Goal: Task Accomplishment & Management: Use online tool/utility

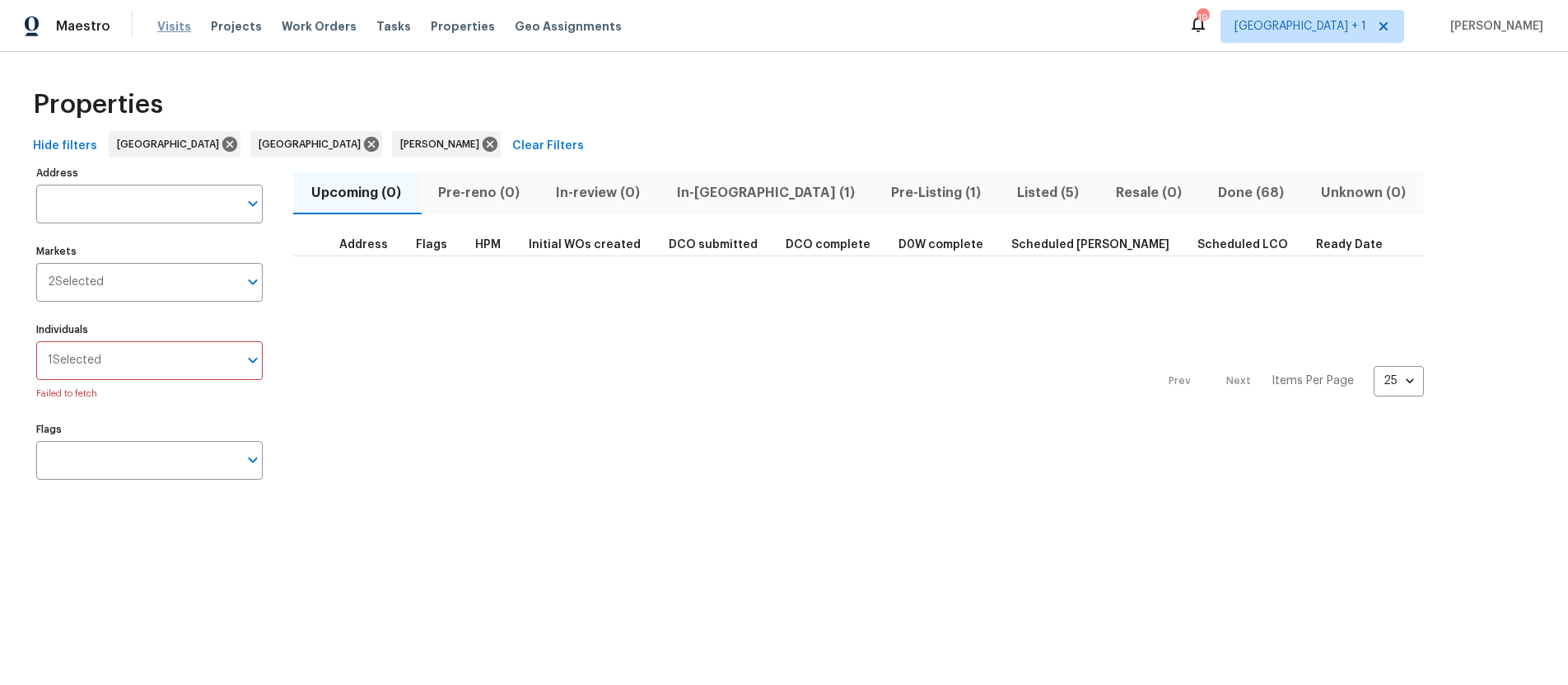
click at [169, 30] on span "Visits" at bounding box center [174, 26] width 34 height 17
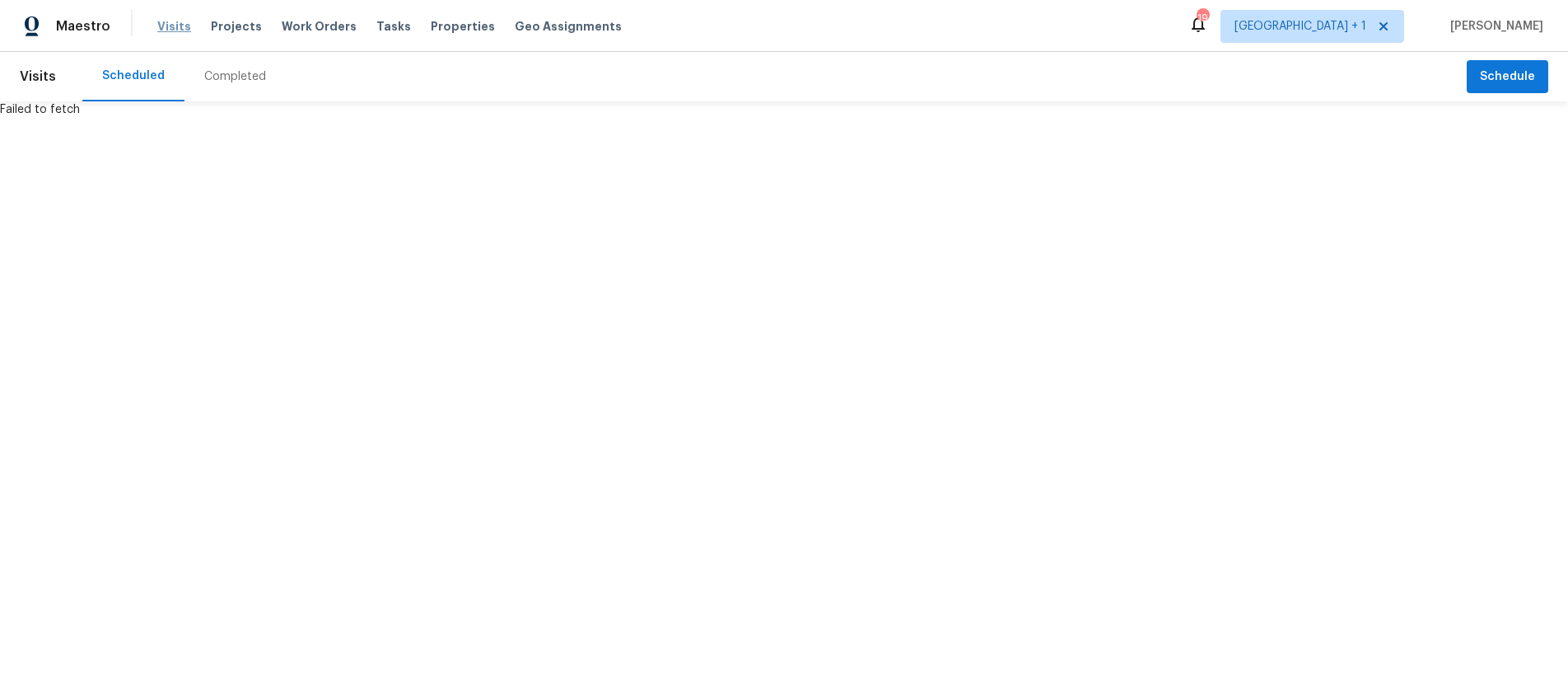
click at [174, 27] on span "Visits" at bounding box center [174, 26] width 34 height 17
click at [211, 118] on html "Maestro Visits Projects Work Orders Tasks Properties Geo Assignments 19 Los Ang…" at bounding box center [784, 58] width 1568 height 118
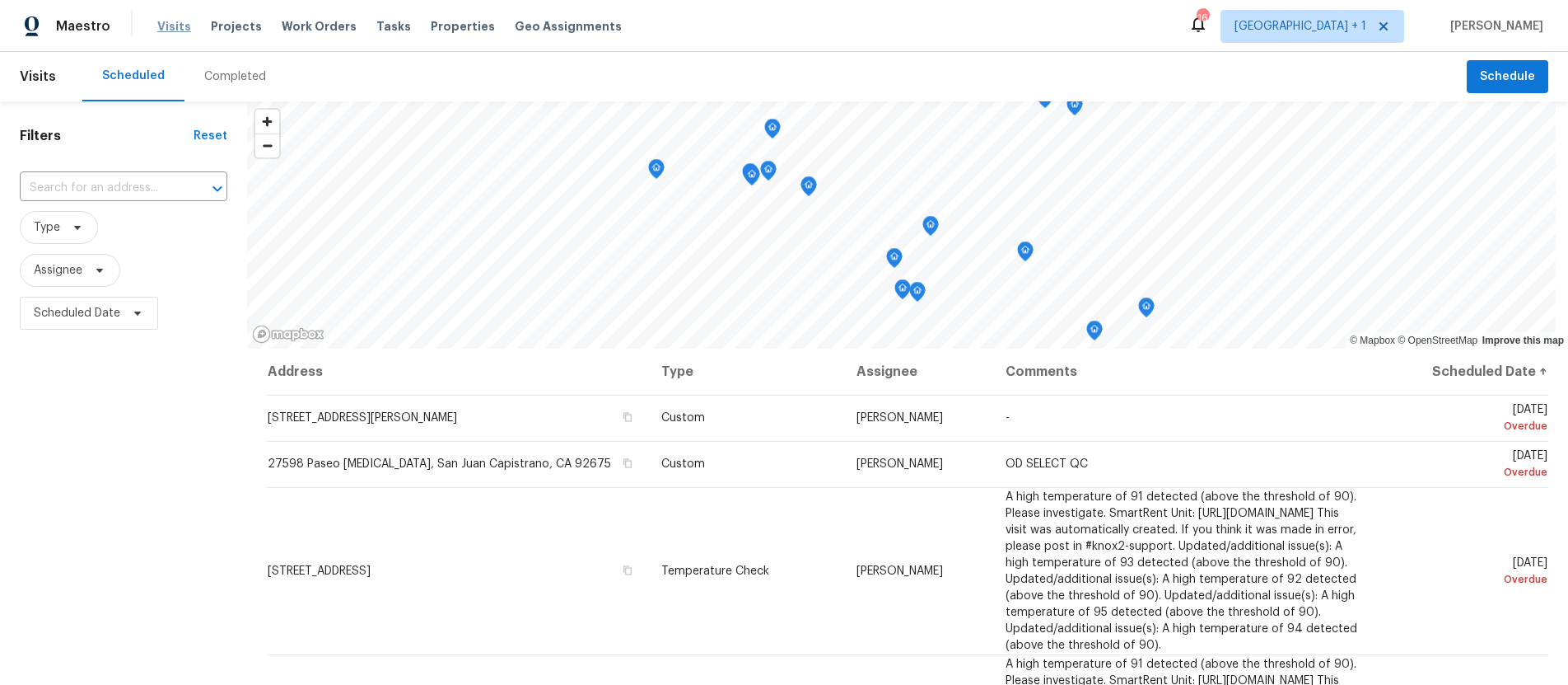
click at [168, 28] on span "Visits" at bounding box center [174, 26] width 34 height 17
click at [79, 311] on span "Scheduled Date" at bounding box center [76, 313] width 86 height 17
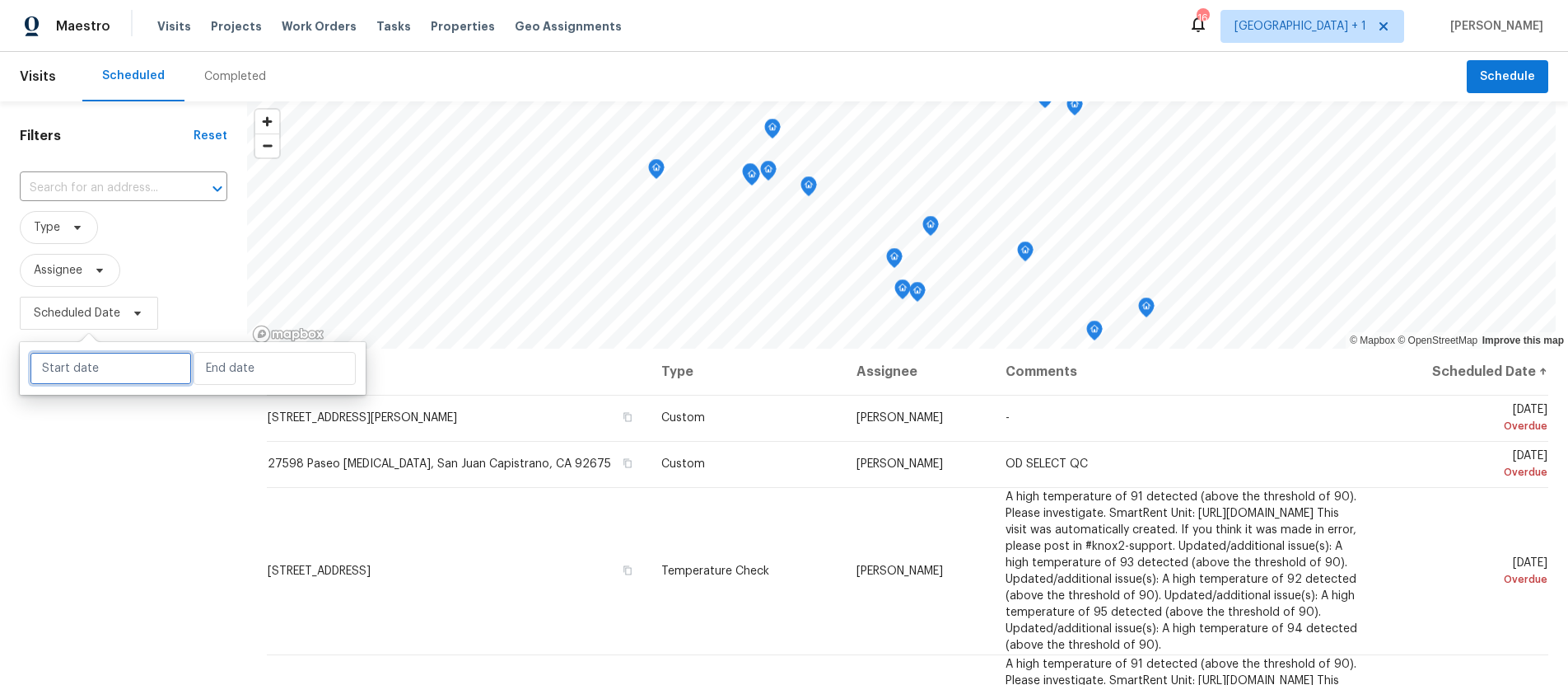
select select "8"
select select "2025"
select select "9"
select select "2025"
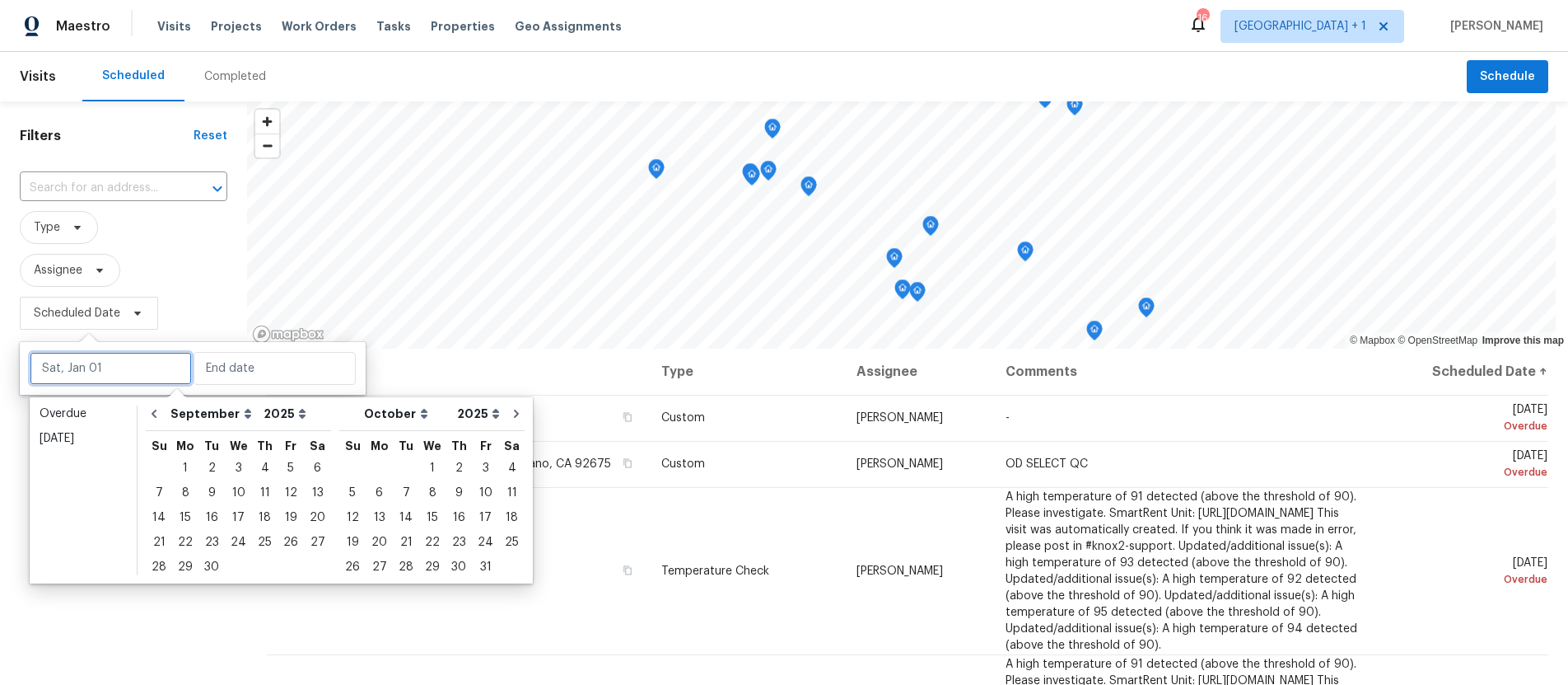
click at [87, 374] on input "text" at bounding box center [111, 367] width 162 height 33
click at [215, 471] on div "2" at bounding box center [212, 467] width 27 height 23
type input "Tue, Sep 02"
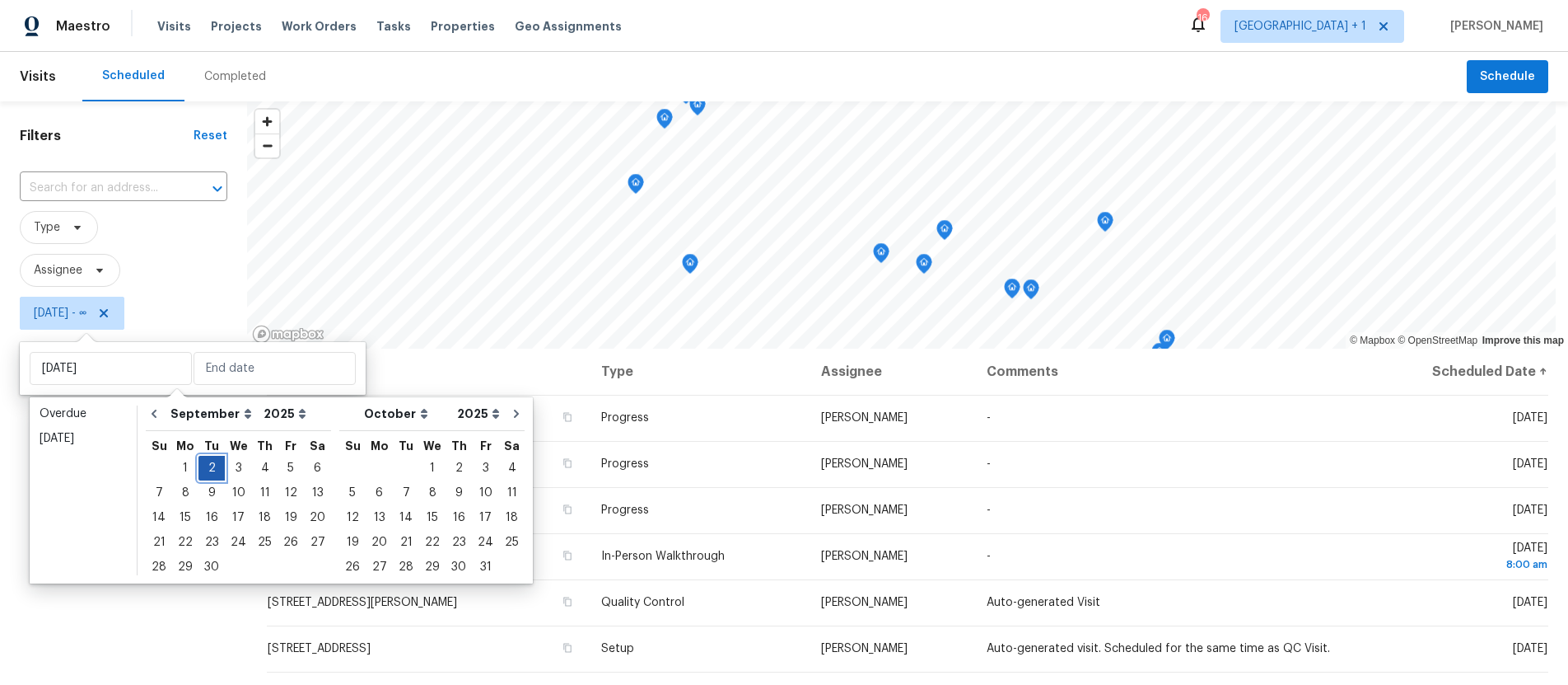
click at [215, 471] on div "2" at bounding box center [212, 467] width 27 height 23
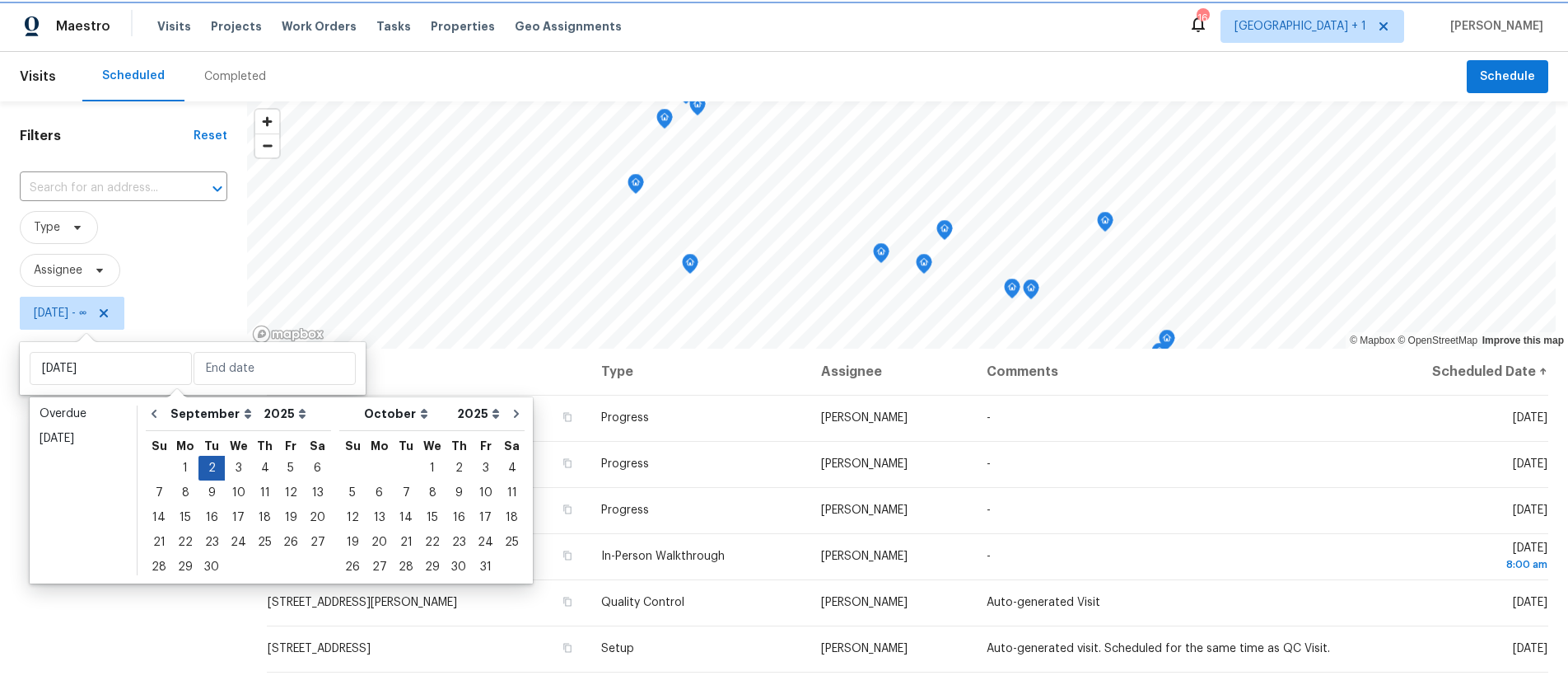
type input "Tue, Sep 02"
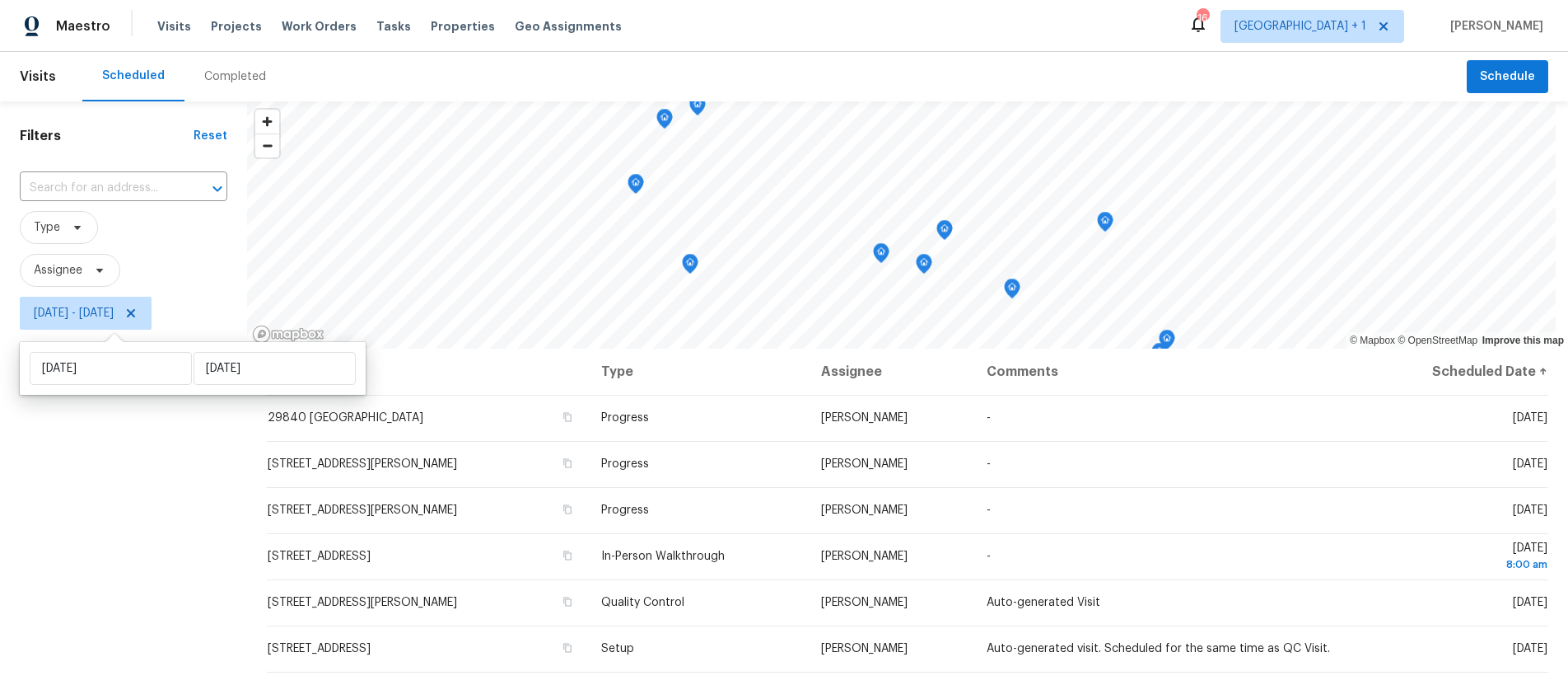
click at [90, 558] on div "Filters Reset ​ Type Assignee Tue, Sep 02 - Tue, Sep 02" at bounding box center [124, 498] width 247 height 795
click at [1480, 80] on span "Schedule" at bounding box center [1508, 76] width 55 height 21
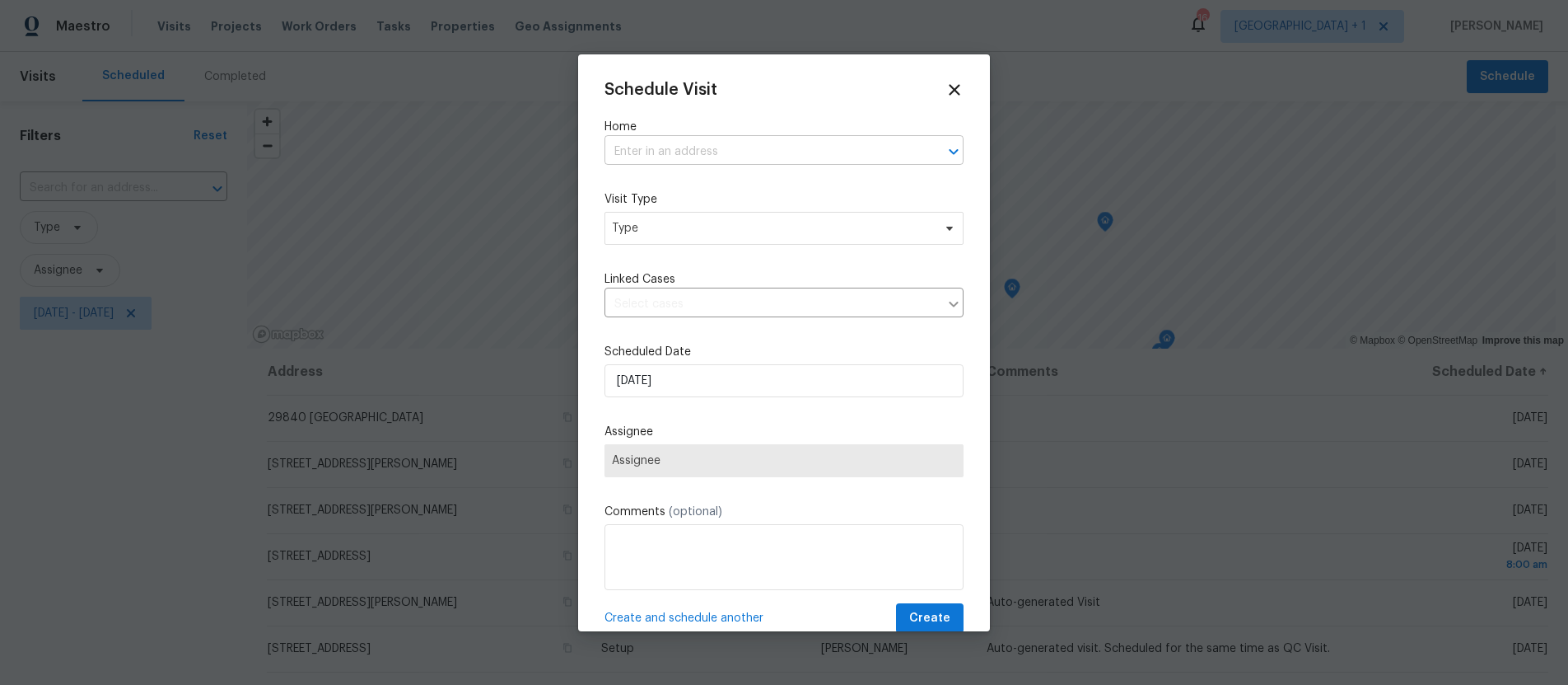
click at [676, 140] on input "text" at bounding box center [761, 152] width 313 height 26
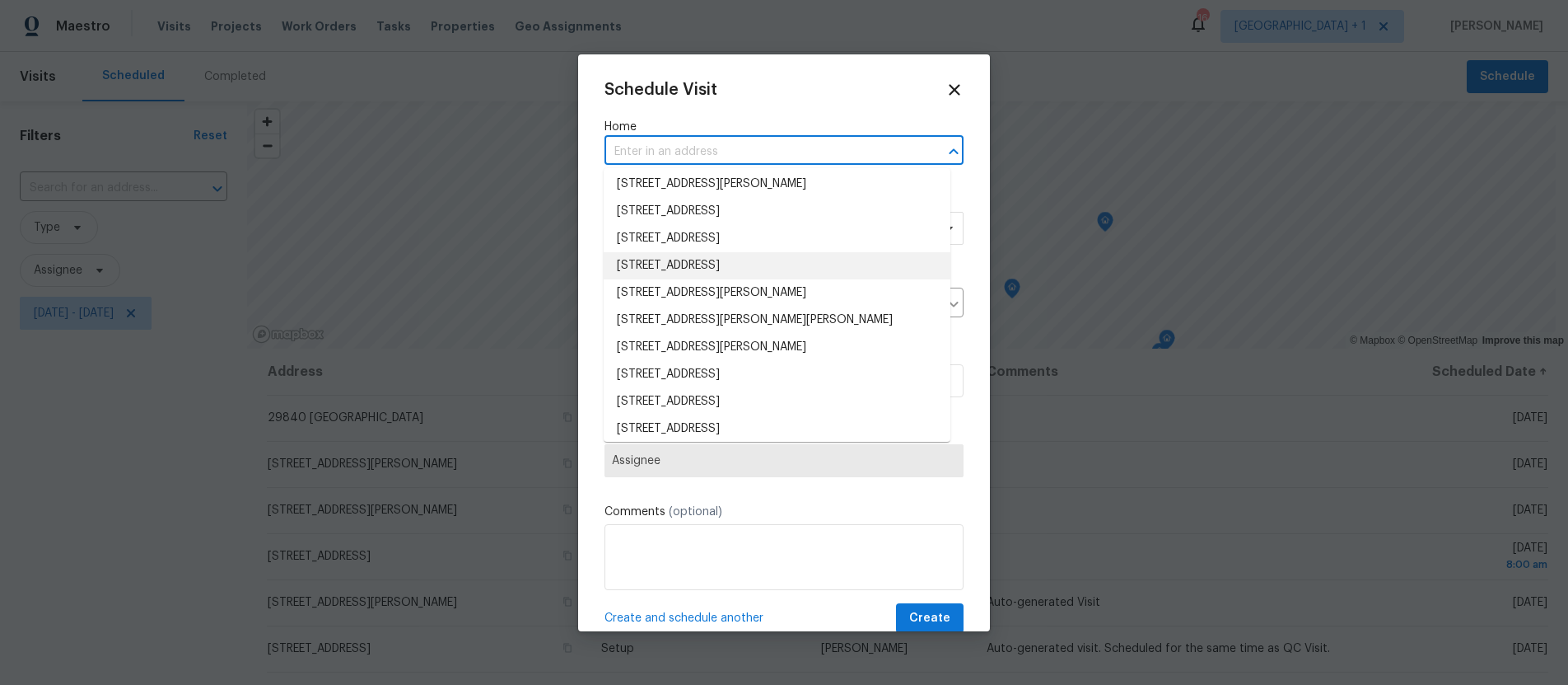
scroll to position [273, 0]
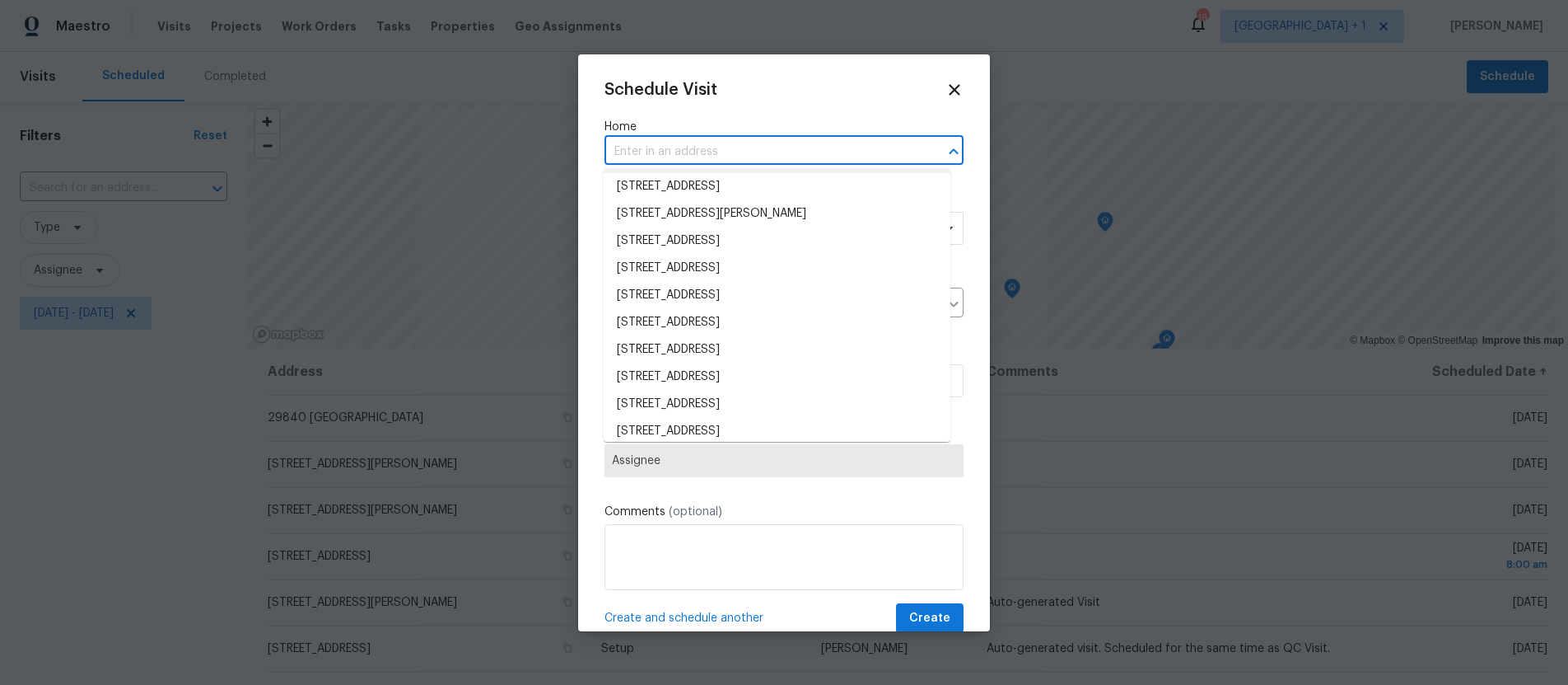
click at [671, 150] on input "text" at bounding box center [761, 152] width 313 height 26
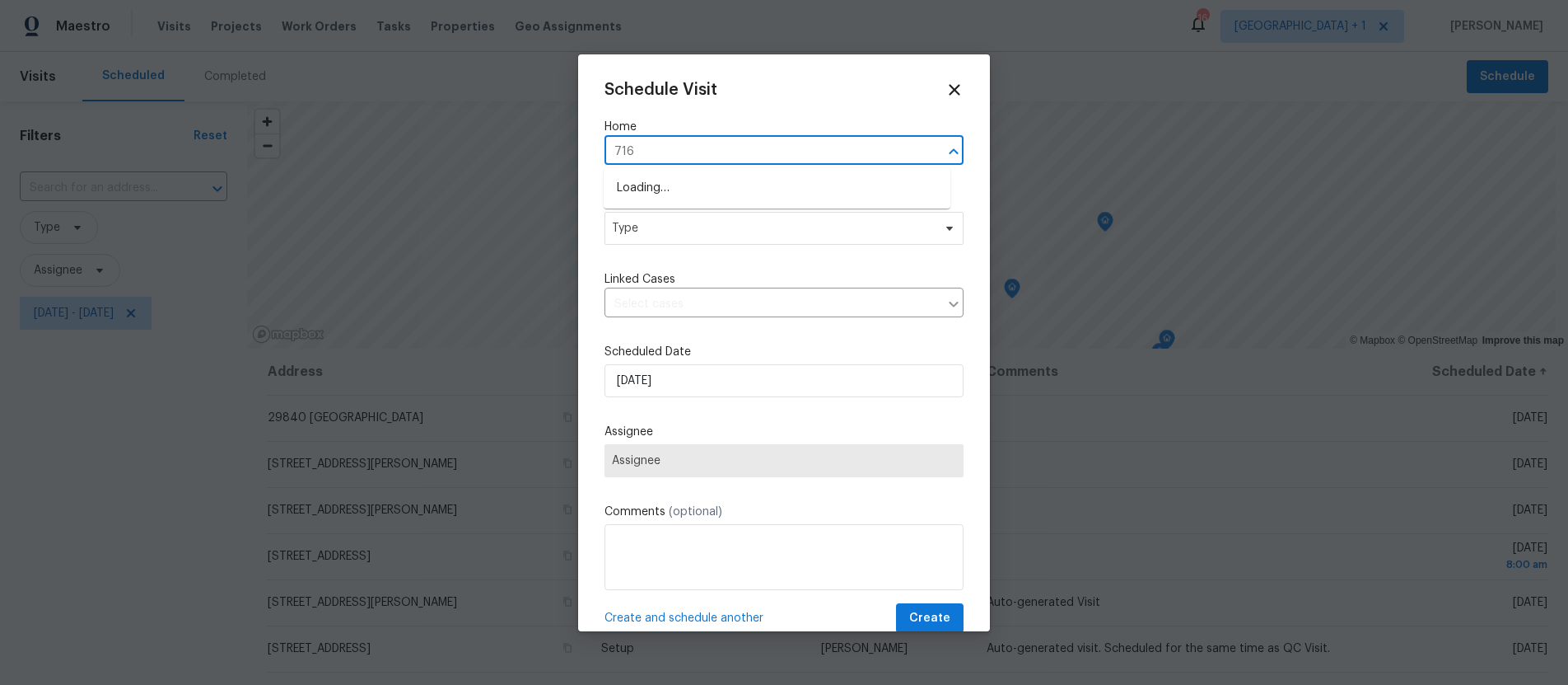
type input "7165"
click at [680, 189] on li "7165 E Wardlow Rd, Long Beach, CA 90808" at bounding box center [777, 187] width 346 height 27
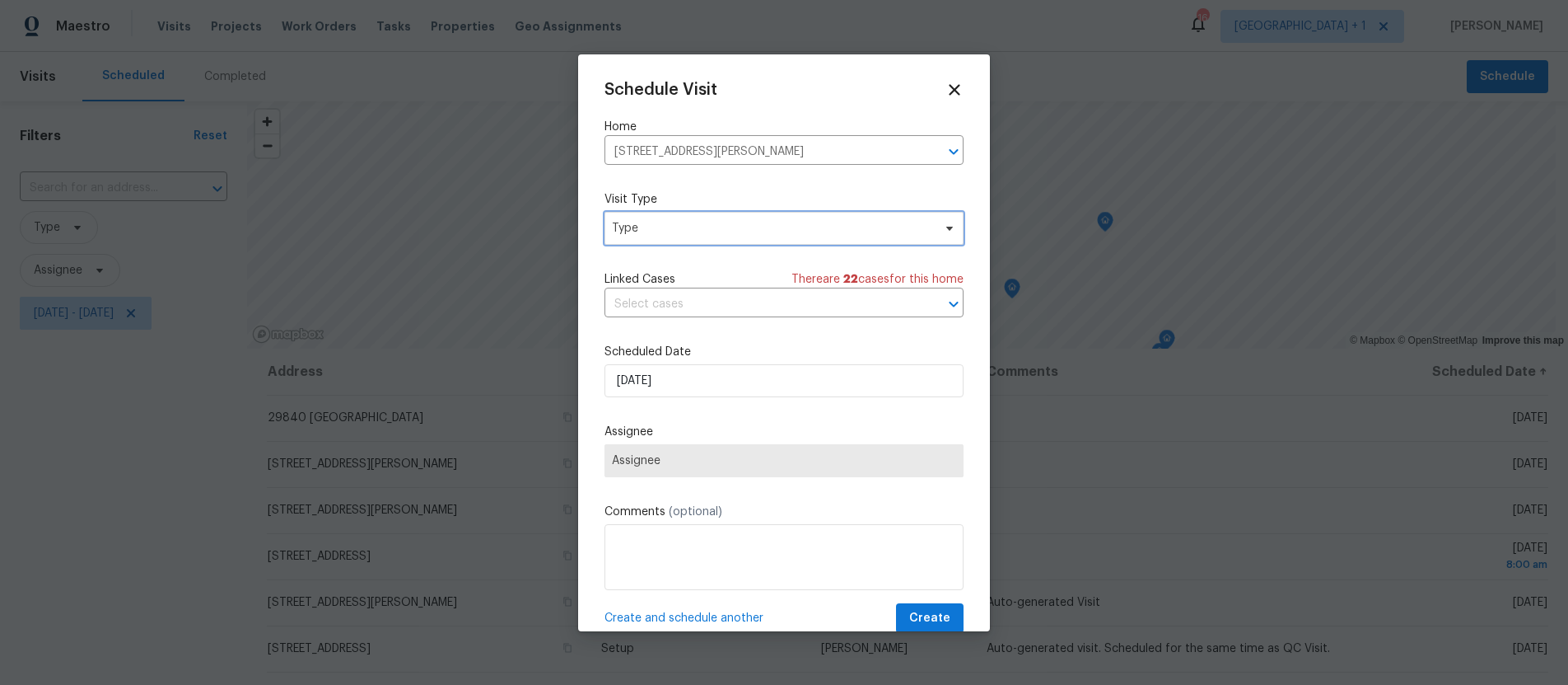
click at [674, 234] on span "Type" at bounding box center [773, 228] width 321 height 17
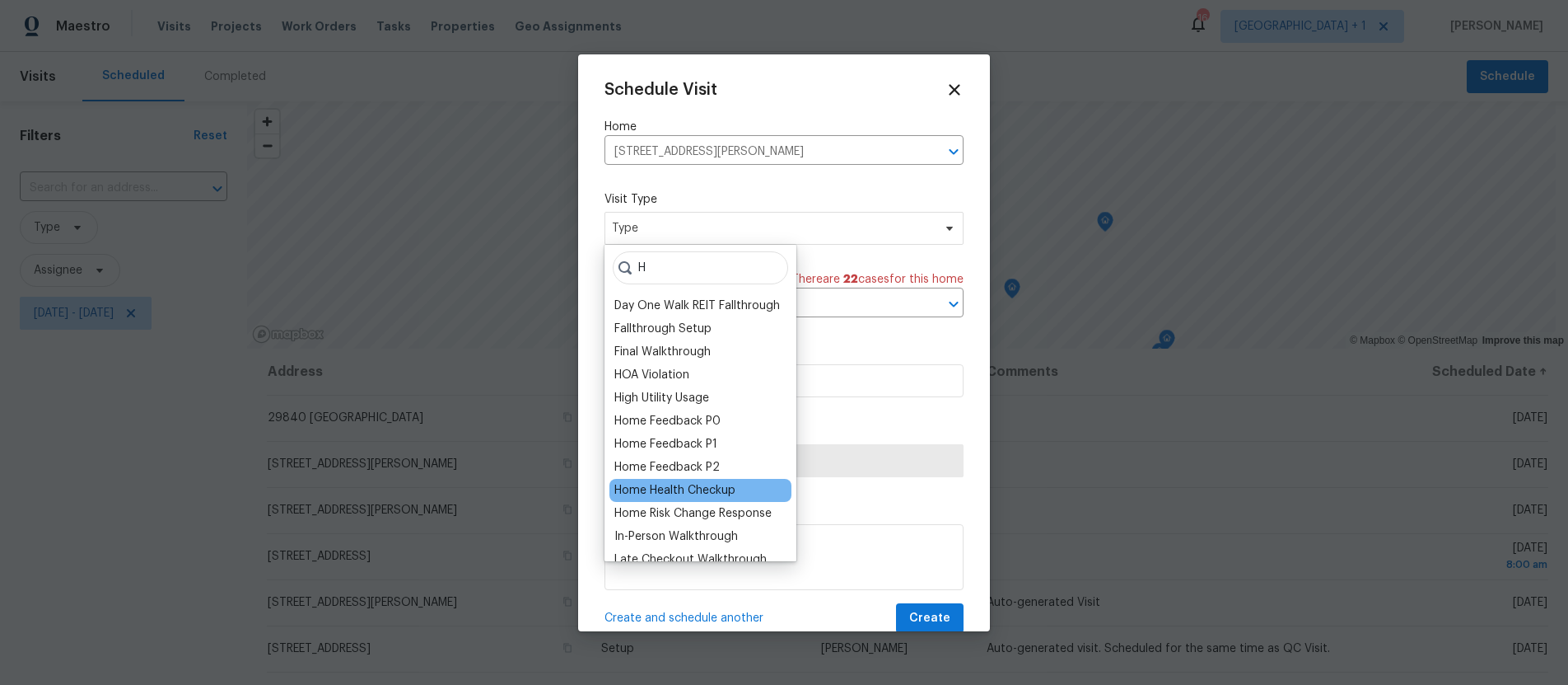
type input "H"
click at [658, 490] on div "Home Health Checkup" at bounding box center [675, 490] width 121 height 17
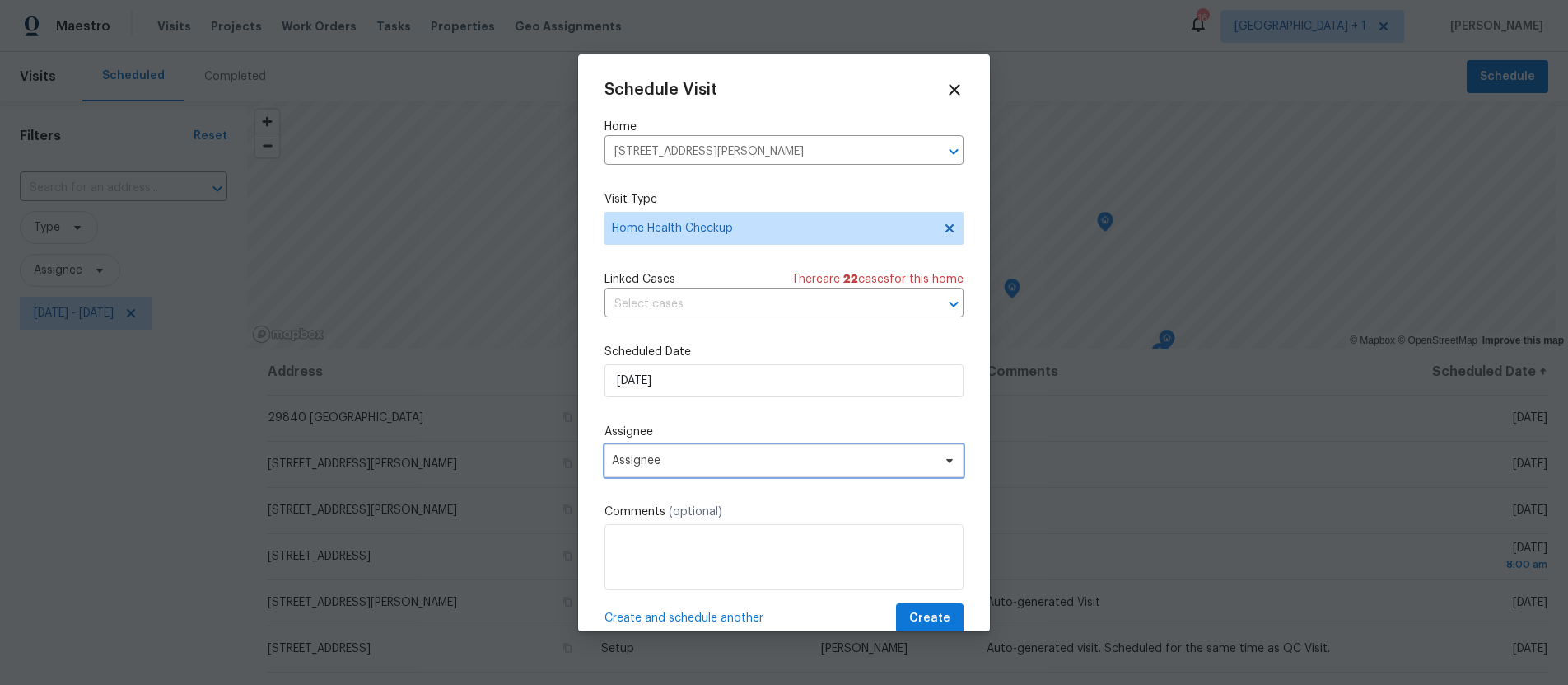
click at [700, 473] on span "Assignee" at bounding box center [784, 460] width 359 height 33
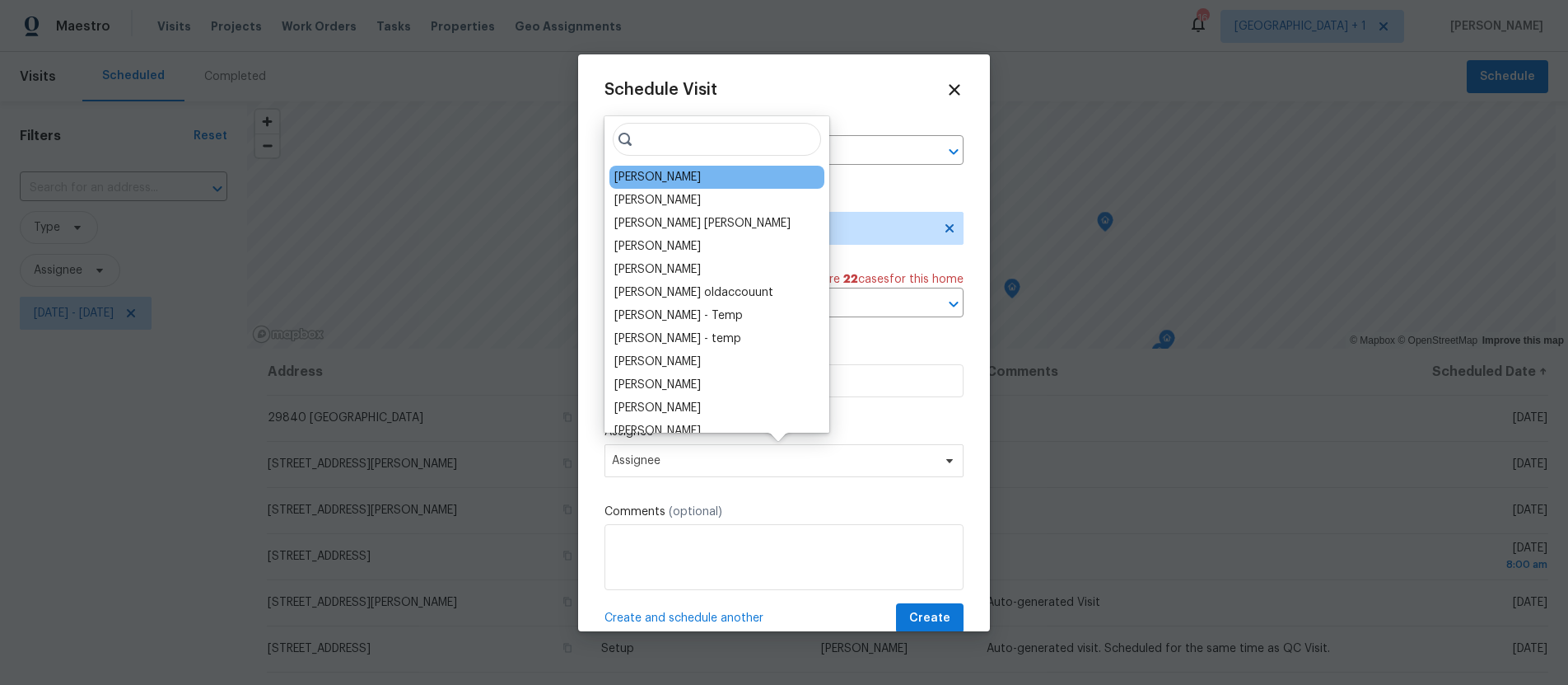
click at [696, 184] on div "[PERSON_NAME]" at bounding box center [657, 177] width 86 height 17
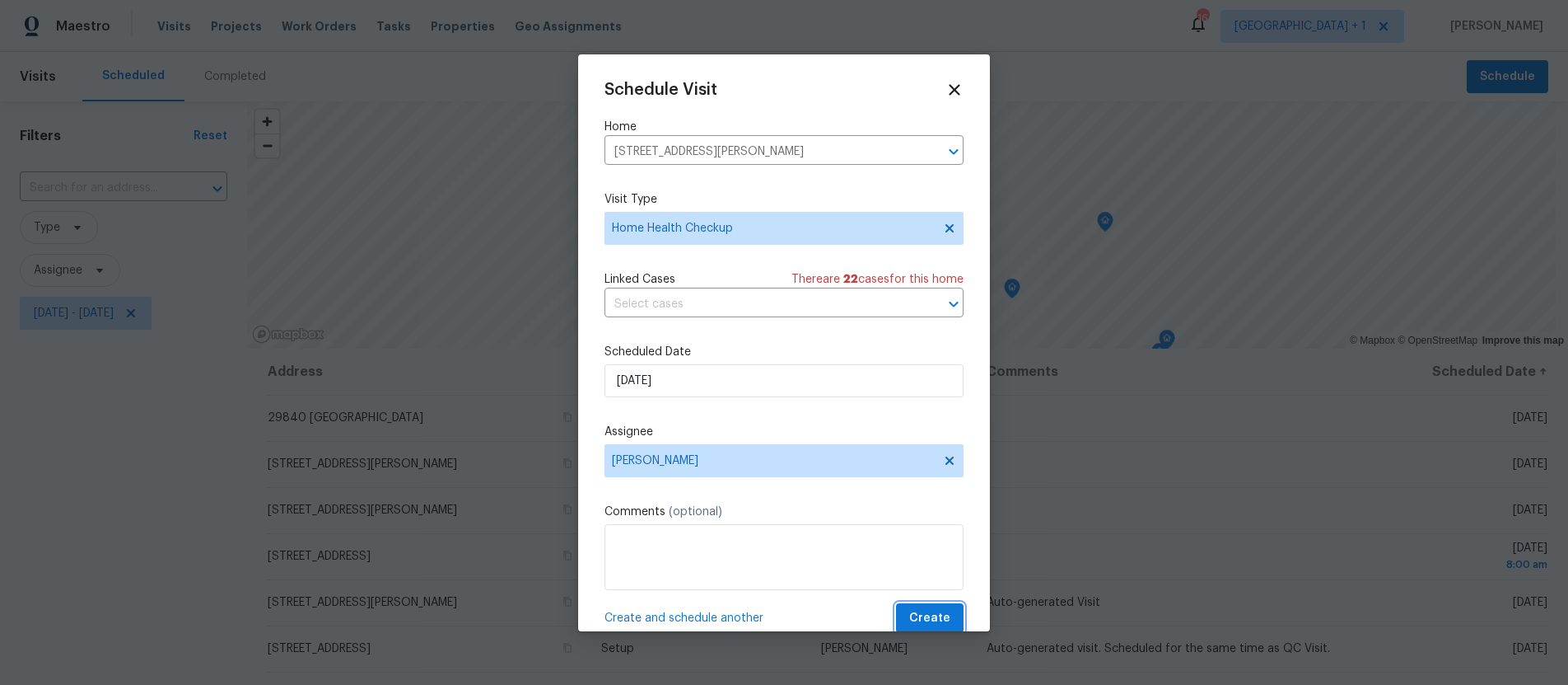
click at [932, 614] on span "Create" at bounding box center [930, 618] width 42 height 21
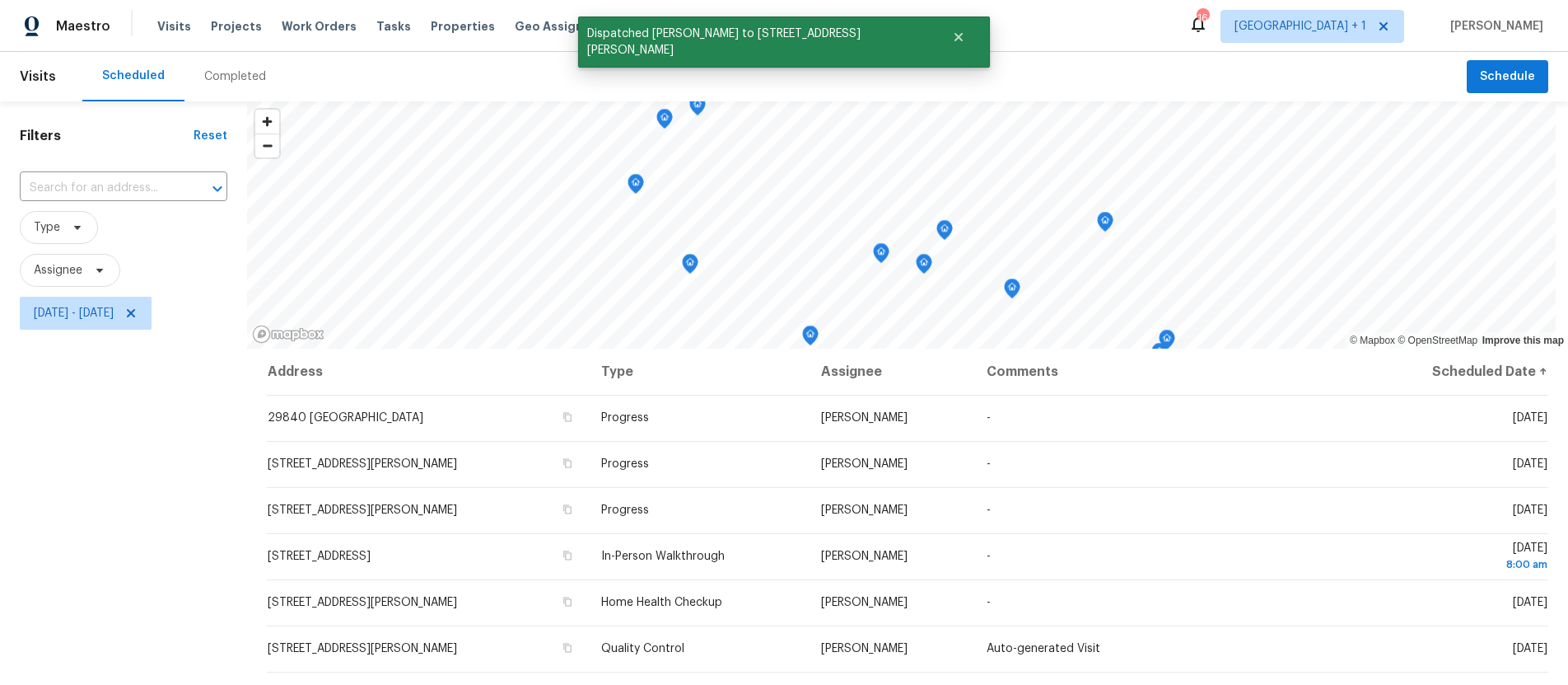
click at [136, 434] on div "Filters Reset ​ Type Assignee Tue, Sep 02 - Tue, Sep 02" at bounding box center [124, 498] width 247 height 795
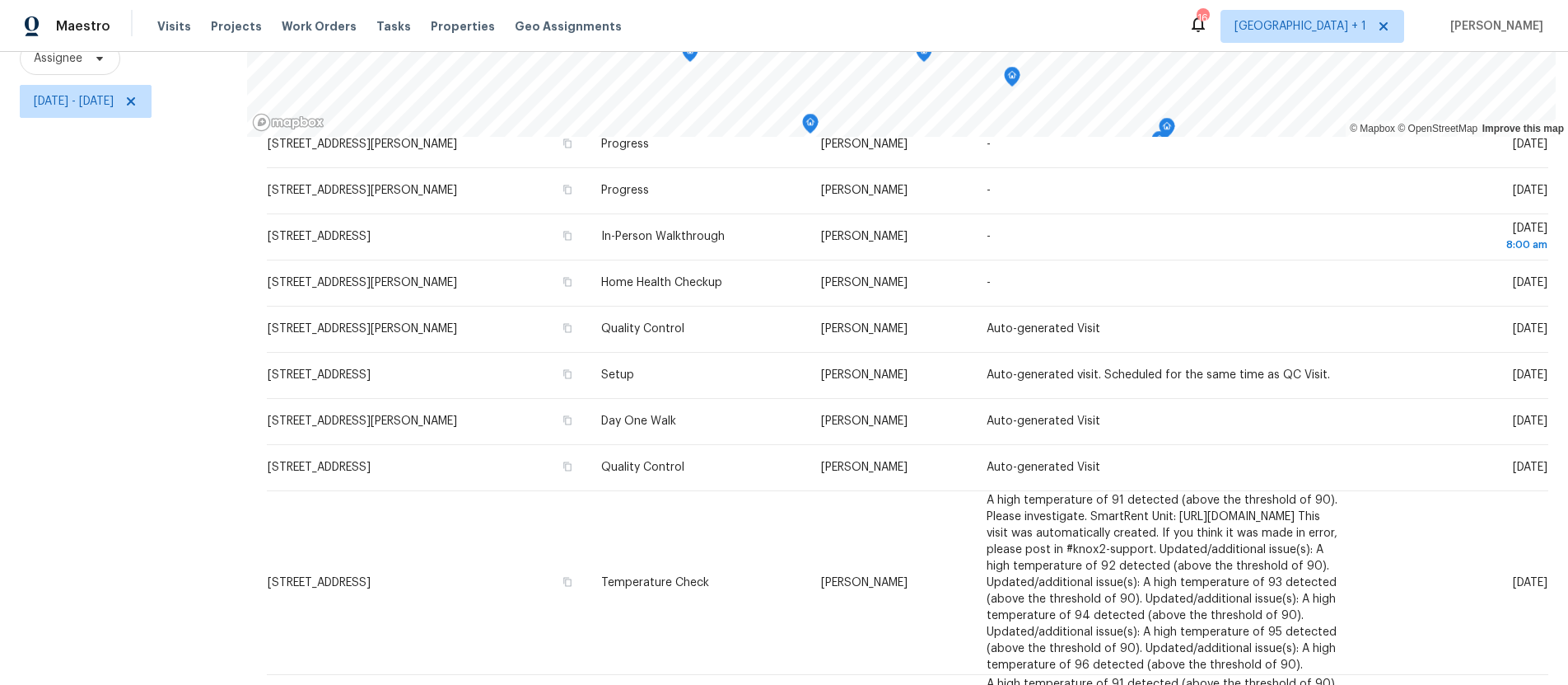
scroll to position [99, 0]
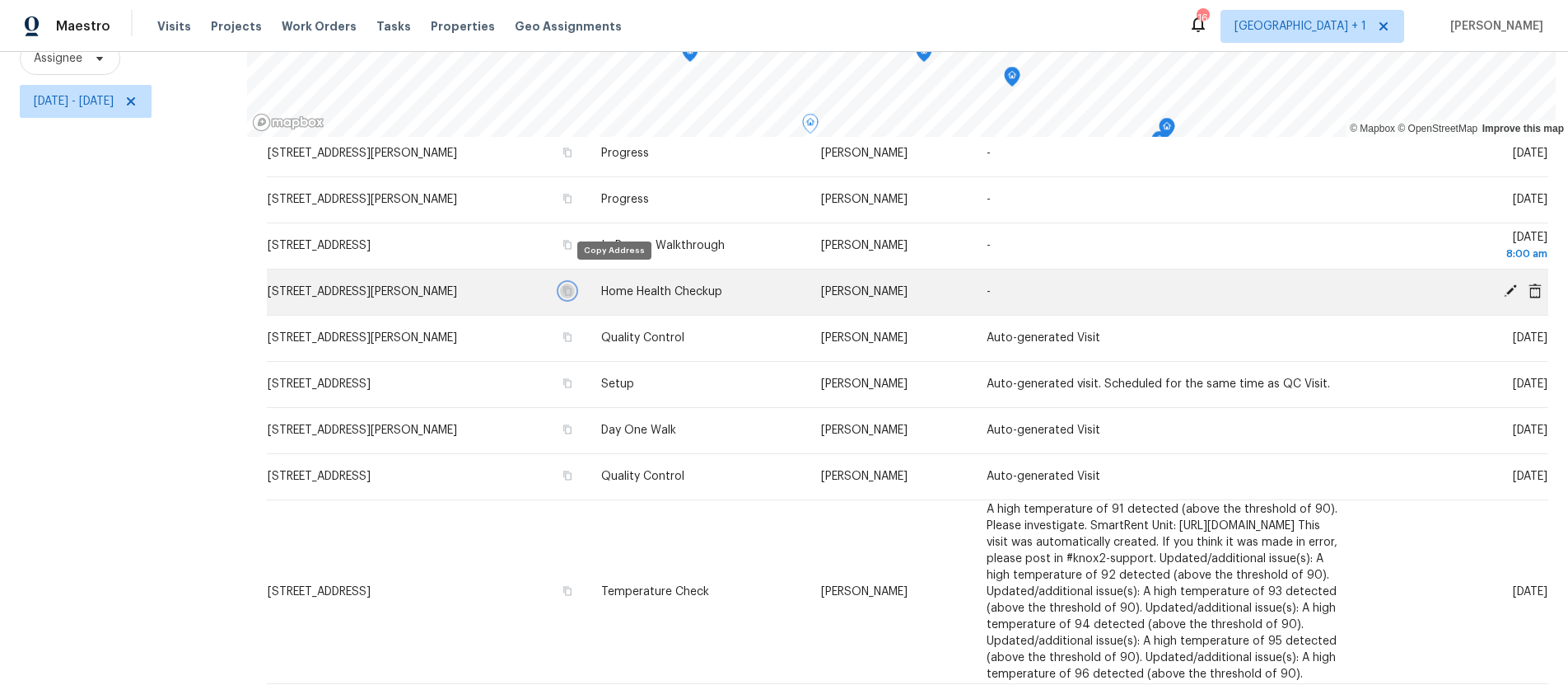
click at [575, 283] on button "button" at bounding box center [567, 290] width 15 height 15
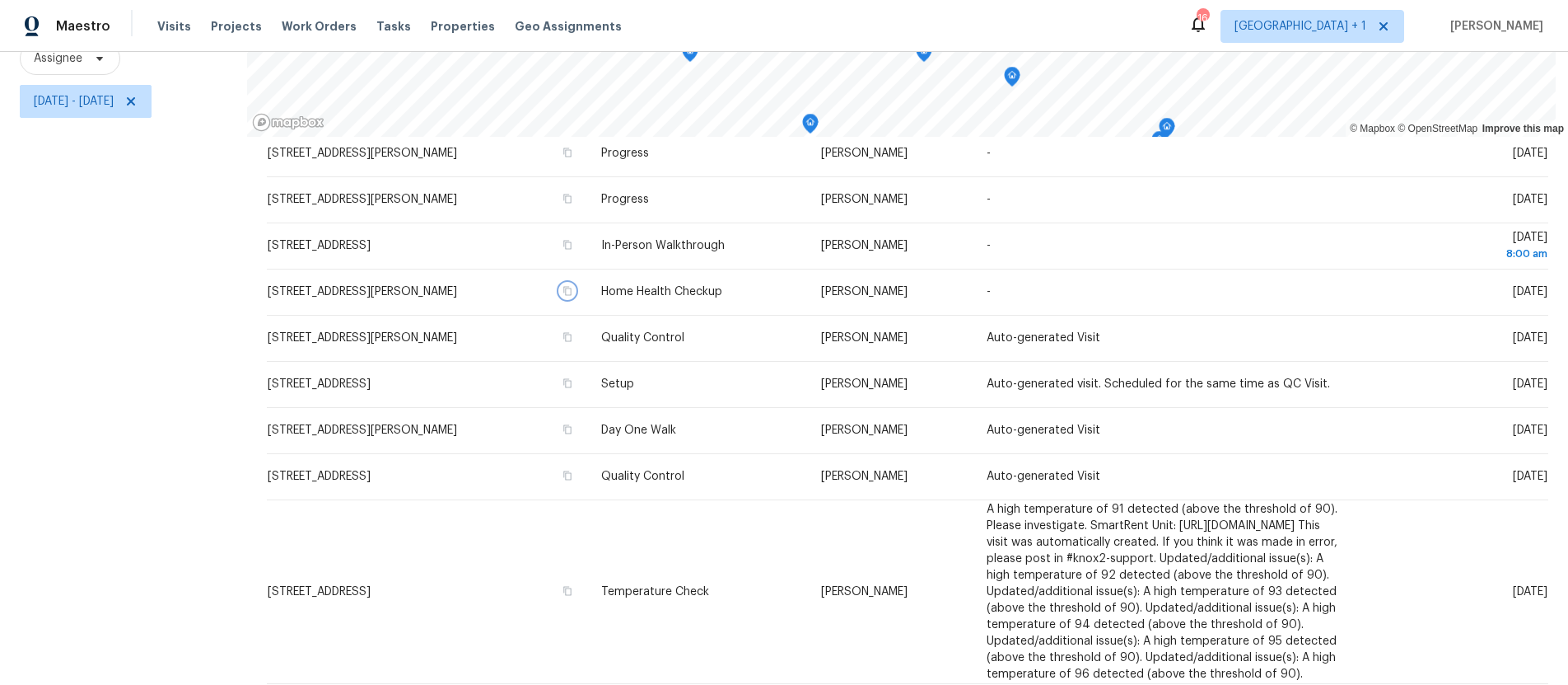
scroll to position [49, 0]
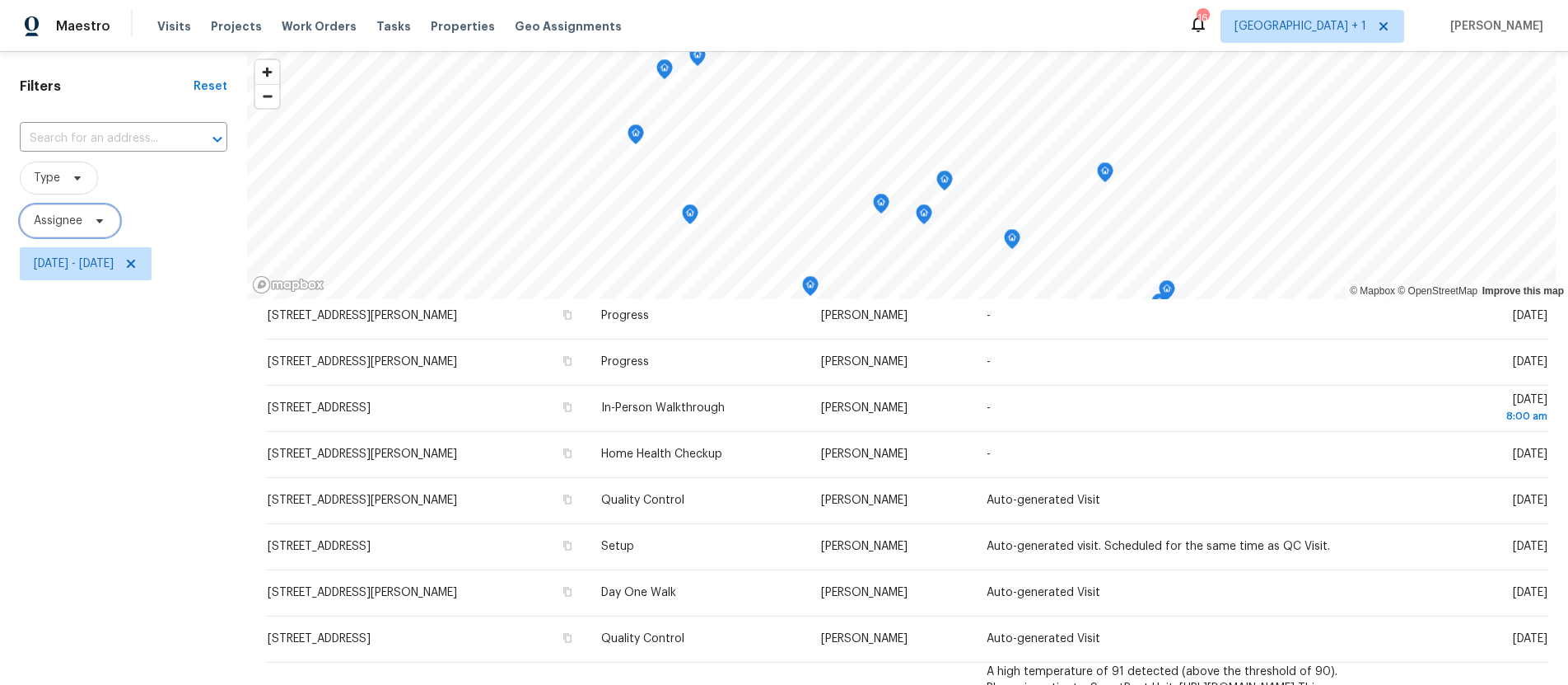
click at [90, 214] on span at bounding box center [97, 220] width 18 height 13
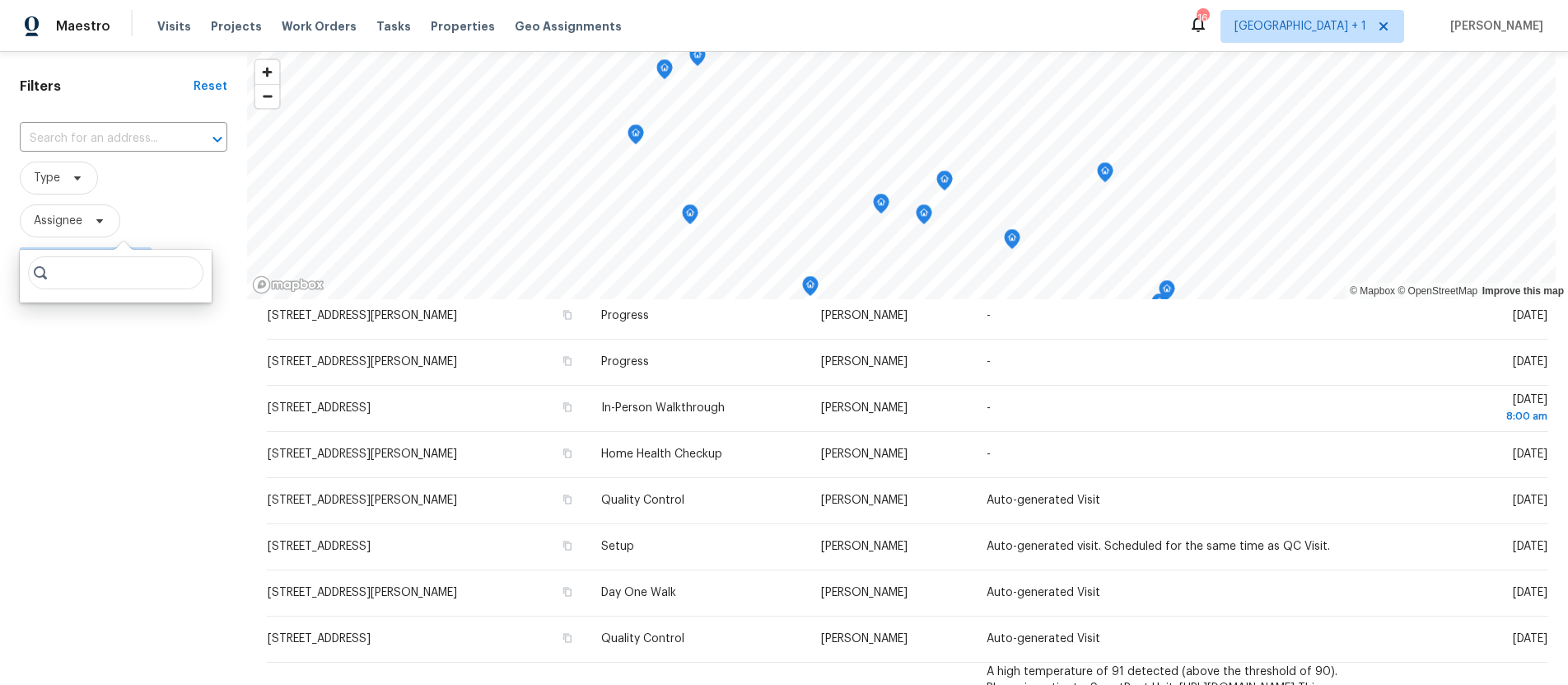
drag, startPoint x: 100, startPoint y: 419, endPoint x: 115, endPoint y: 401, distance: 23.4
click at [100, 418] on div "Filters Reset ​ Type Assignee Tue, Sep 02 - Tue, Sep 02" at bounding box center [124, 448] width 247 height 795
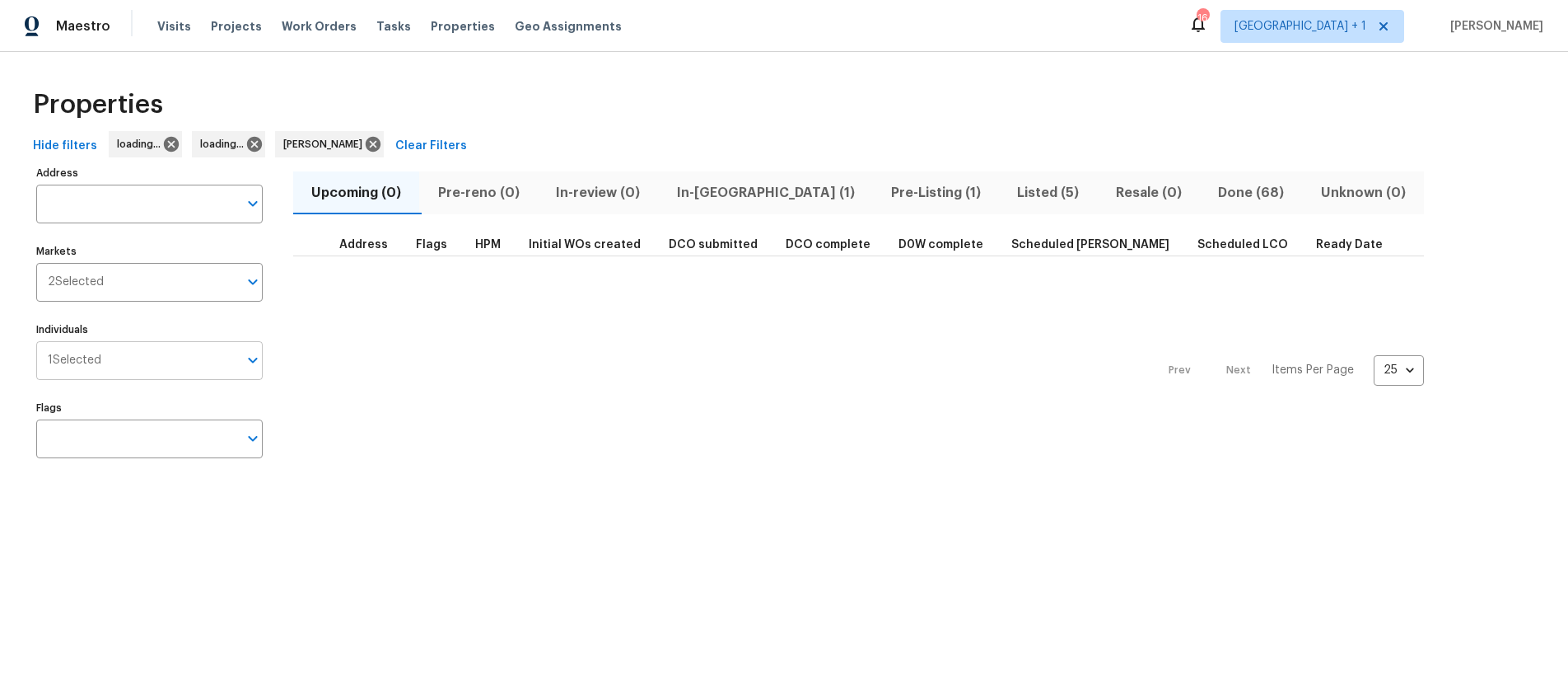
click at [102, 364] on input "Individuals" at bounding box center [169, 360] width 137 height 39
click at [178, 346] on input "Individuals" at bounding box center [169, 360] width 137 height 39
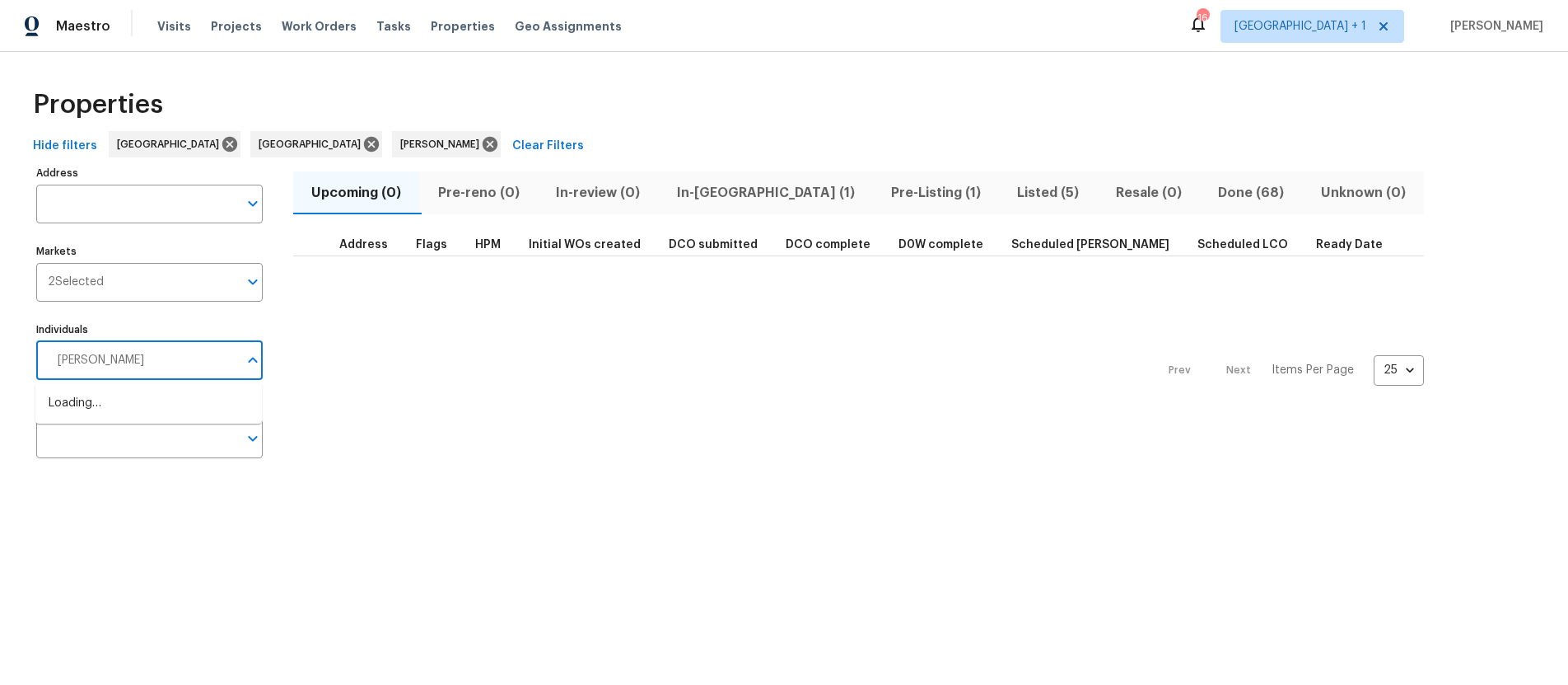
type input "Daniel Fomenko"
click at [63, 421] on input "checkbox" at bounding box center [65, 412] width 35 height 35
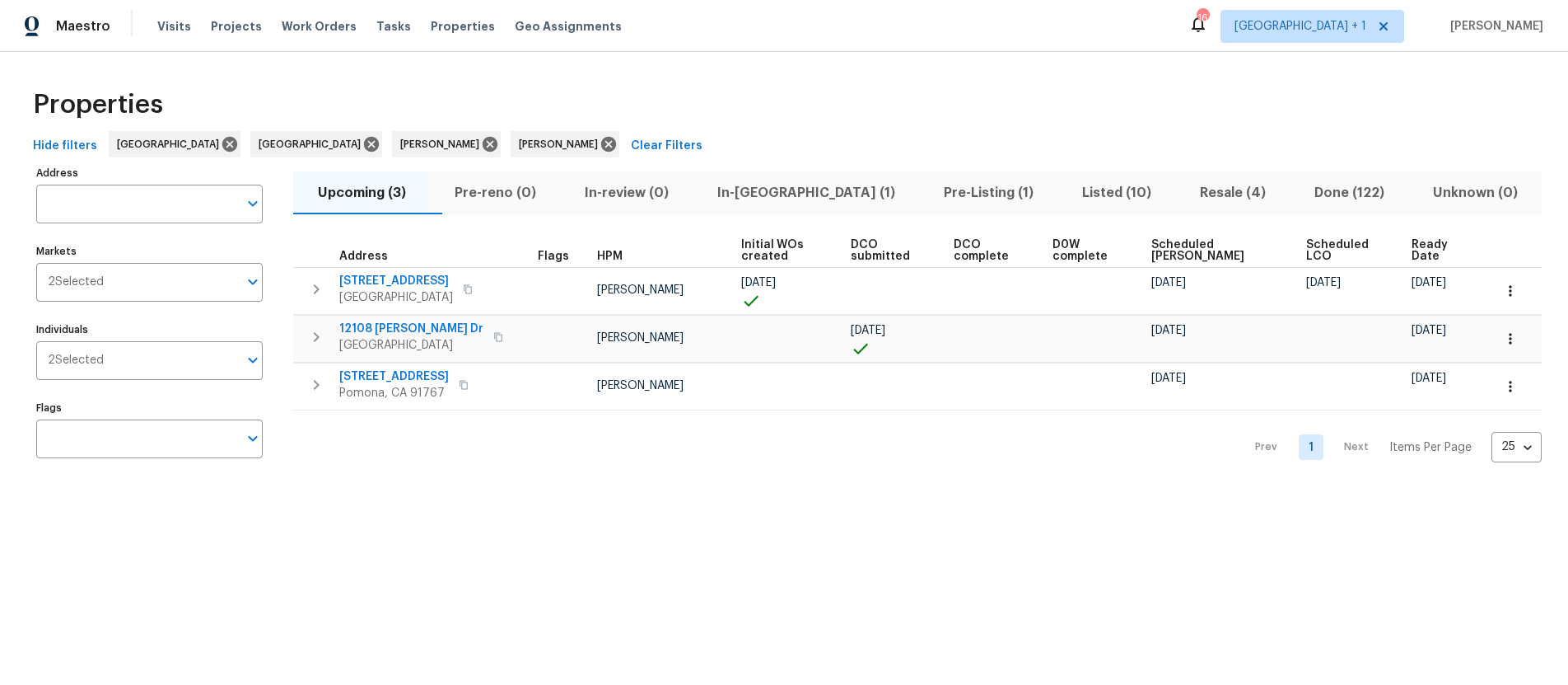
click at [1187, 195] on span "Resale (4)" at bounding box center [1233, 192] width 95 height 23
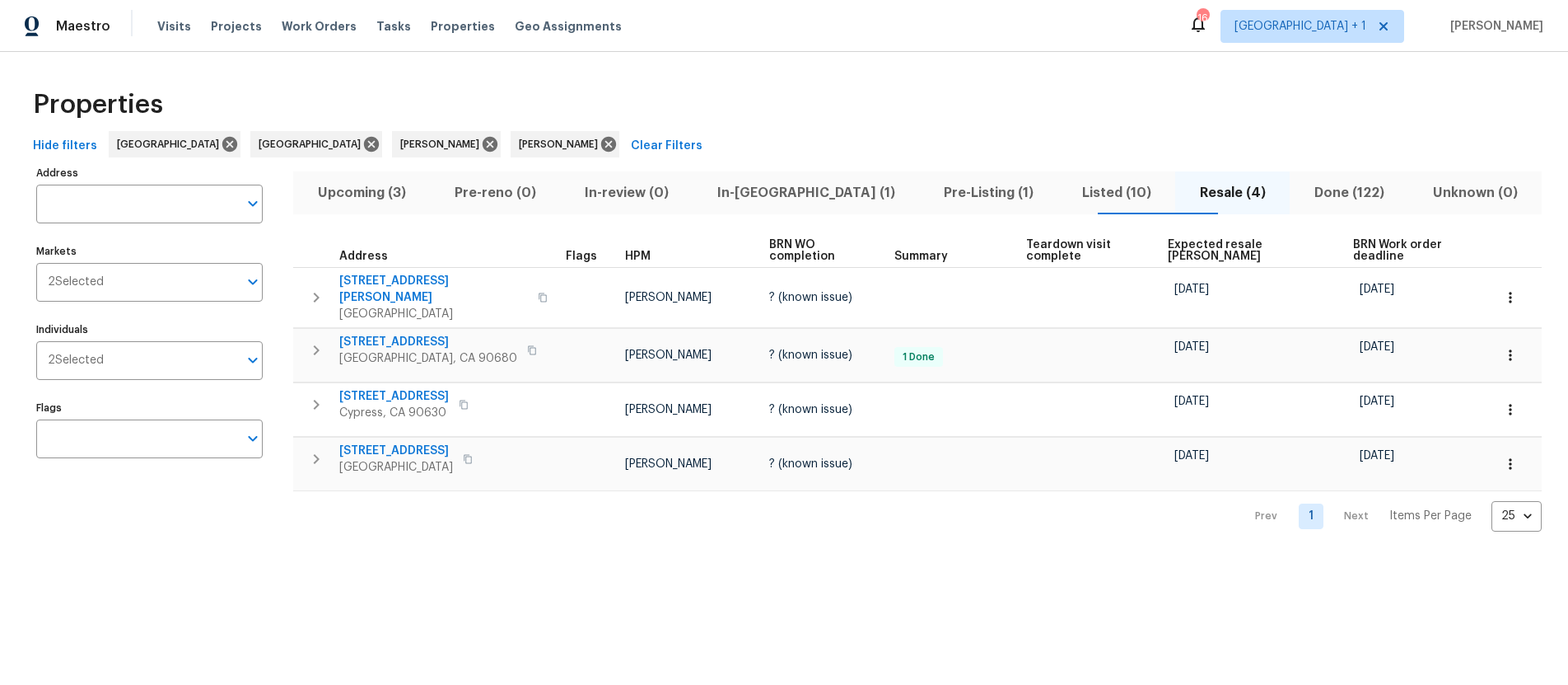
click at [1069, 197] on span "Listed (10)" at bounding box center [1116, 192] width 98 height 23
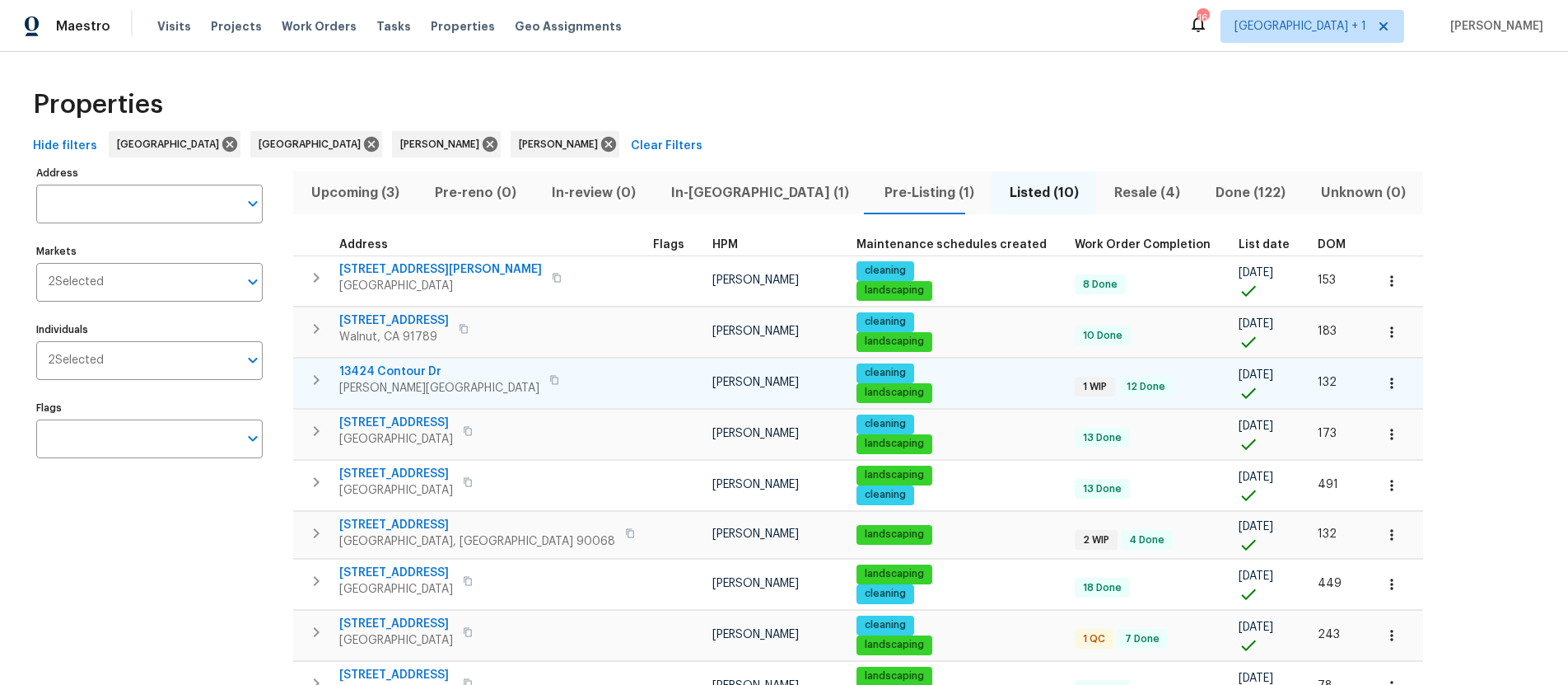
click at [411, 384] on span "Sherman Oaks, CA 91423" at bounding box center [439, 388] width 200 height 17
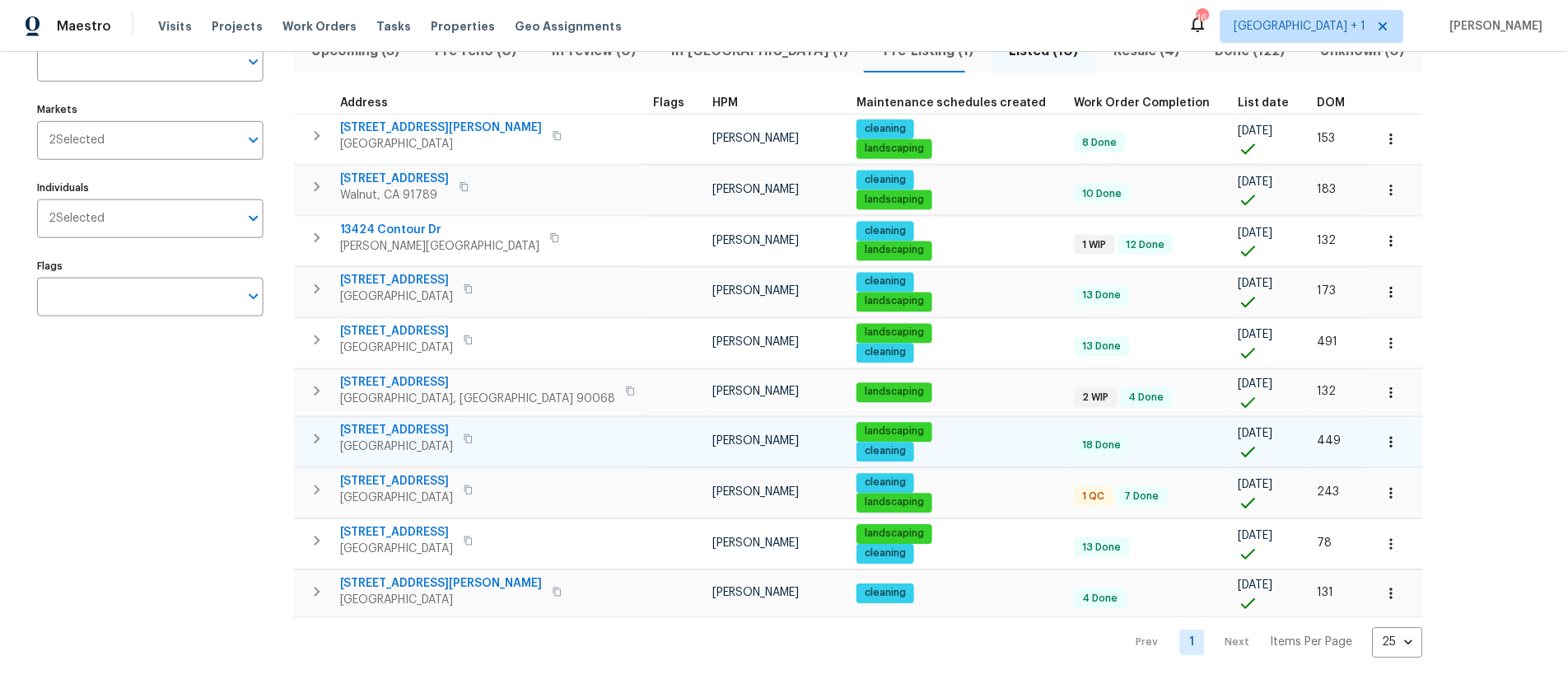
scroll to position [154, 0]
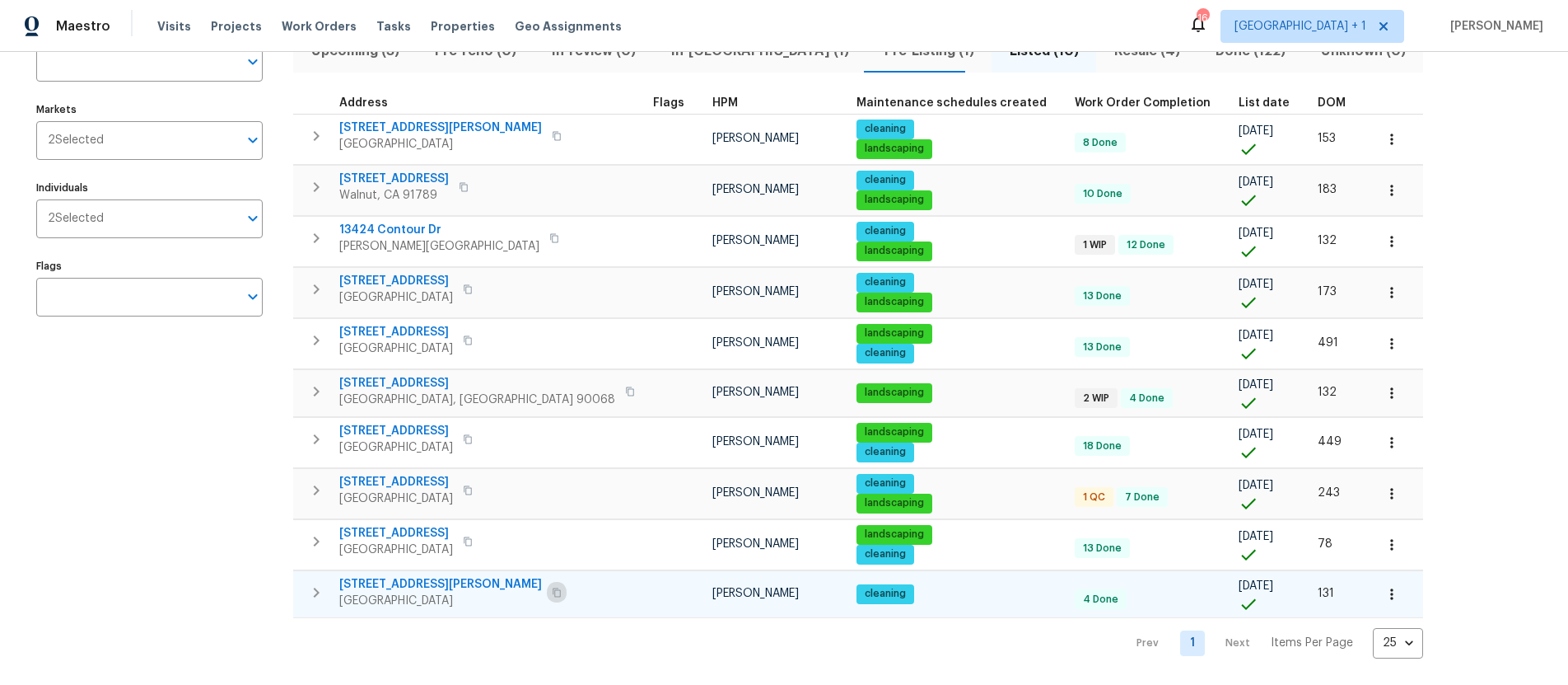
click at [553, 588] on icon "button" at bounding box center [557, 592] width 8 height 9
click at [511, 383] on div "2252 Verde Oak Dr Los Angeles, CA 90068" at bounding box center [490, 391] width 301 height 33
click at [646, 470] on td at bounding box center [676, 492] width 59 height 50
click at [646, 475] on td at bounding box center [676, 492] width 59 height 50
click at [507, 485] on div "11820 Painter Ave Whittier, CA 90605" at bounding box center [431, 489] width 185 height 33
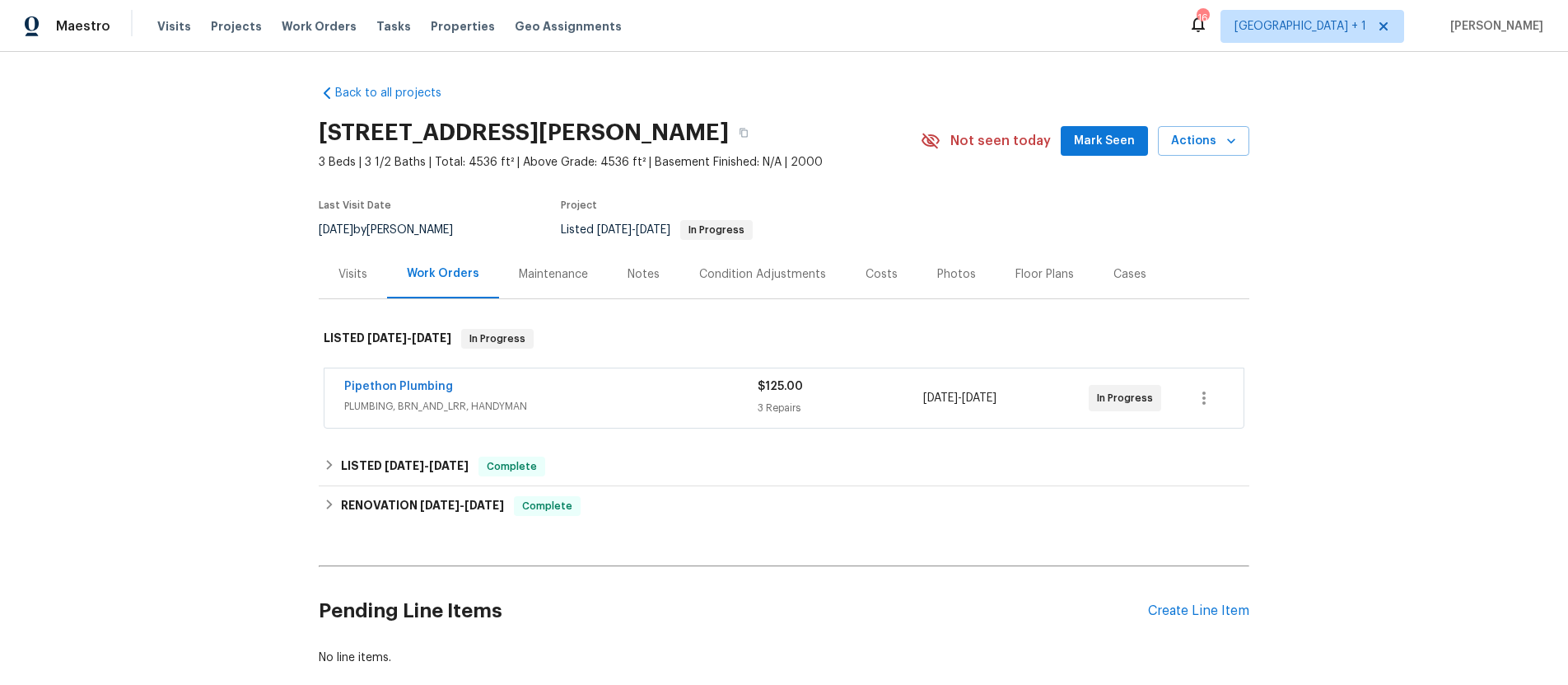
click at [528, 383] on div "Pipethon Plumbing" at bounding box center [551, 388] width 414 height 20
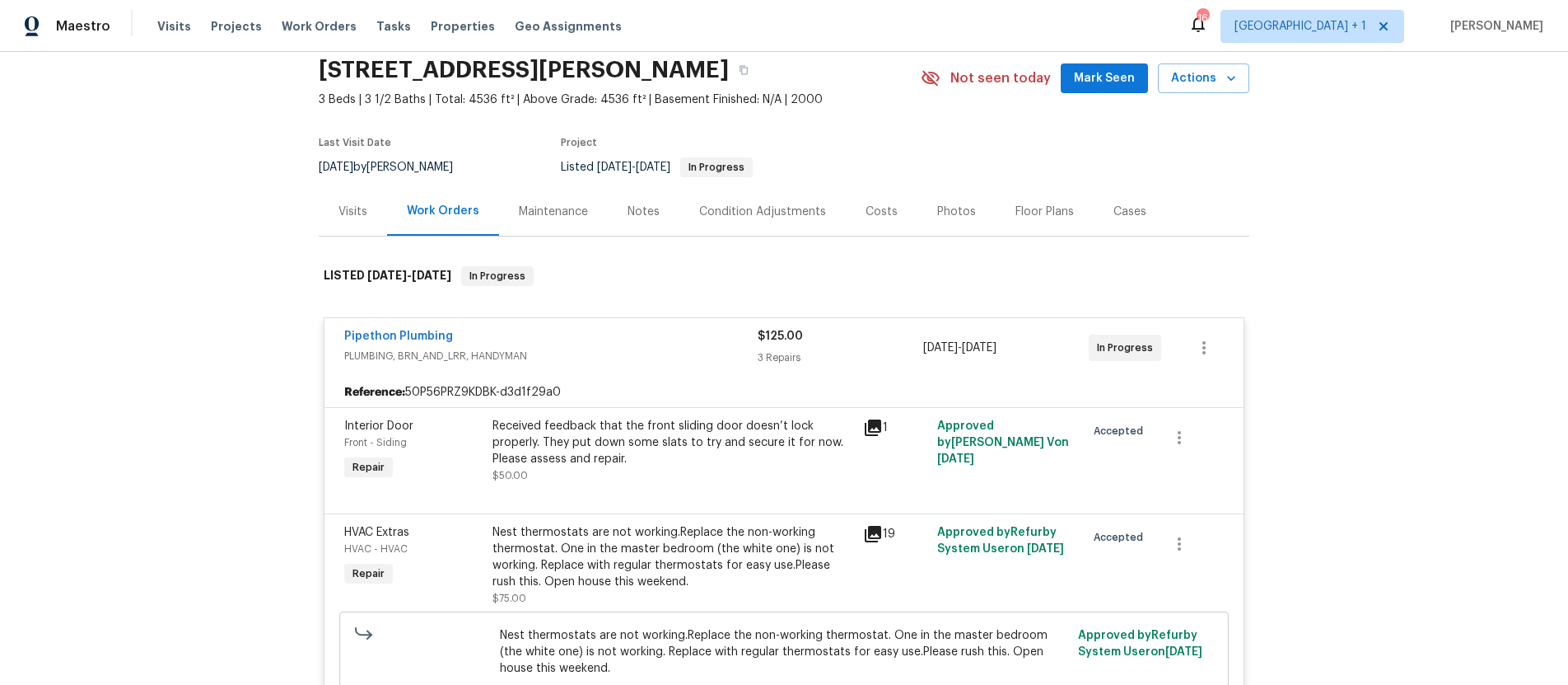
scroll to position [164, 0]
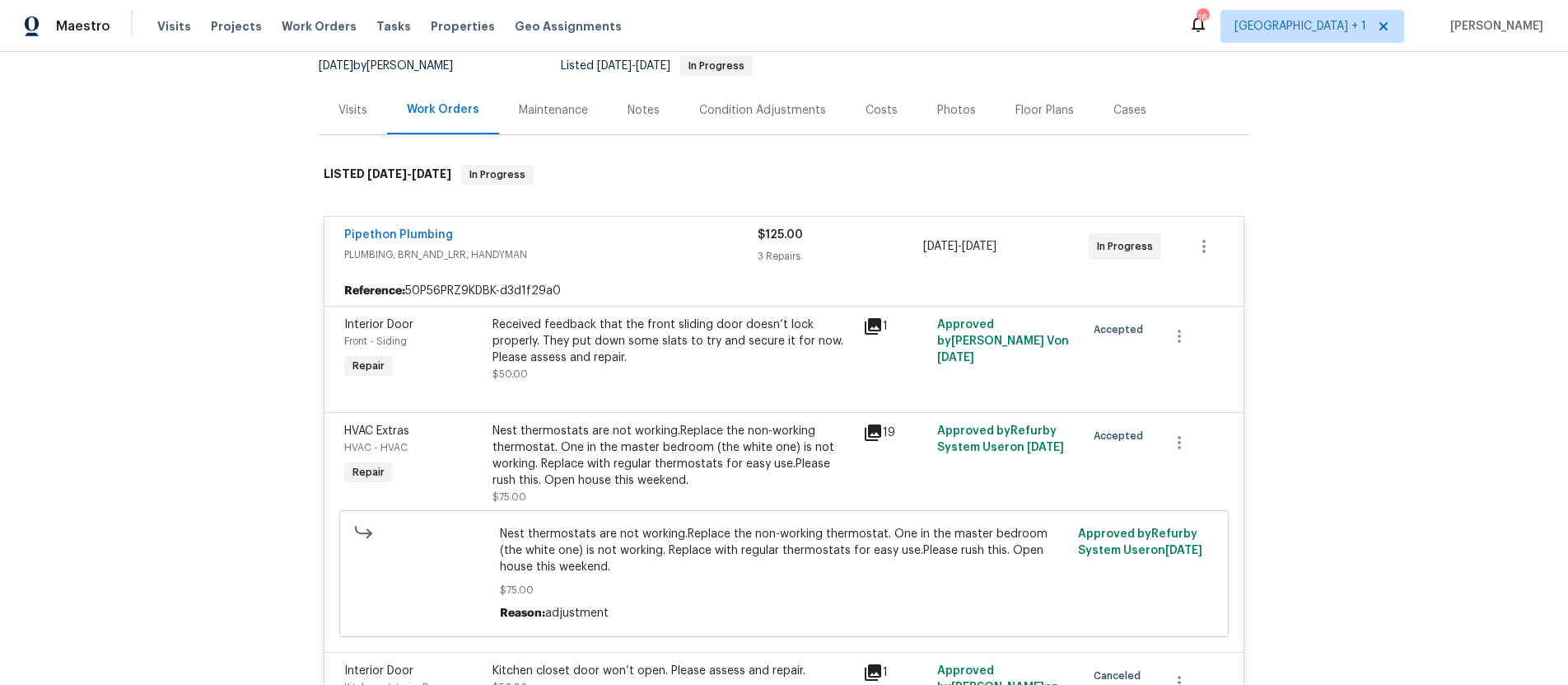
click at [798, 439] on div "Nest thermostats are not working.Replace the non-working thermostat. One in the…" at bounding box center [673, 455] width 361 height 66
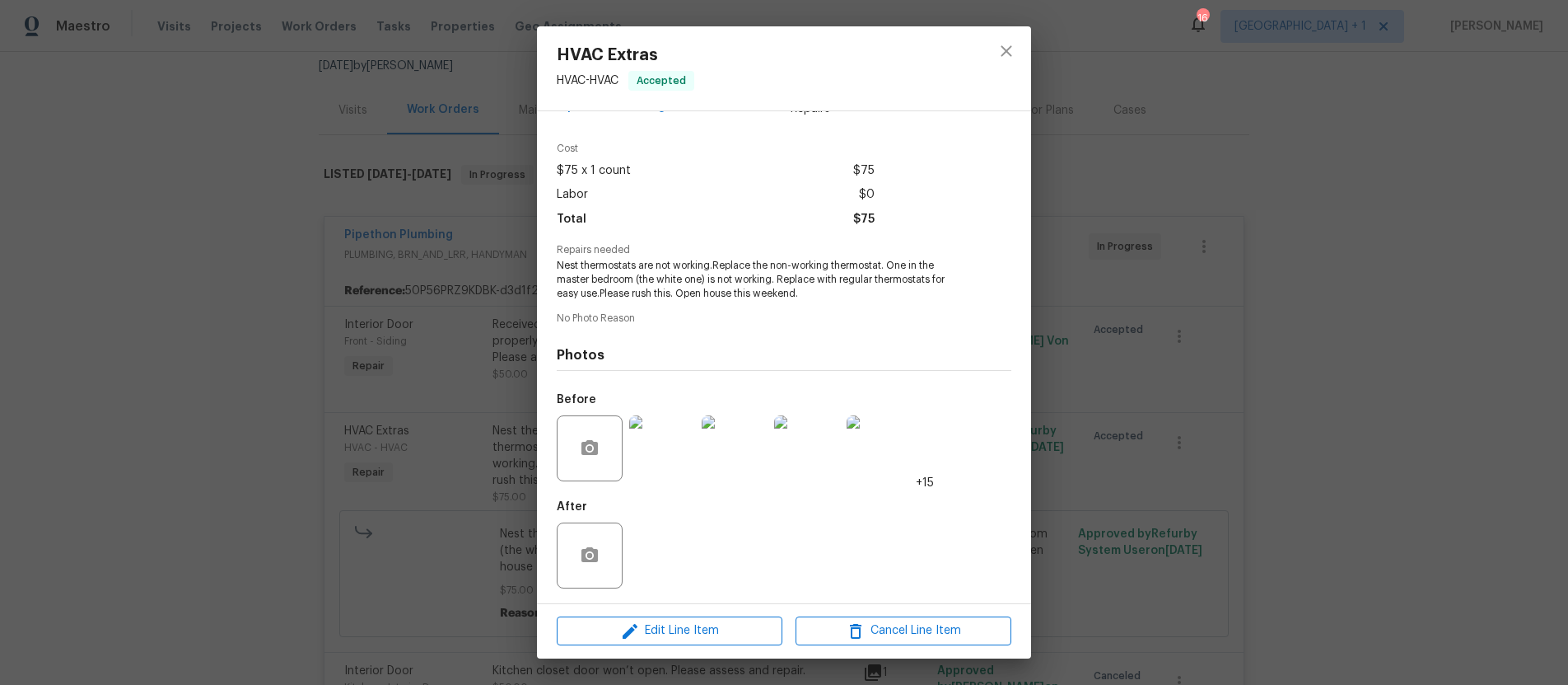
scroll to position [47, 0]
click at [584, 459] on button "button" at bounding box center [590, 446] width 40 height 40
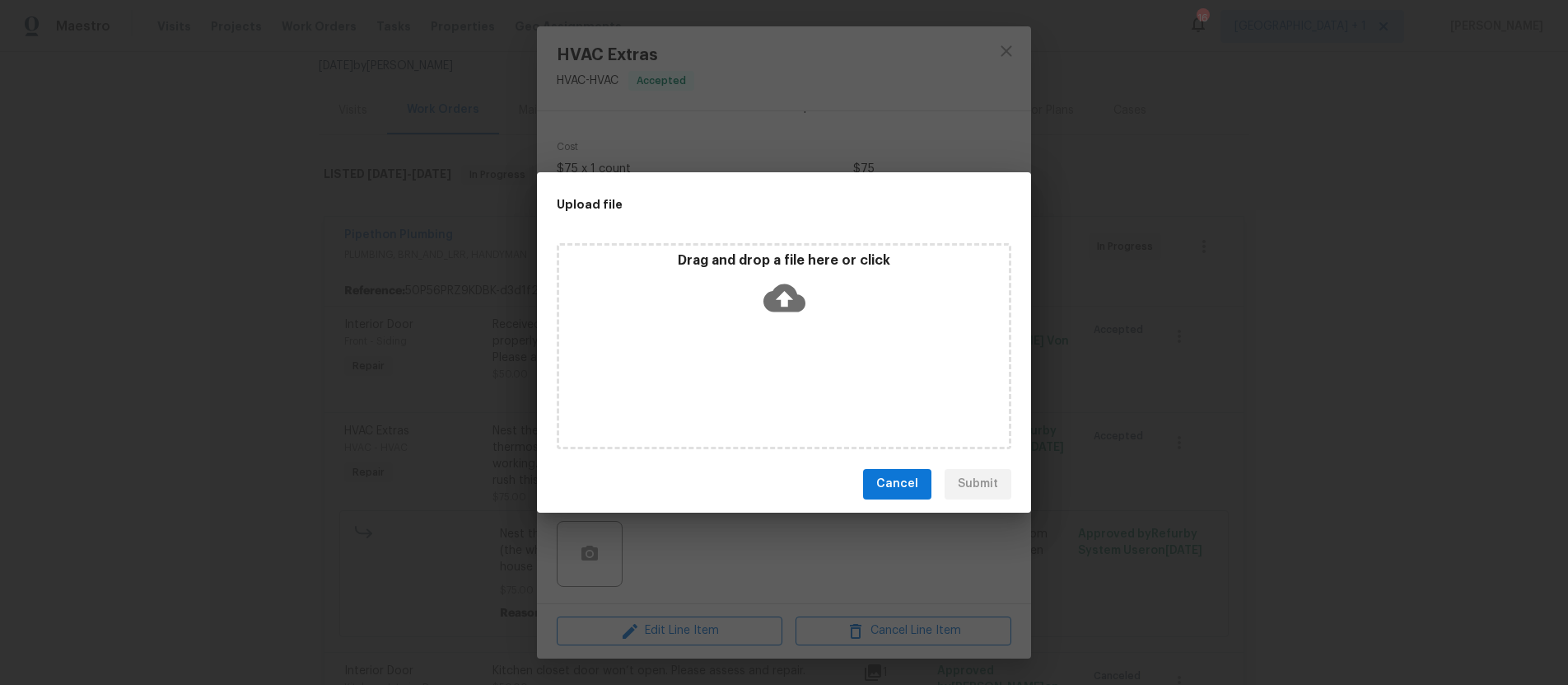
click at [991, 483] on div "Cancel Submit" at bounding box center [784, 483] width 494 height 56
click at [896, 477] on span "Cancel" at bounding box center [897, 484] width 42 height 21
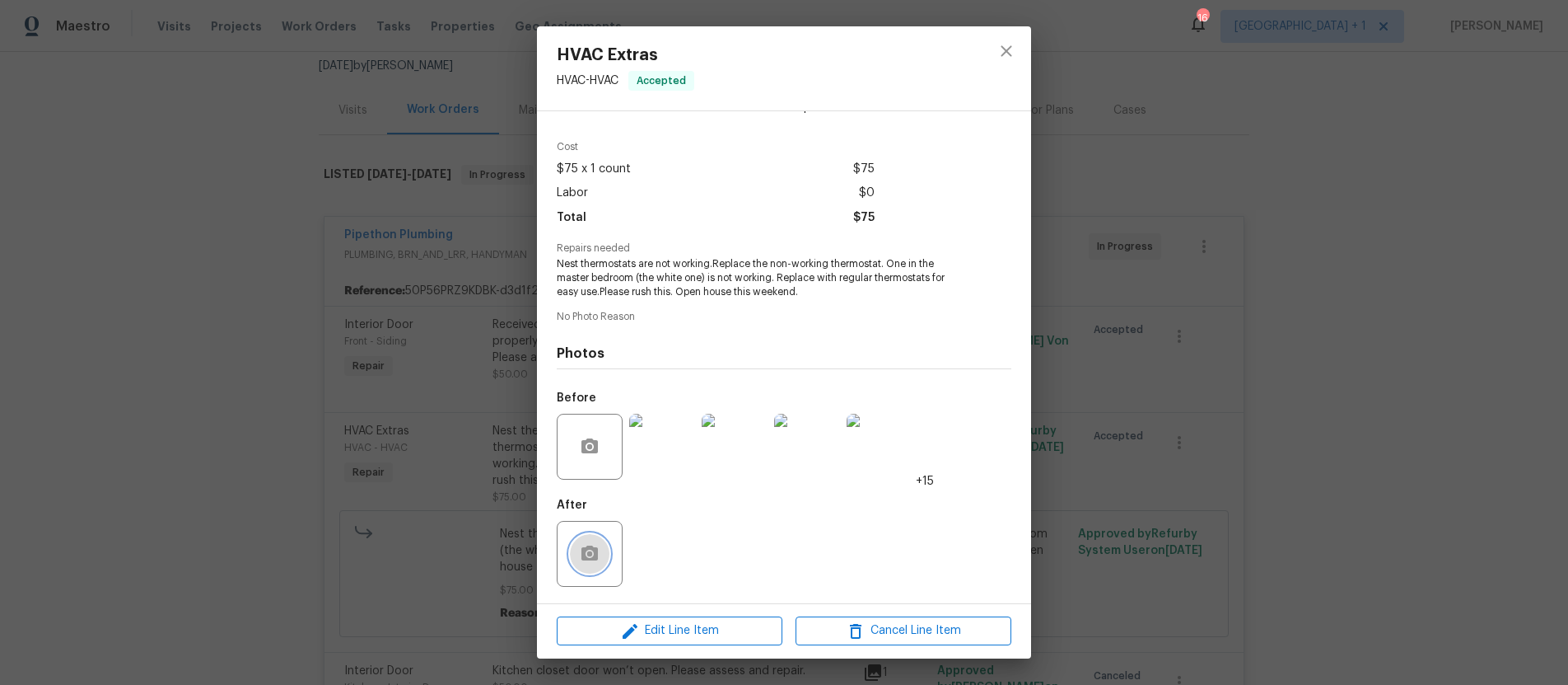
click at [585, 535] on button "button" at bounding box center [590, 553] width 40 height 40
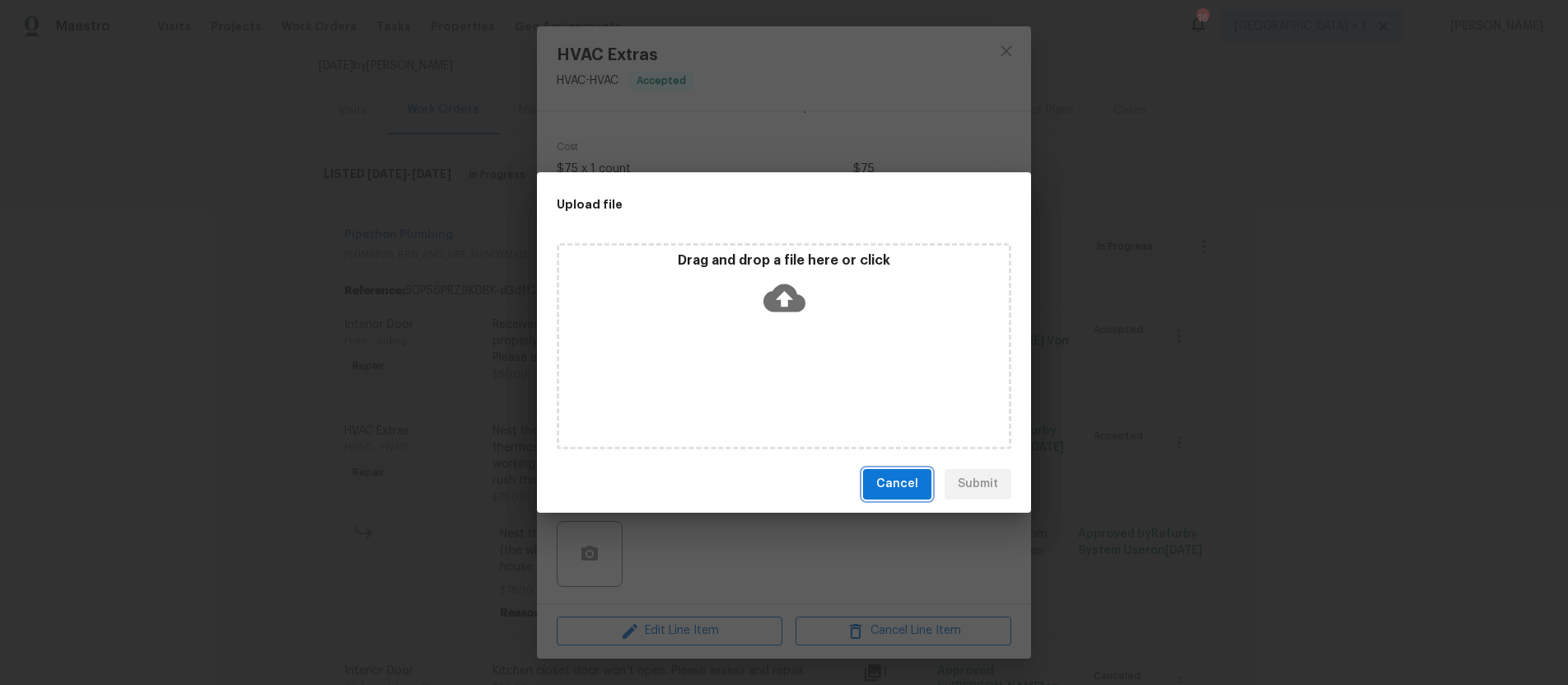
click at [896, 471] on button "Cancel" at bounding box center [896, 484] width 68 height 31
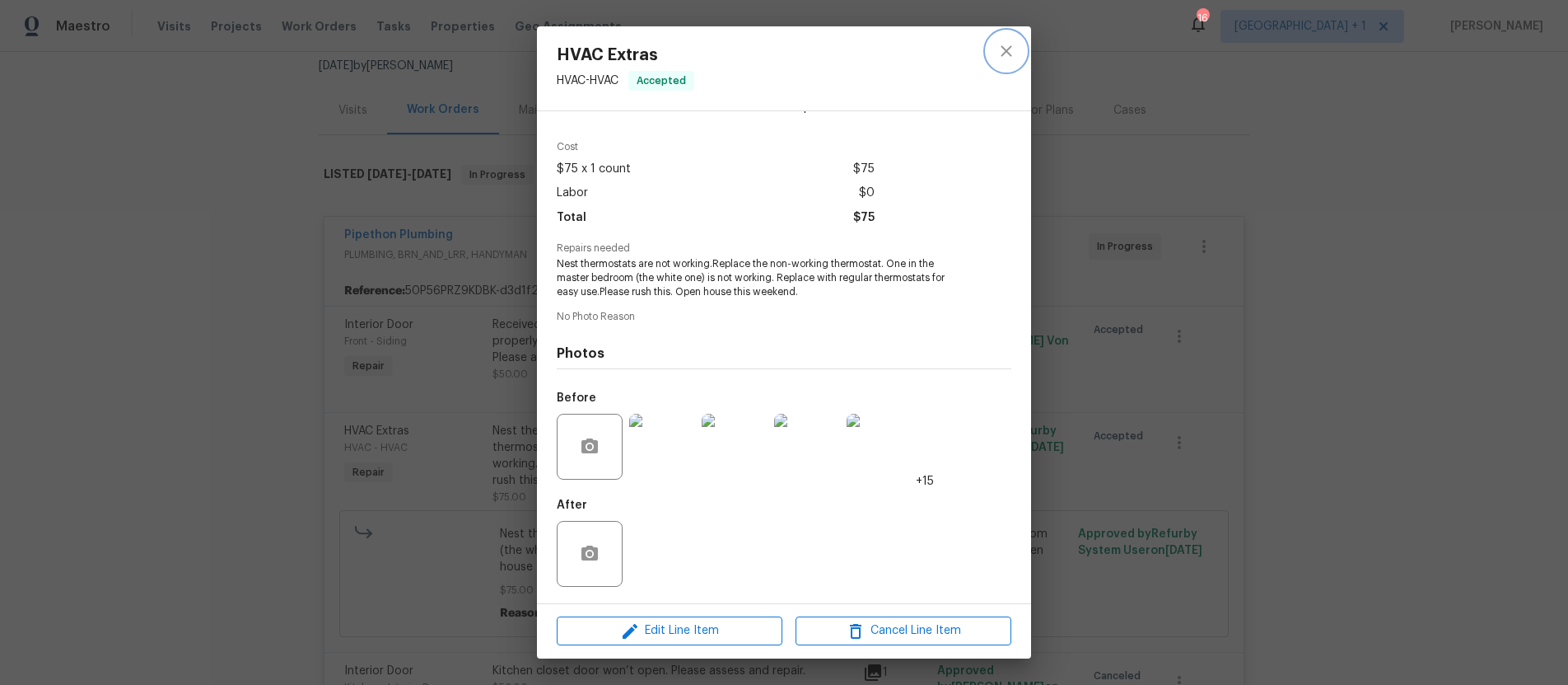
click at [1000, 49] on icon "close" at bounding box center [1006, 51] width 20 height 20
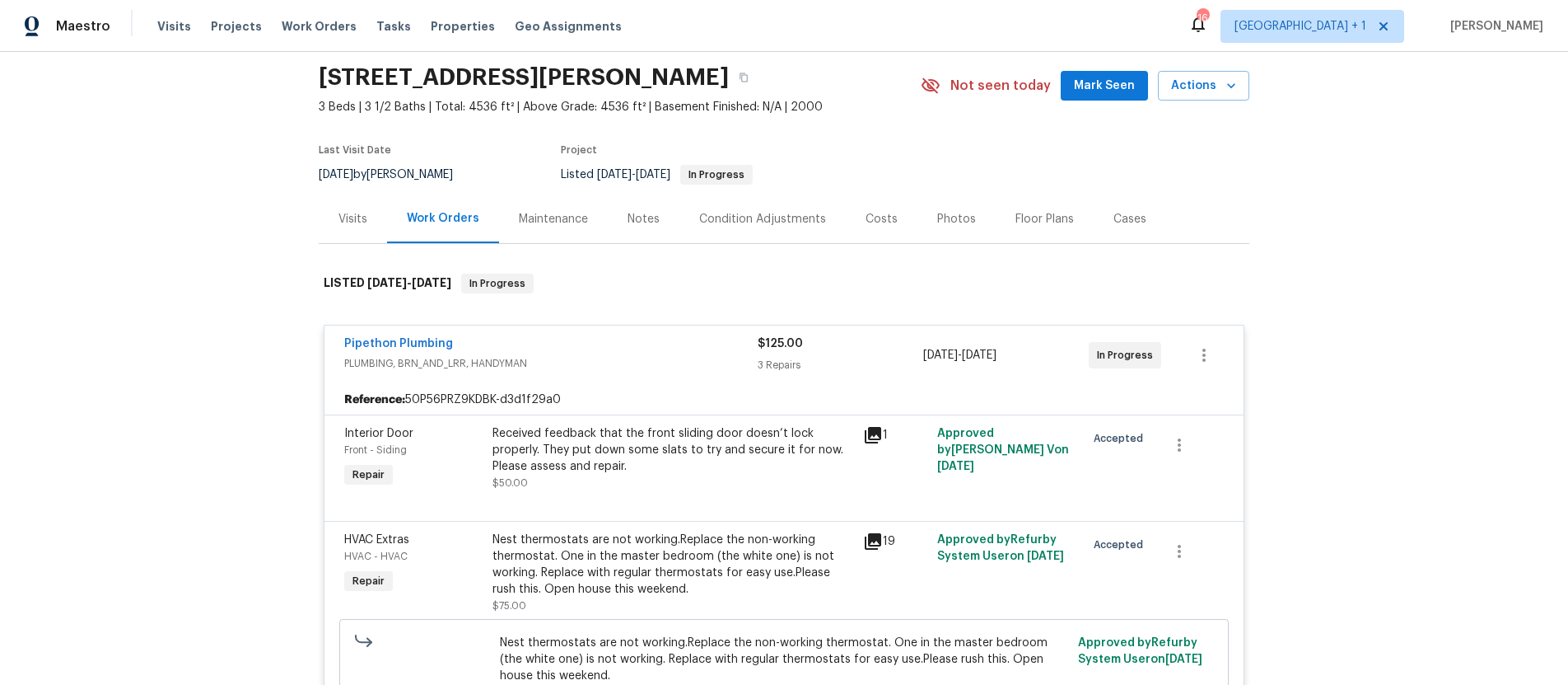
scroll to position [0, 0]
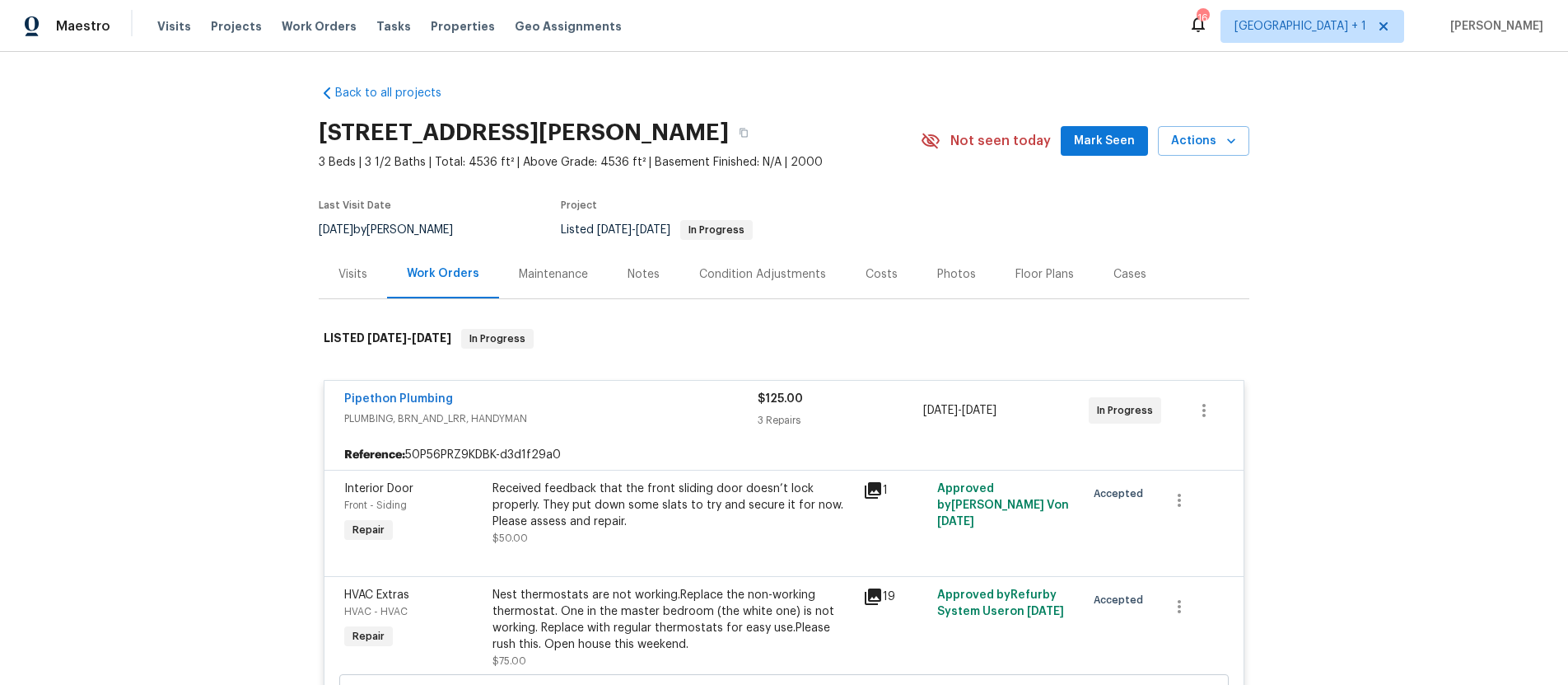
click at [641, 275] on div "Notes" at bounding box center [643, 274] width 32 height 17
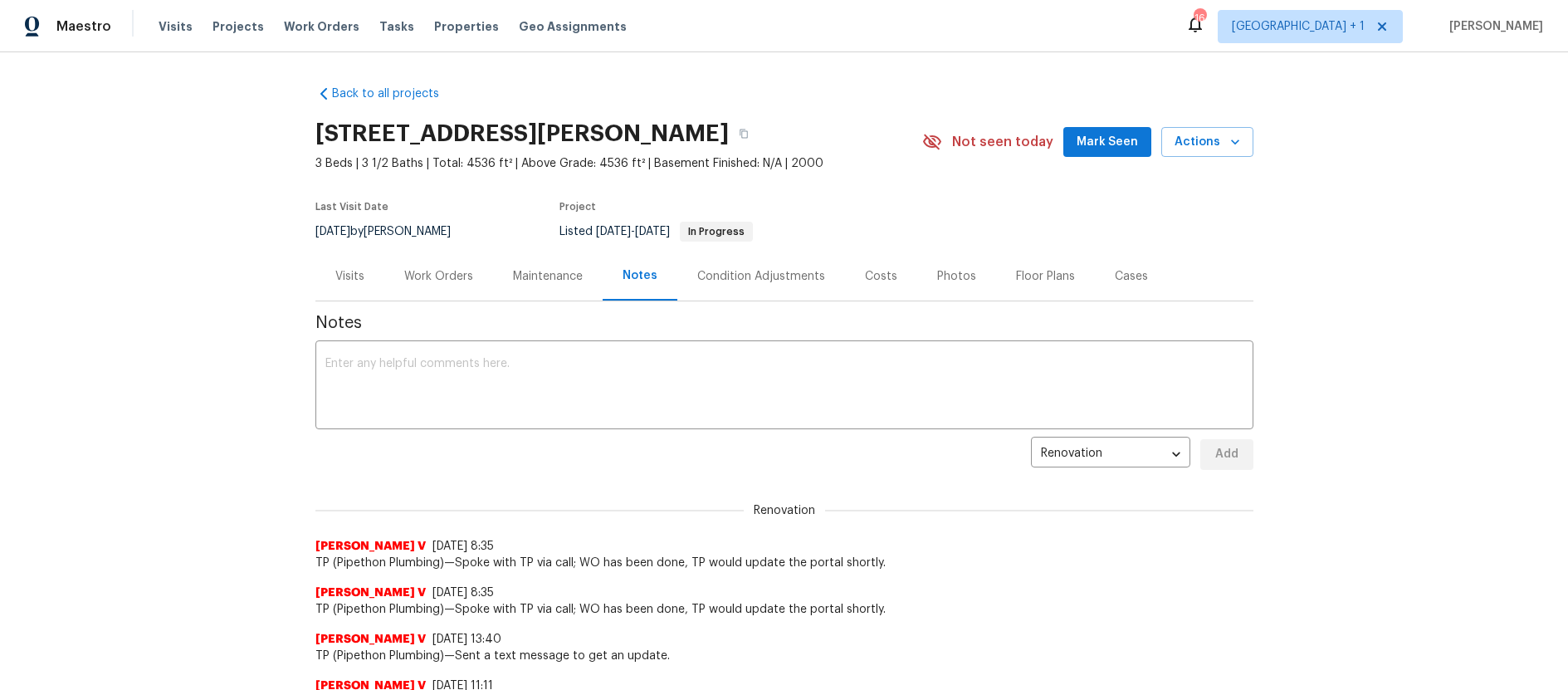
click at [428, 275] on div "Work Orders" at bounding box center [438, 276] width 69 height 17
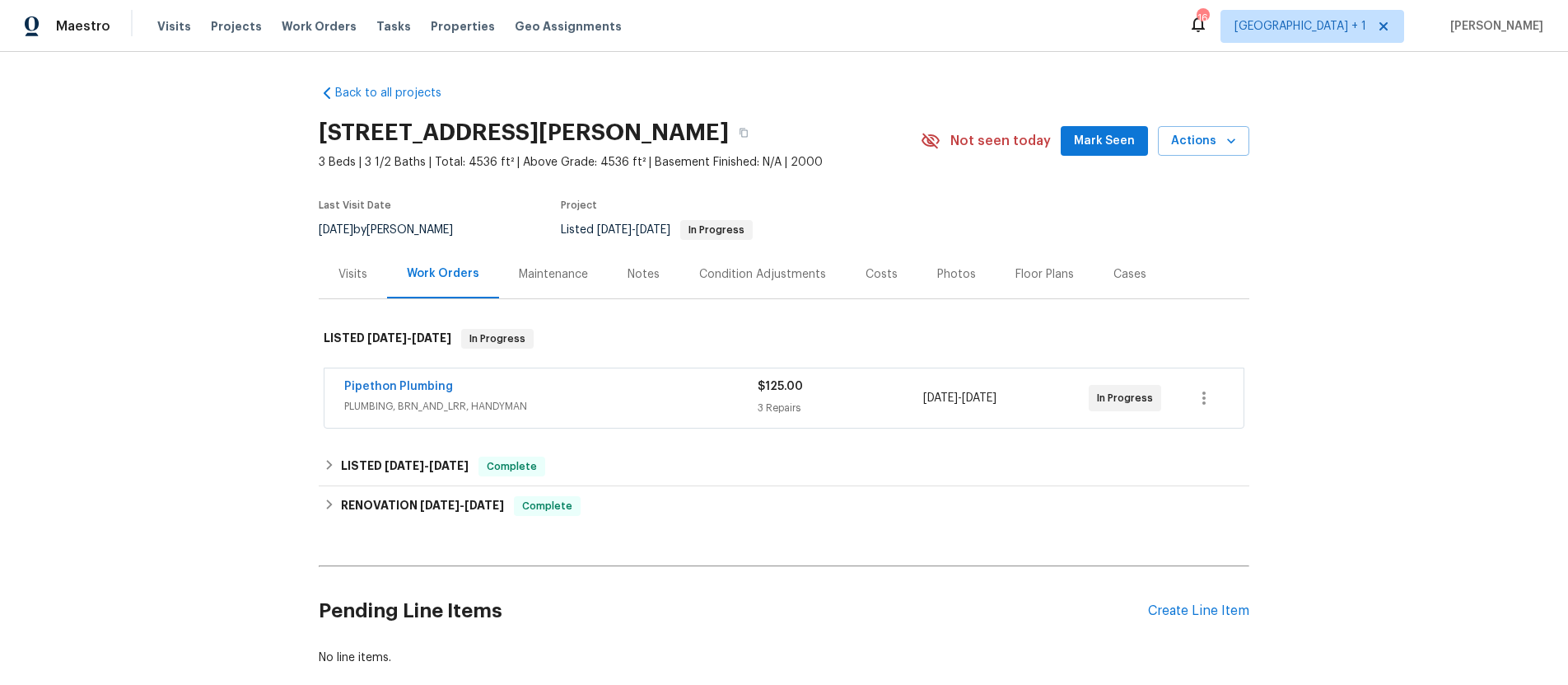
click at [630, 386] on div "Pipethon Plumbing" at bounding box center [551, 388] width 414 height 20
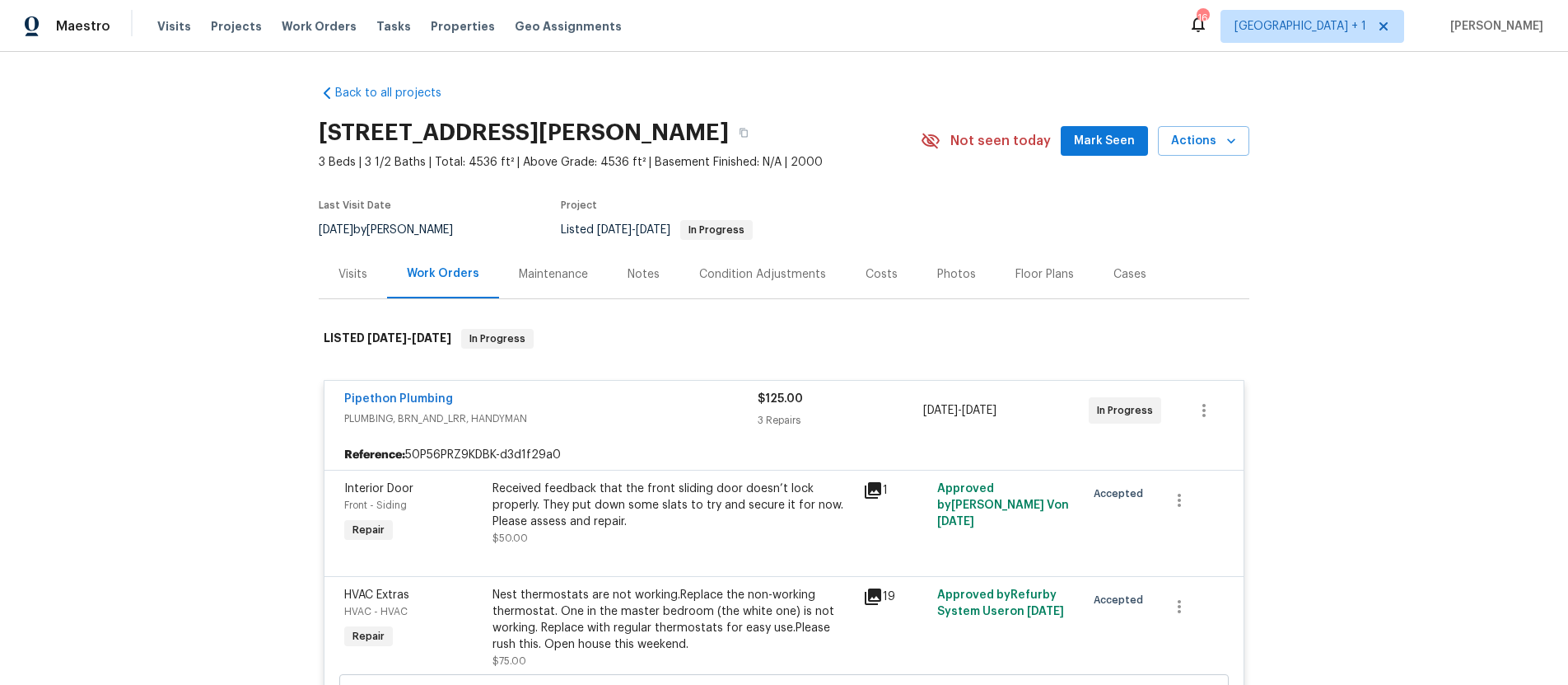
click at [876, 599] on div "19" at bounding box center [894, 597] width 64 height 20
click at [864, 599] on icon at bounding box center [873, 597] width 20 height 20
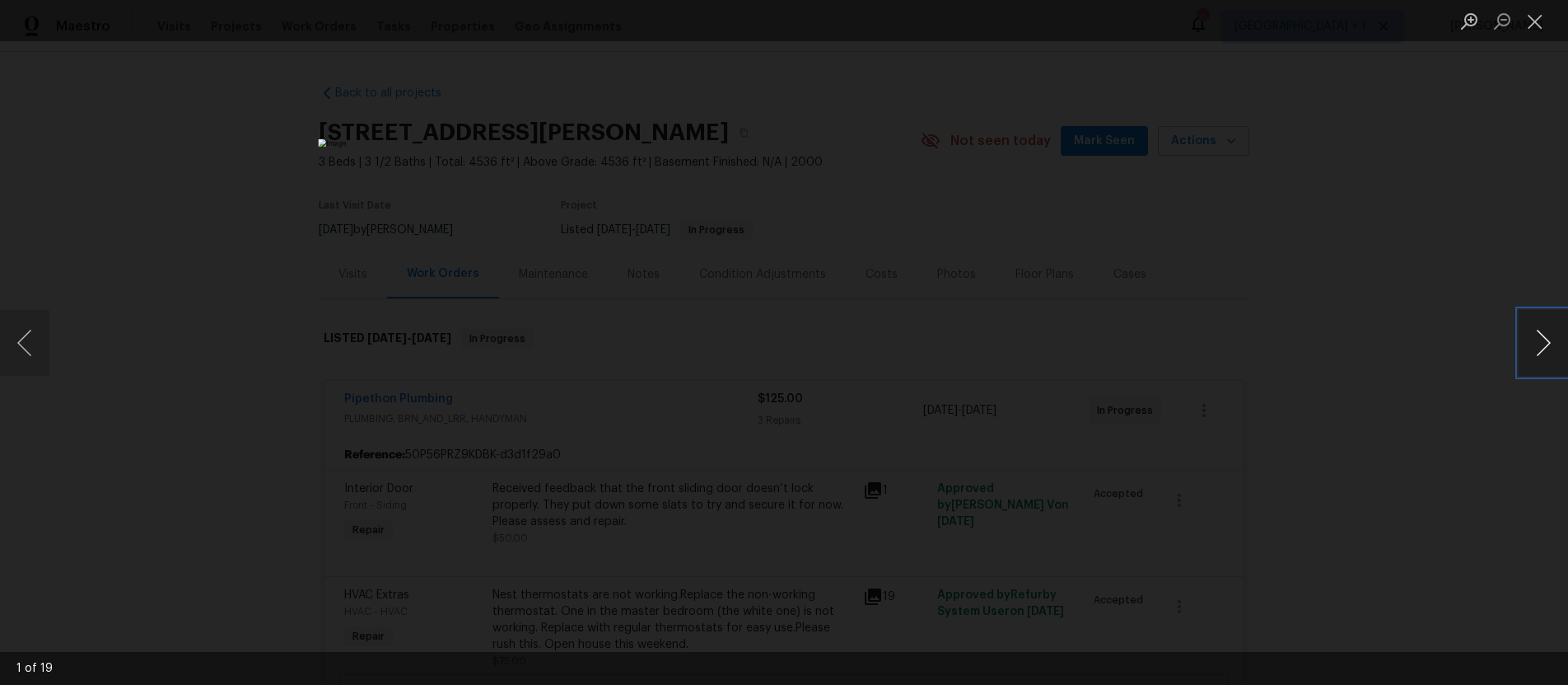
click at [1548, 342] on button "Next image" at bounding box center [1543, 342] width 49 height 66
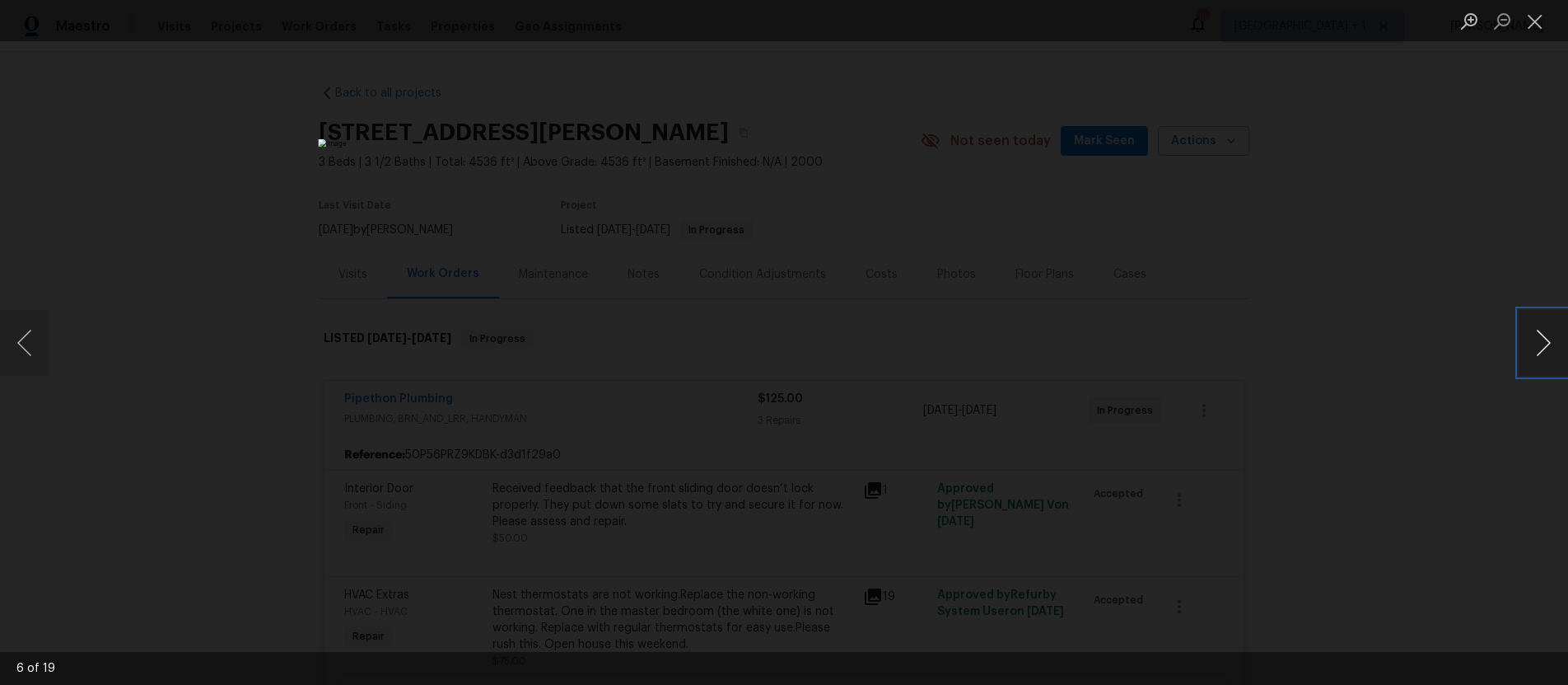
click at [1548, 342] on button "Next image" at bounding box center [1543, 342] width 49 height 66
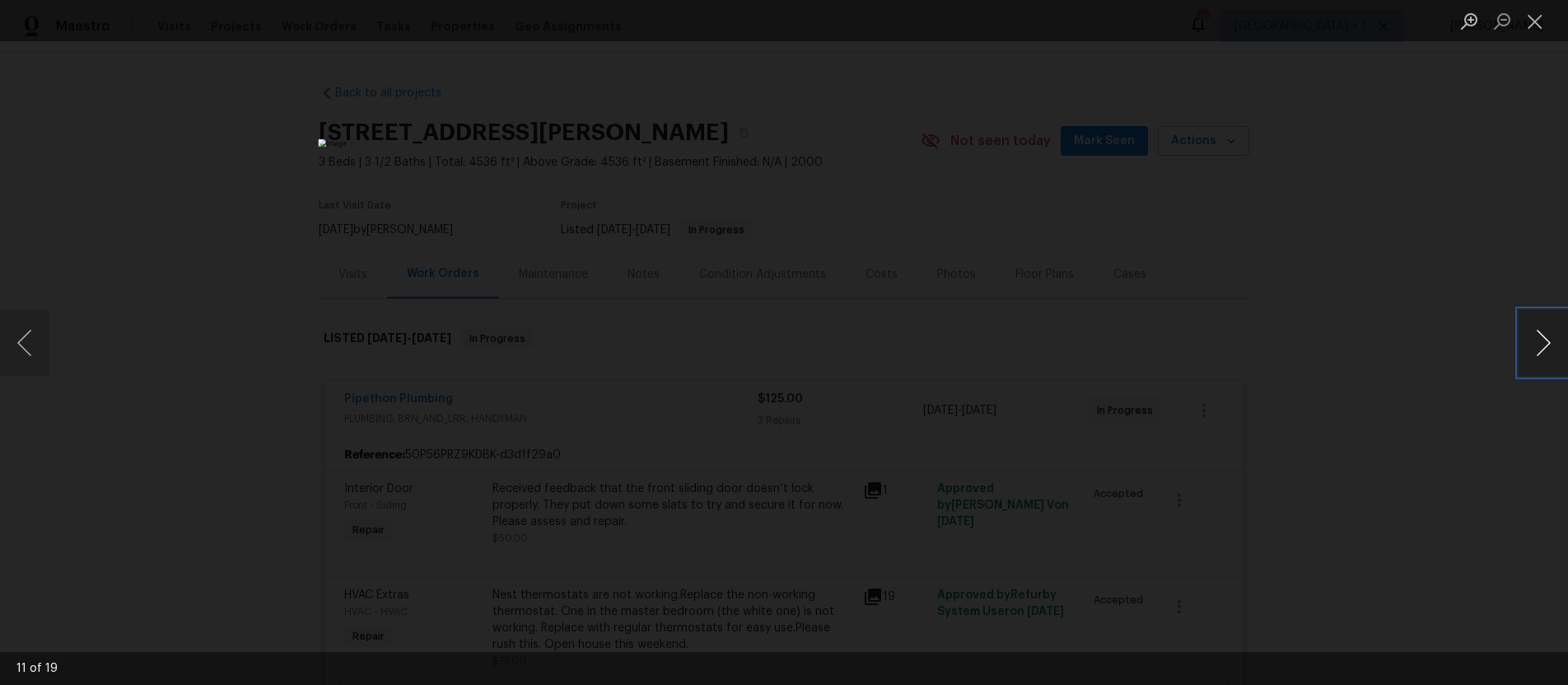
click at [1548, 342] on button "Next image" at bounding box center [1543, 342] width 49 height 66
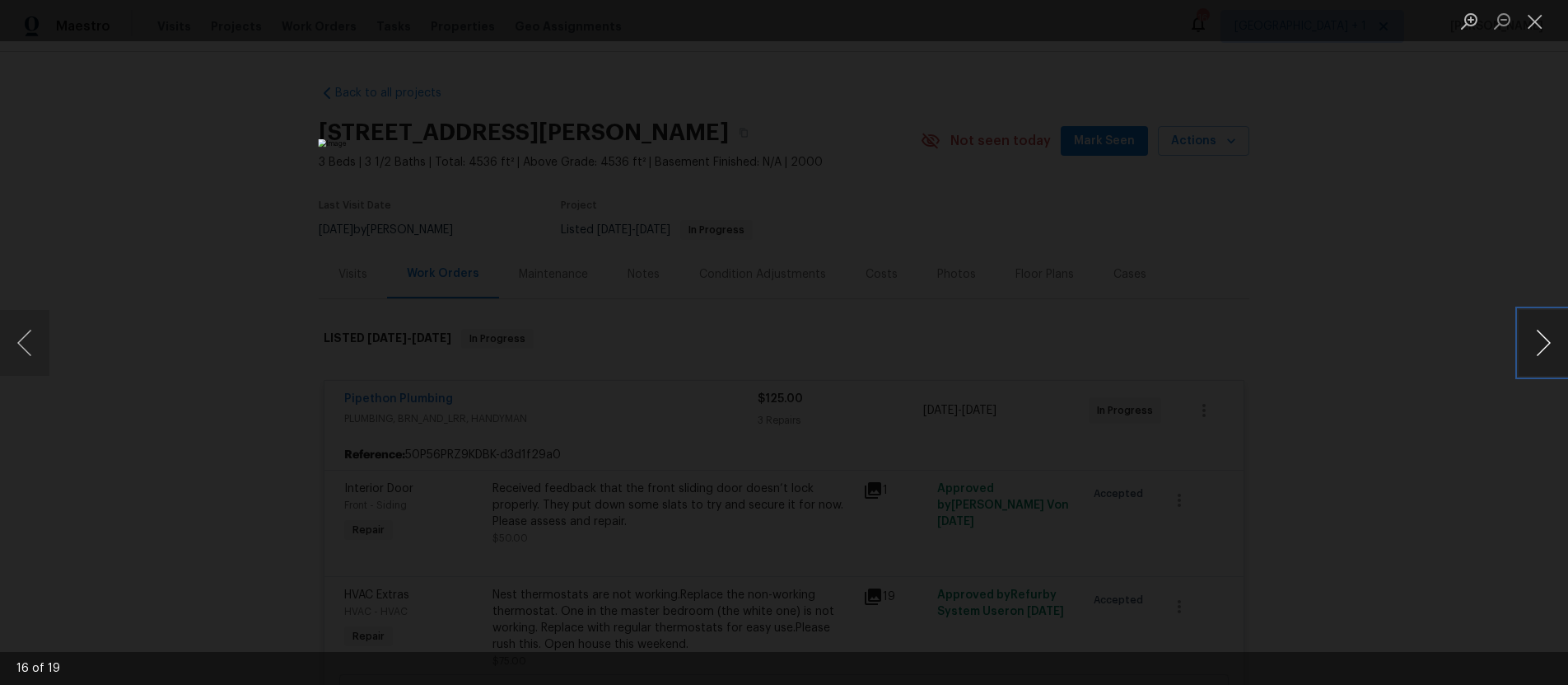
click at [1548, 342] on button "Next image" at bounding box center [1543, 342] width 49 height 66
click at [1532, 353] on button "Next image" at bounding box center [1543, 342] width 49 height 66
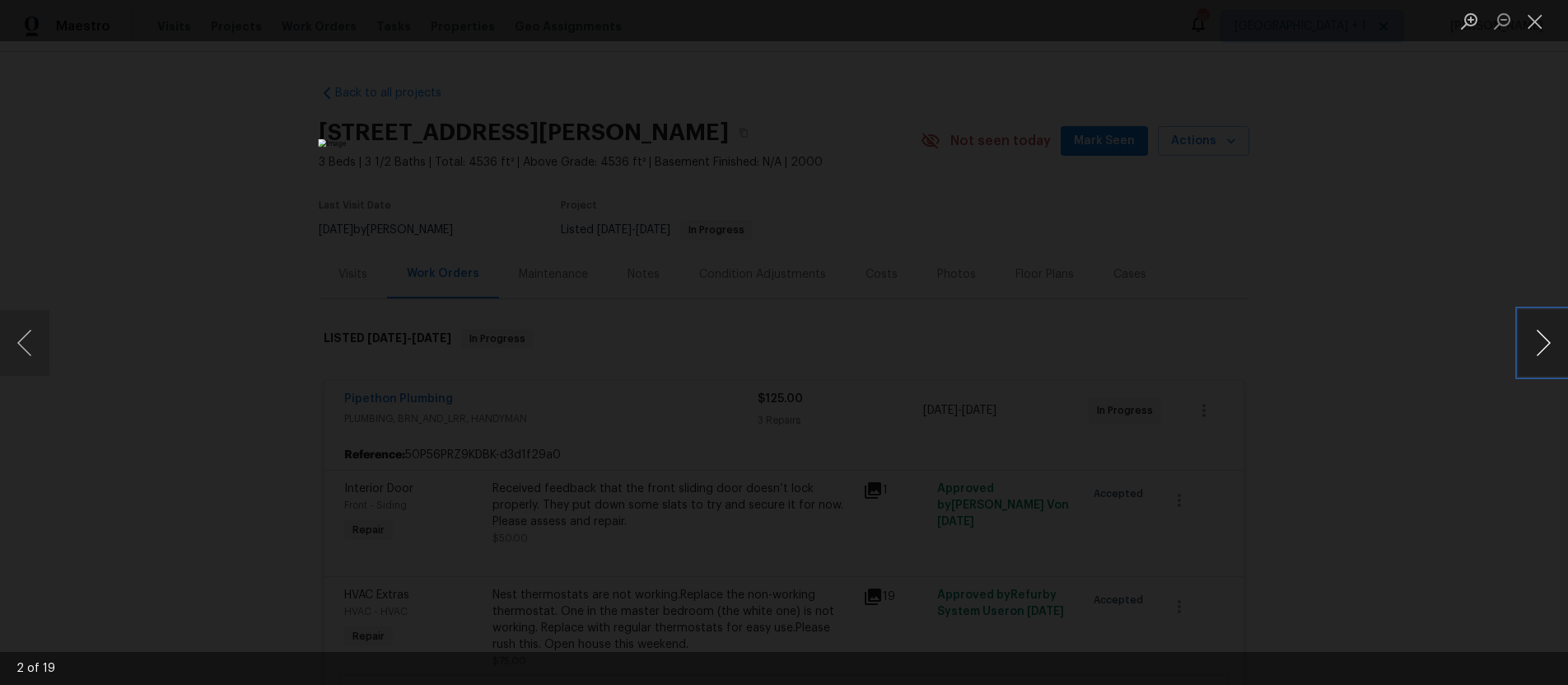
click at [1532, 353] on button "Next image" at bounding box center [1543, 342] width 49 height 66
click at [1535, 17] on button "Close lightbox" at bounding box center [1534, 21] width 33 height 29
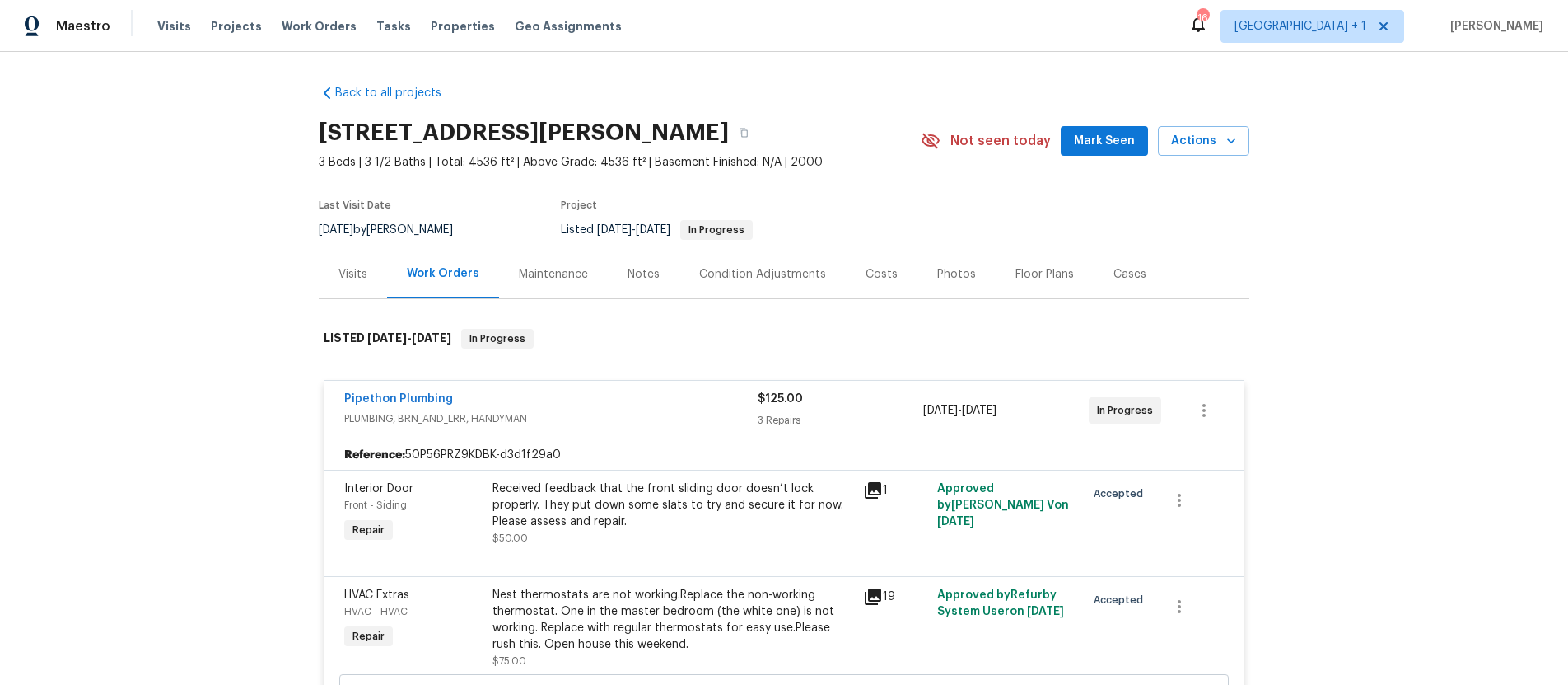
click at [1391, 313] on div "Back to all projects 13424 Contour Dr, Sherman Oaks, CA 91423 3 Beds | 3 1/2 Ba…" at bounding box center [784, 367] width 1568 height 633
click at [82, 324] on div "Back to all projects 13424 Contour Dr, Sherman Oaks, CA 91423 3 Beds | 3 1/2 Ba…" at bounding box center [784, 367] width 1568 height 633
click at [193, 266] on div "Back to all projects 13424 Contour Dr, Sherman Oaks, CA 91423 3 Beds | 3 1/2 Ba…" at bounding box center [784, 367] width 1568 height 633
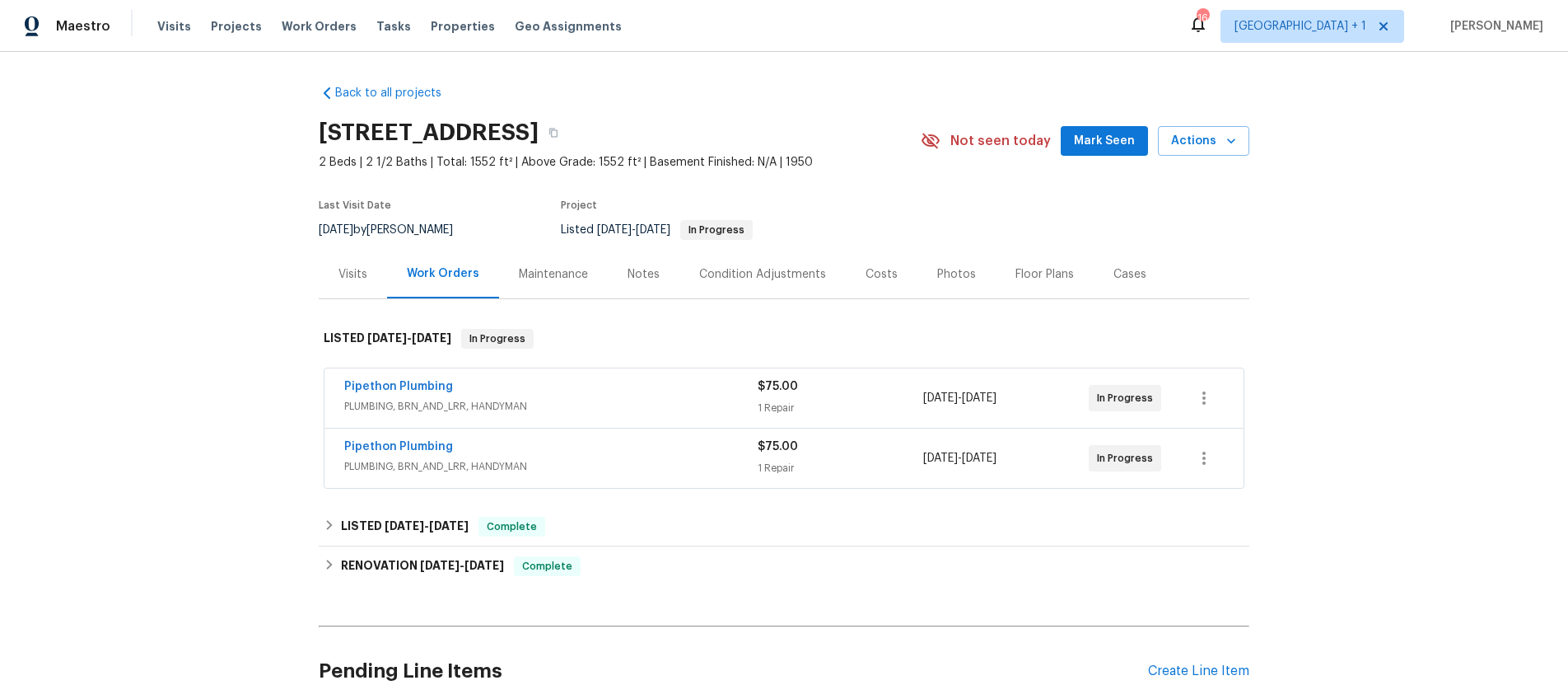
click at [548, 449] on div "Pipethon Plumbing" at bounding box center [551, 448] width 414 height 20
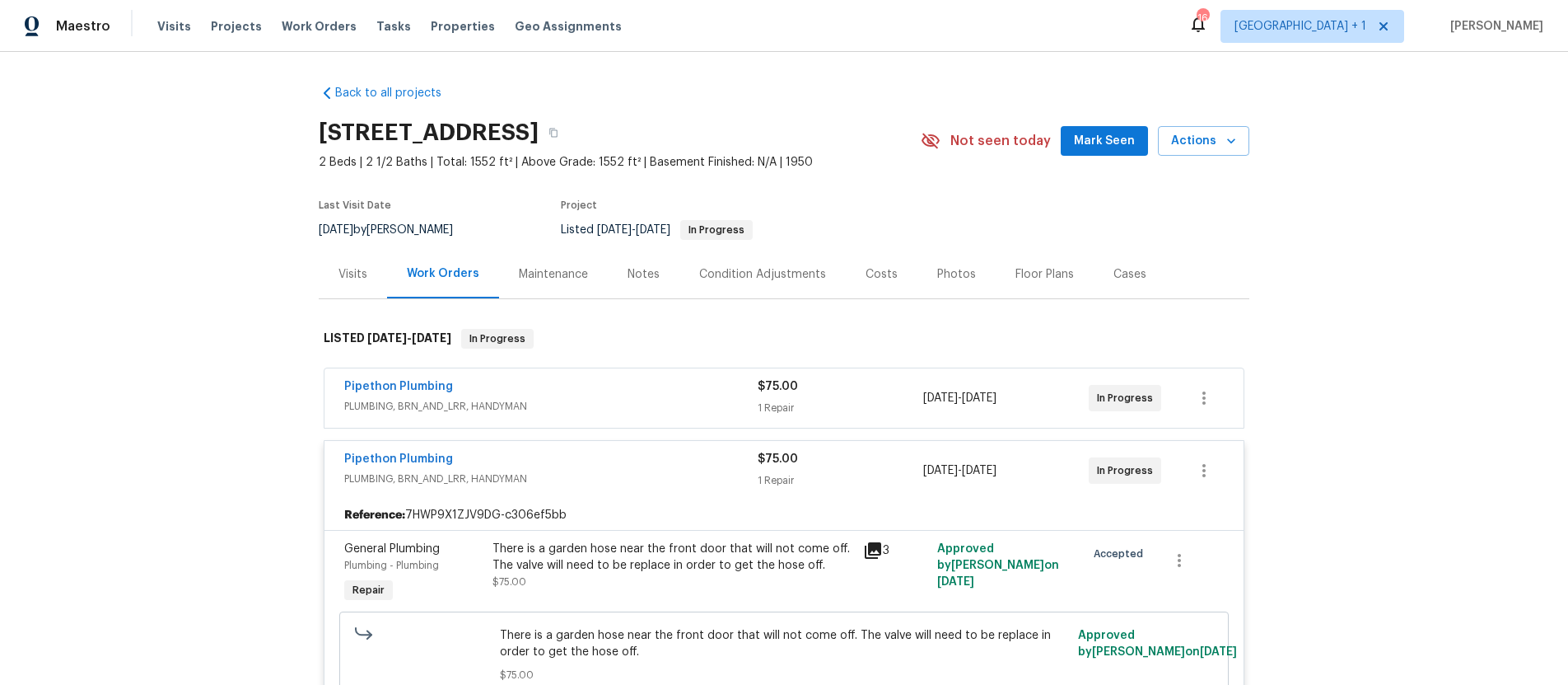
click at [516, 381] on div "Pipethon Plumbing" at bounding box center [551, 388] width 414 height 20
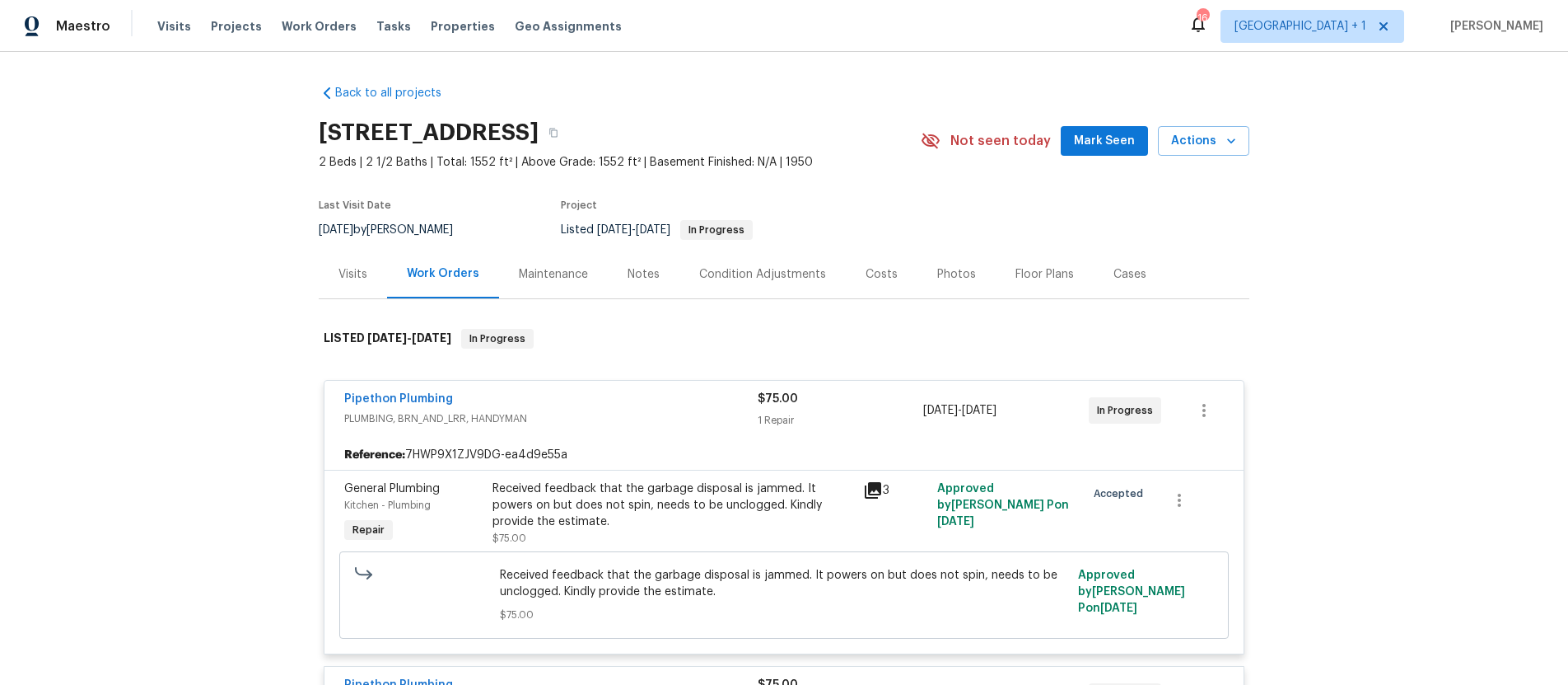
click at [579, 411] on span "PLUMBING, BRN_AND_LRR, HANDYMAN" at bounding box center [551, 419] width 414 height 17
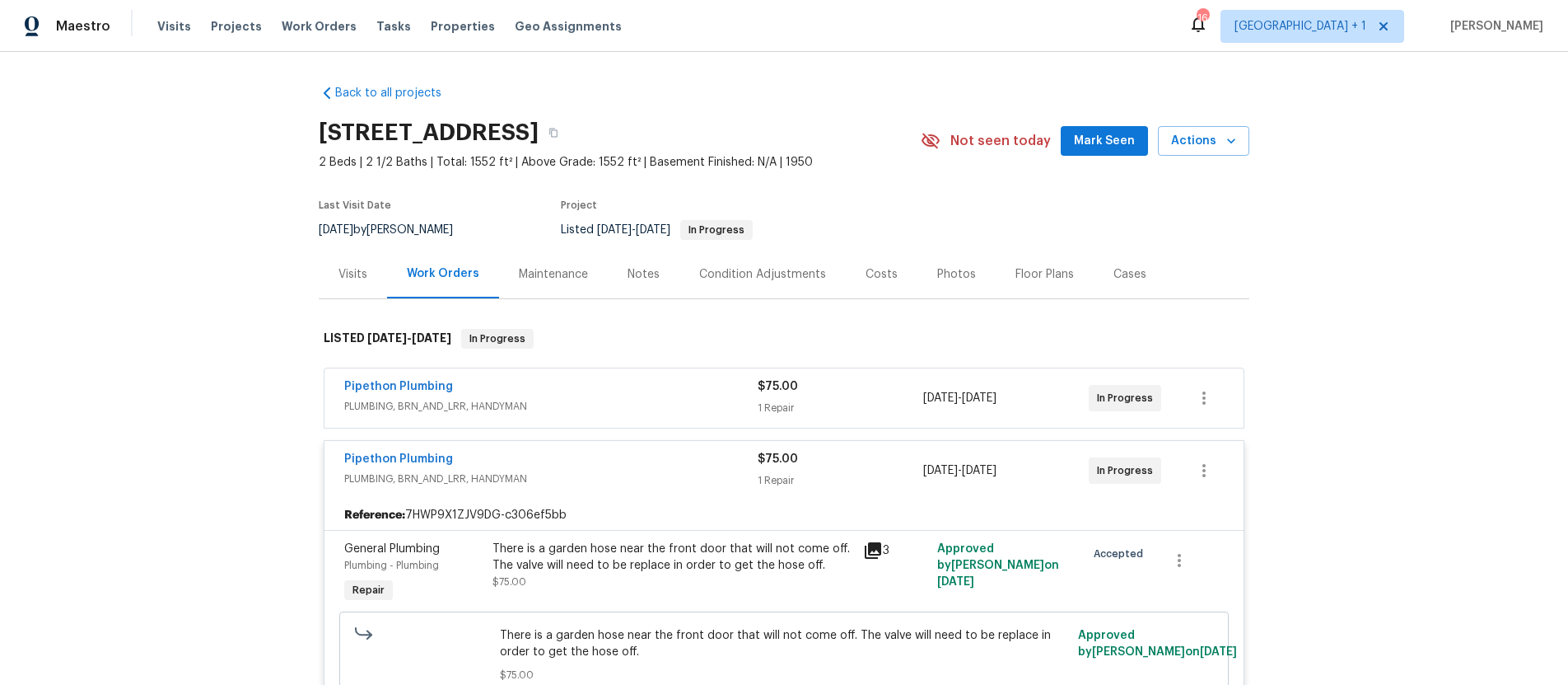
click at [1419, 316] on div "Back to all projects [STREET_ADDRESS] 2 Beds | 2 1/2 Baths | Total: 1552 ft² | …" at bounding box center [784, 367] width 1568 height 633
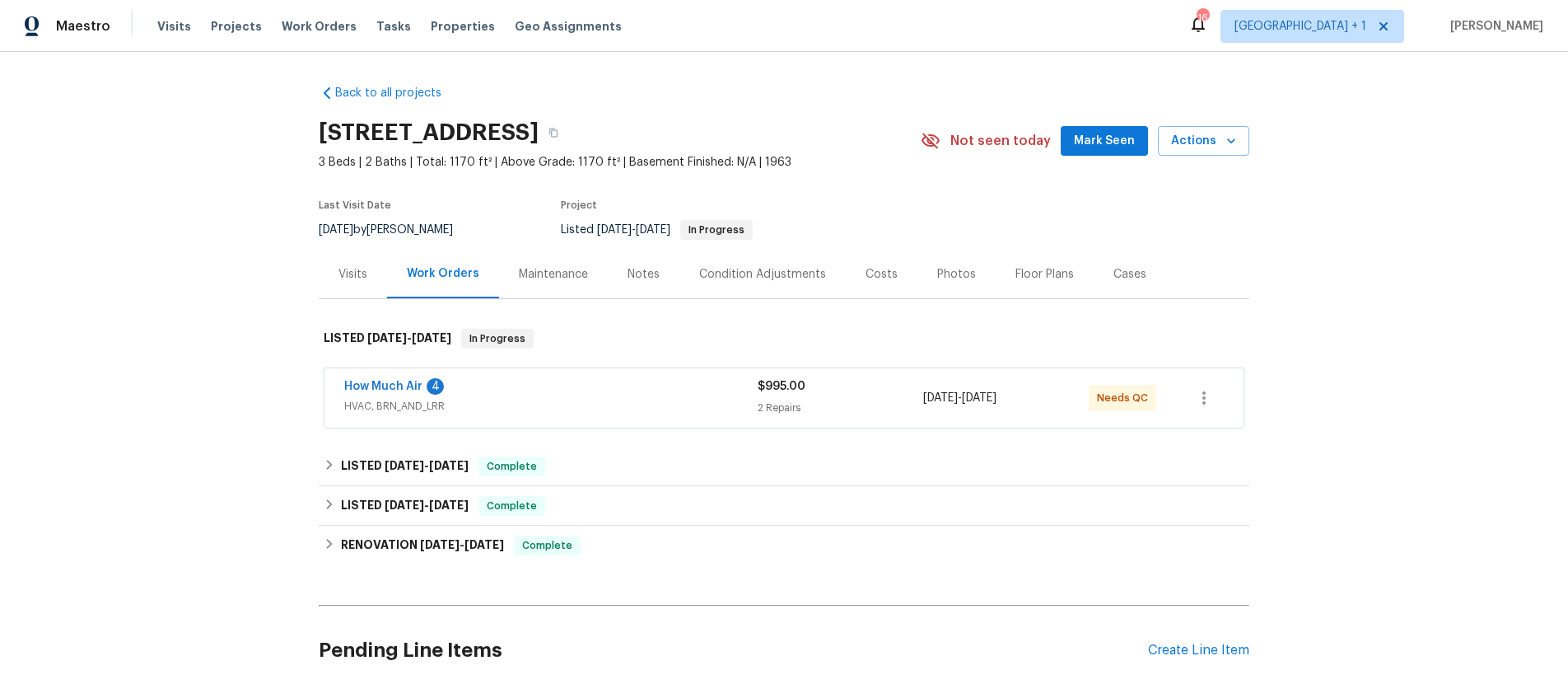
click at [636, 272] on div "Notes" at bounding box center [643, 274] width 32 height 17
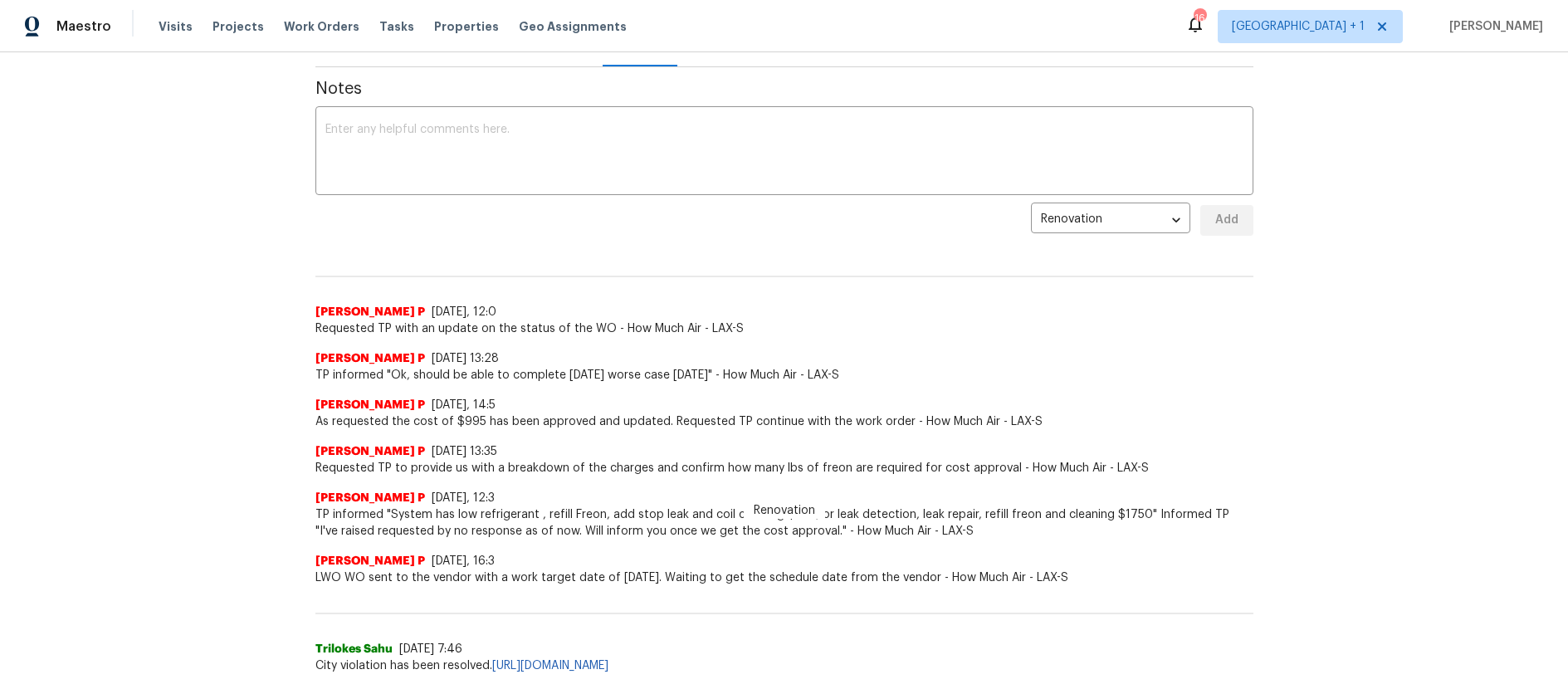
scroll to position [349, 0]
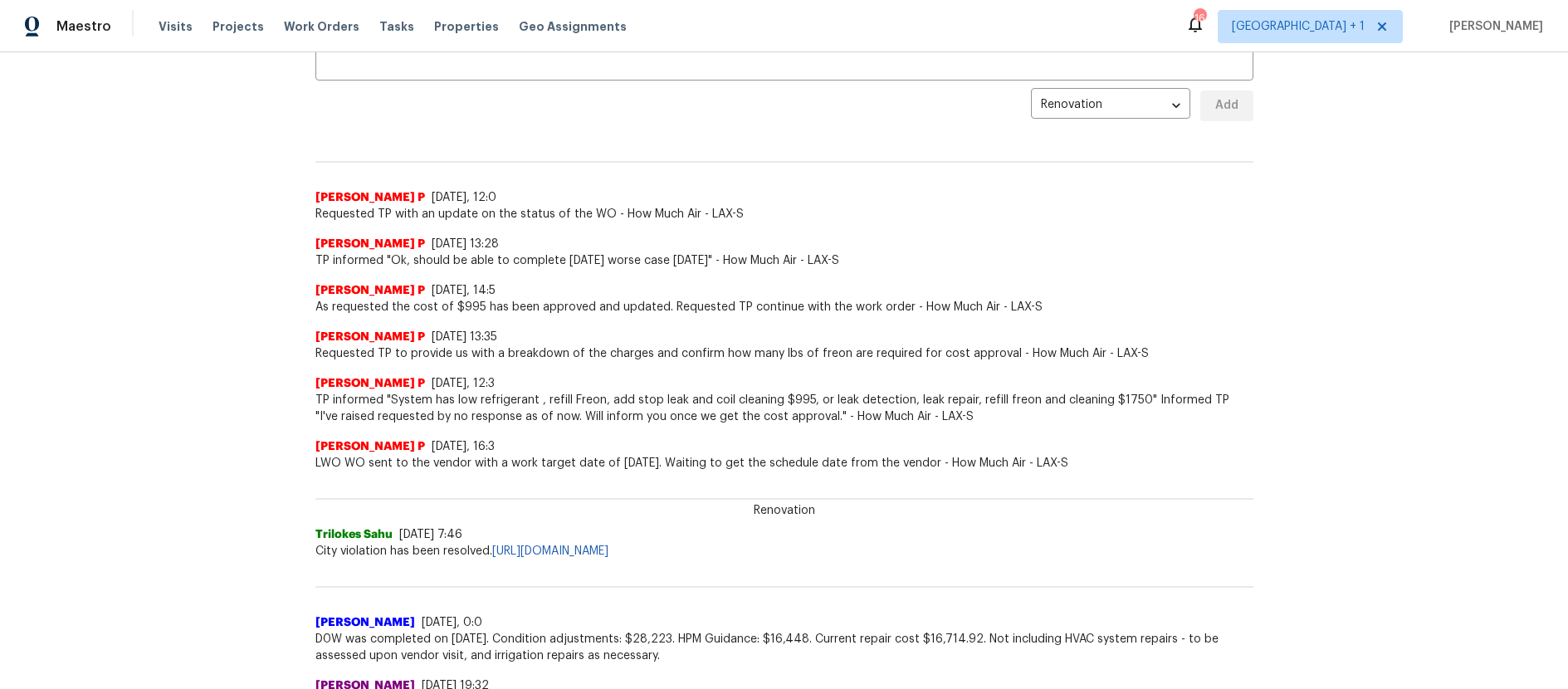
click at [190, 193] on div "Back to all projects [STREET_ADDRESS] 3 Beds | 2 Baths | Total: 1170 ft² | Abov…" at bounding box center [784, 370] width 1568 height 637
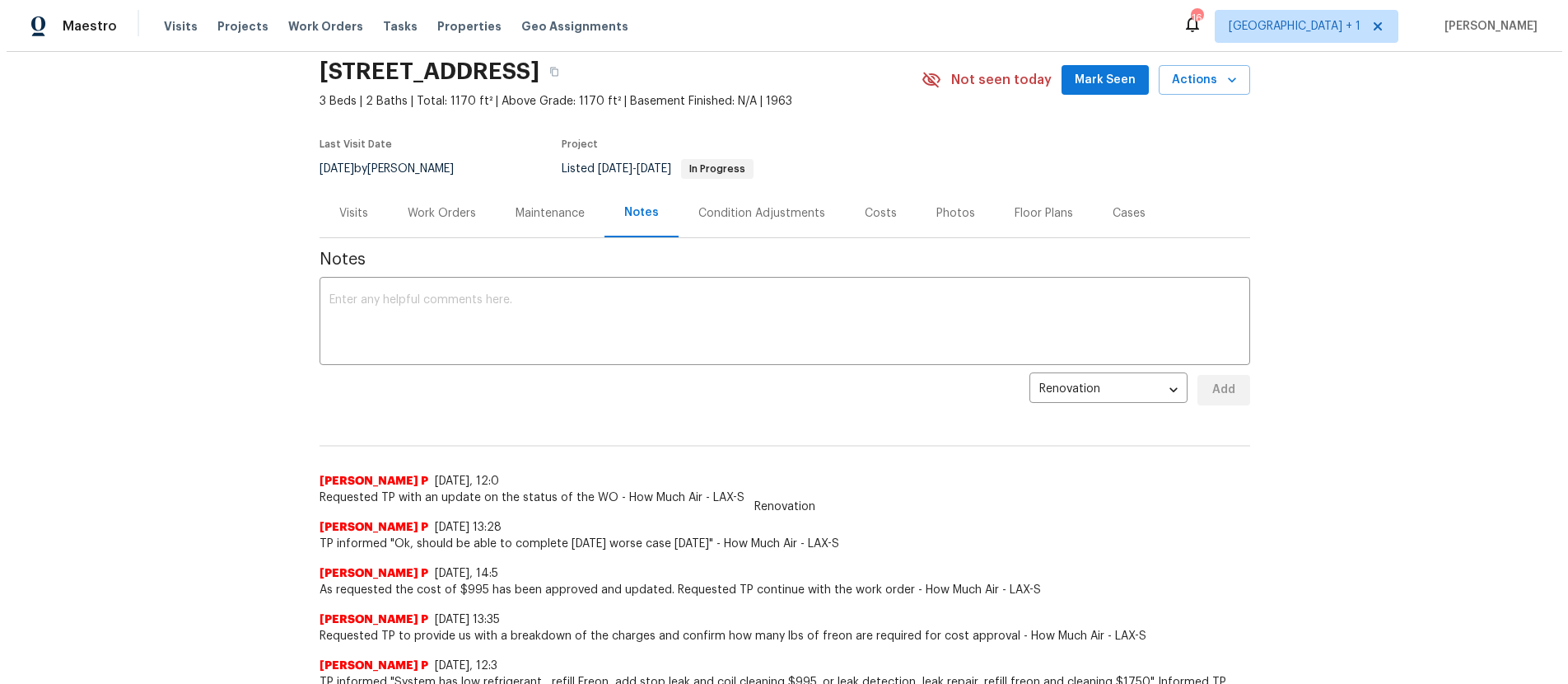
scroll to position [0, 0]
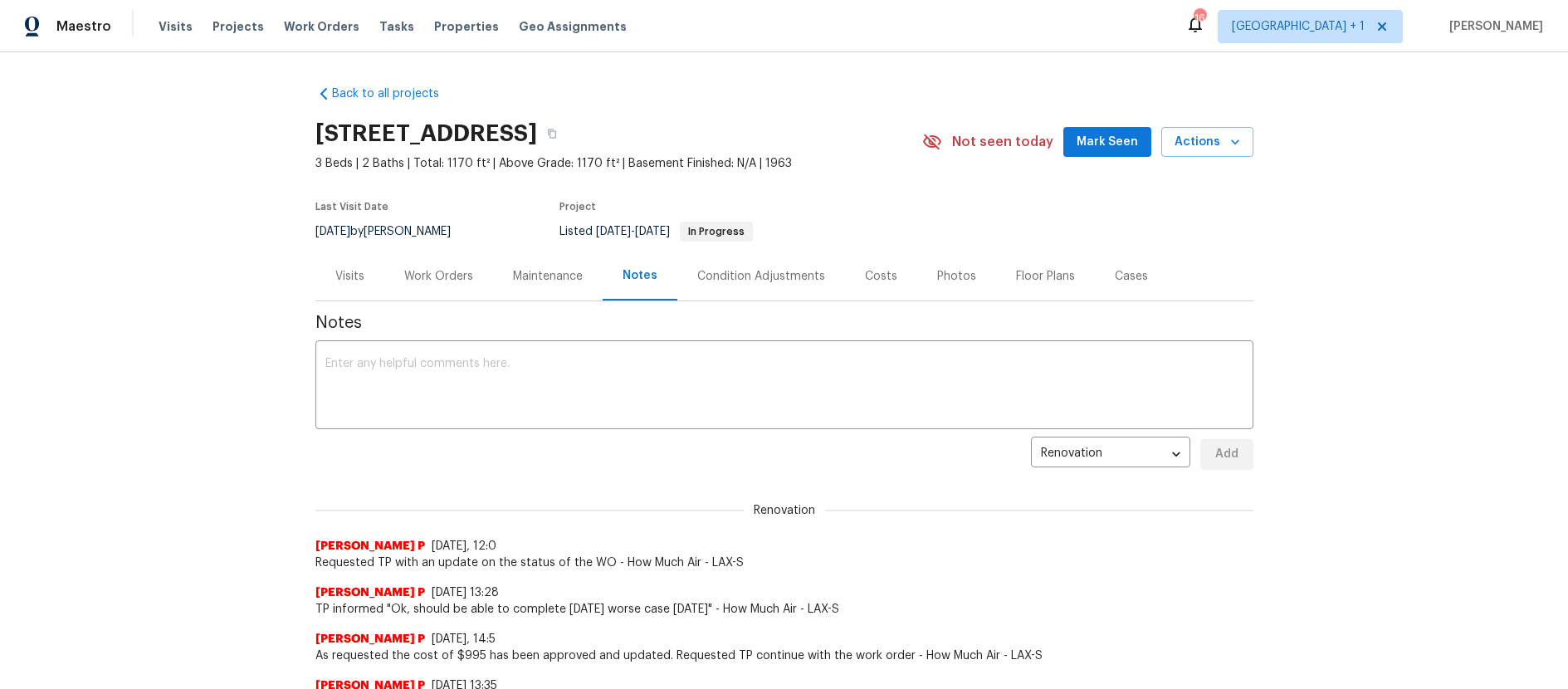
click at [443, 275] on div "Work Orders" at bounding box center [438, 276] width 69 height 17
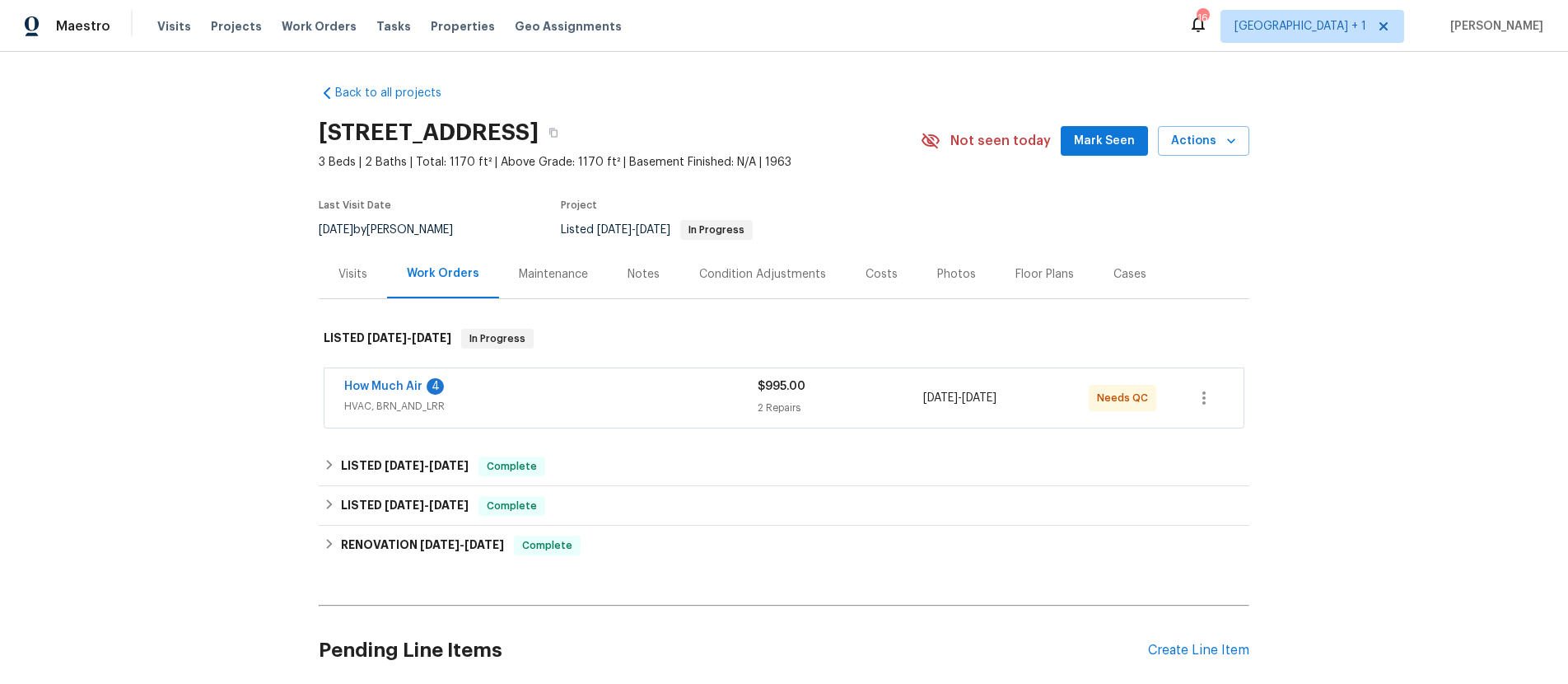
click at [500, 386] on div "How Much Air 4" at bounding box center [551, 388] width 414 height 20
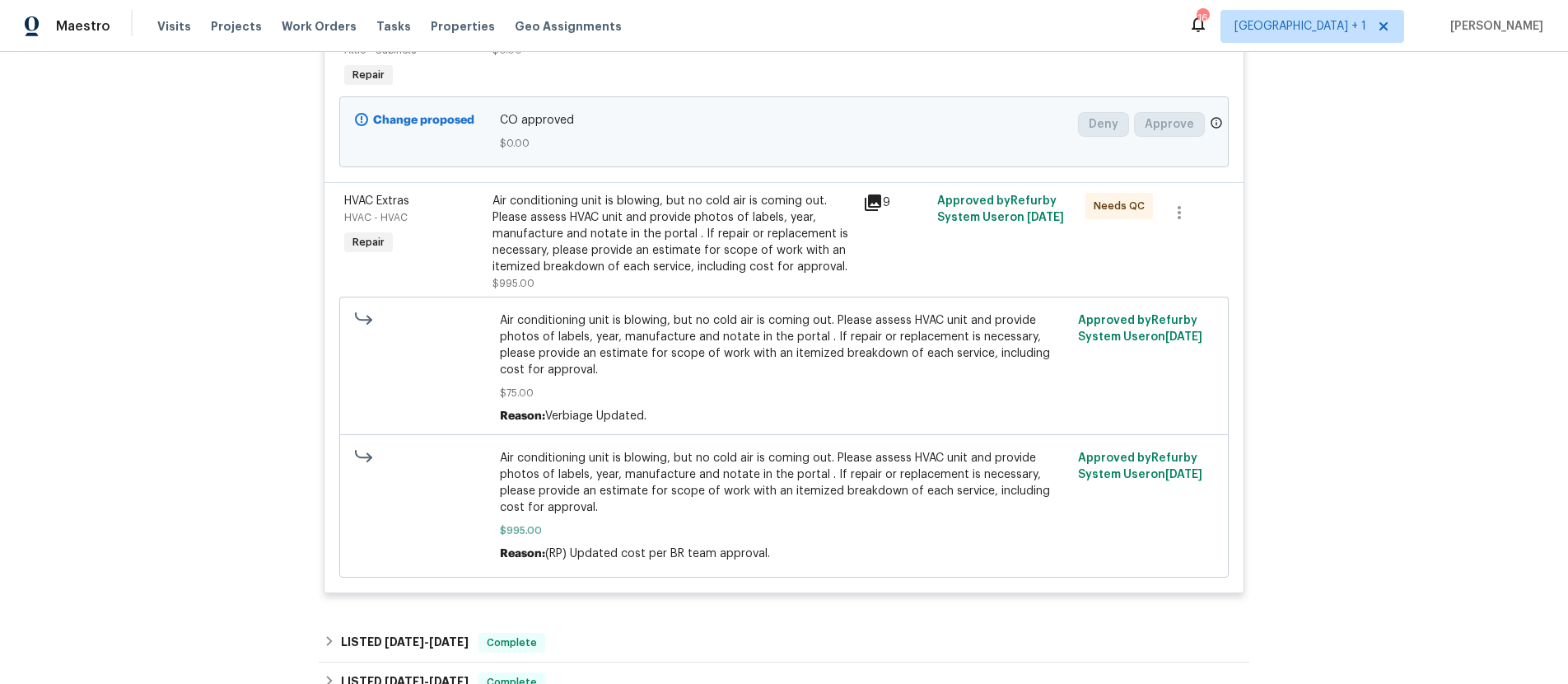
scroll to position [465, 0]
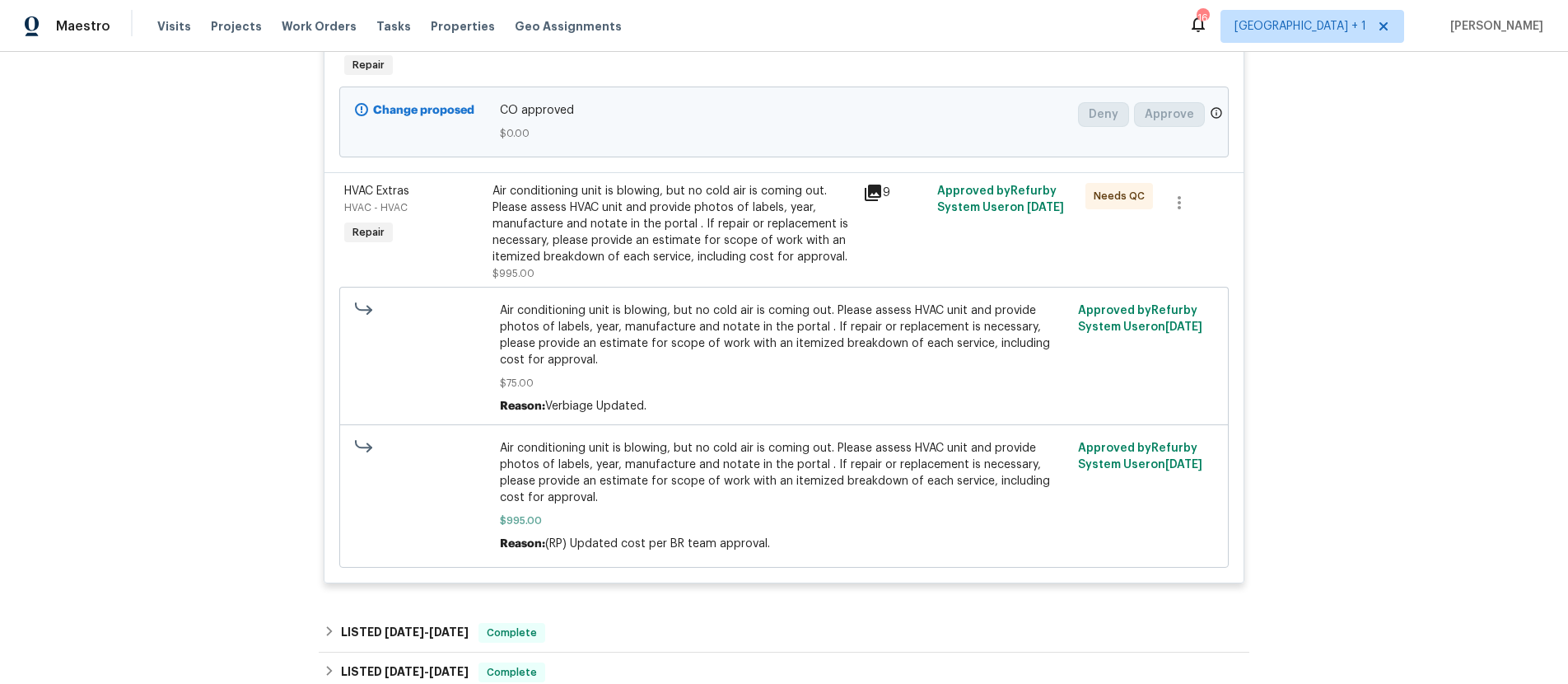
click at [872, 193] on icon at bounding box center [873, 192] width 17 height 17
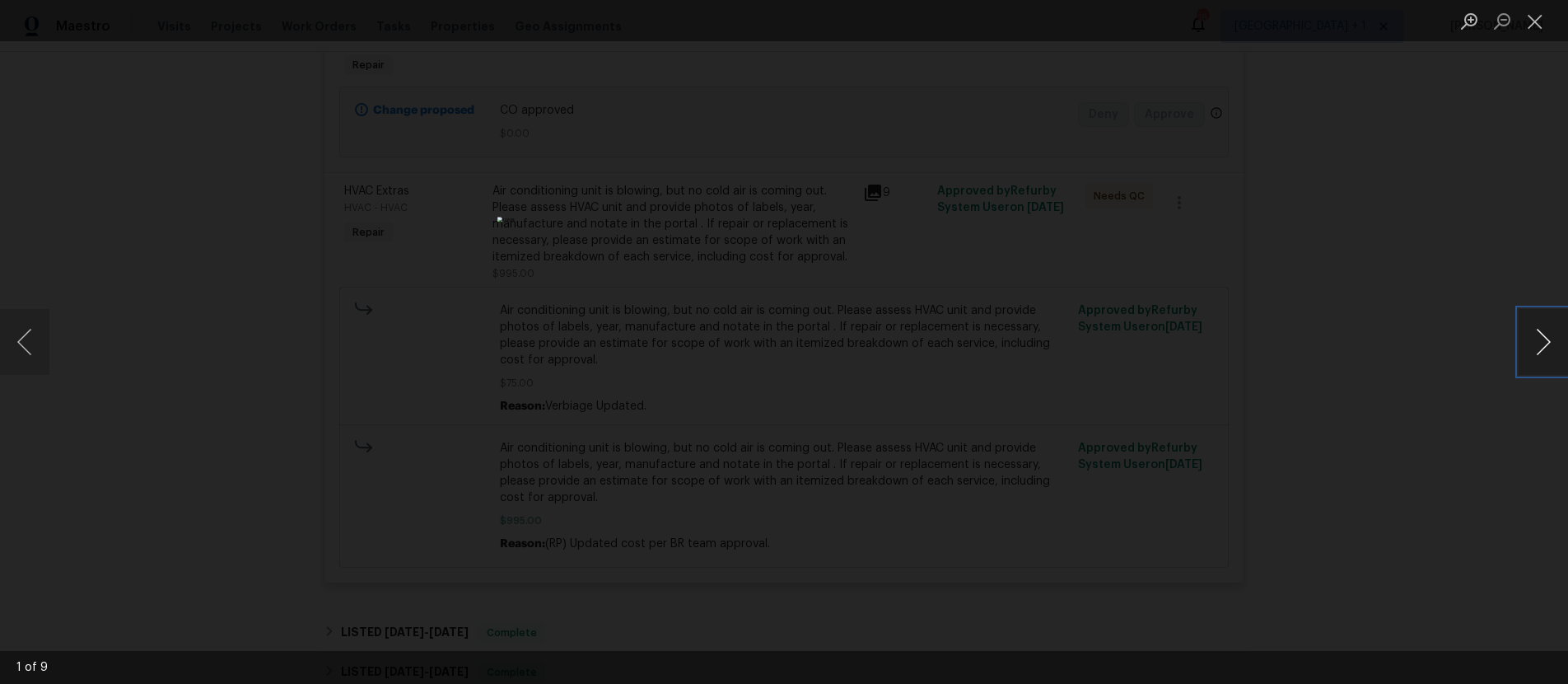
click at [1545, 347] on button "Next image" at bounding box center [1543, 342] width 49 height 66
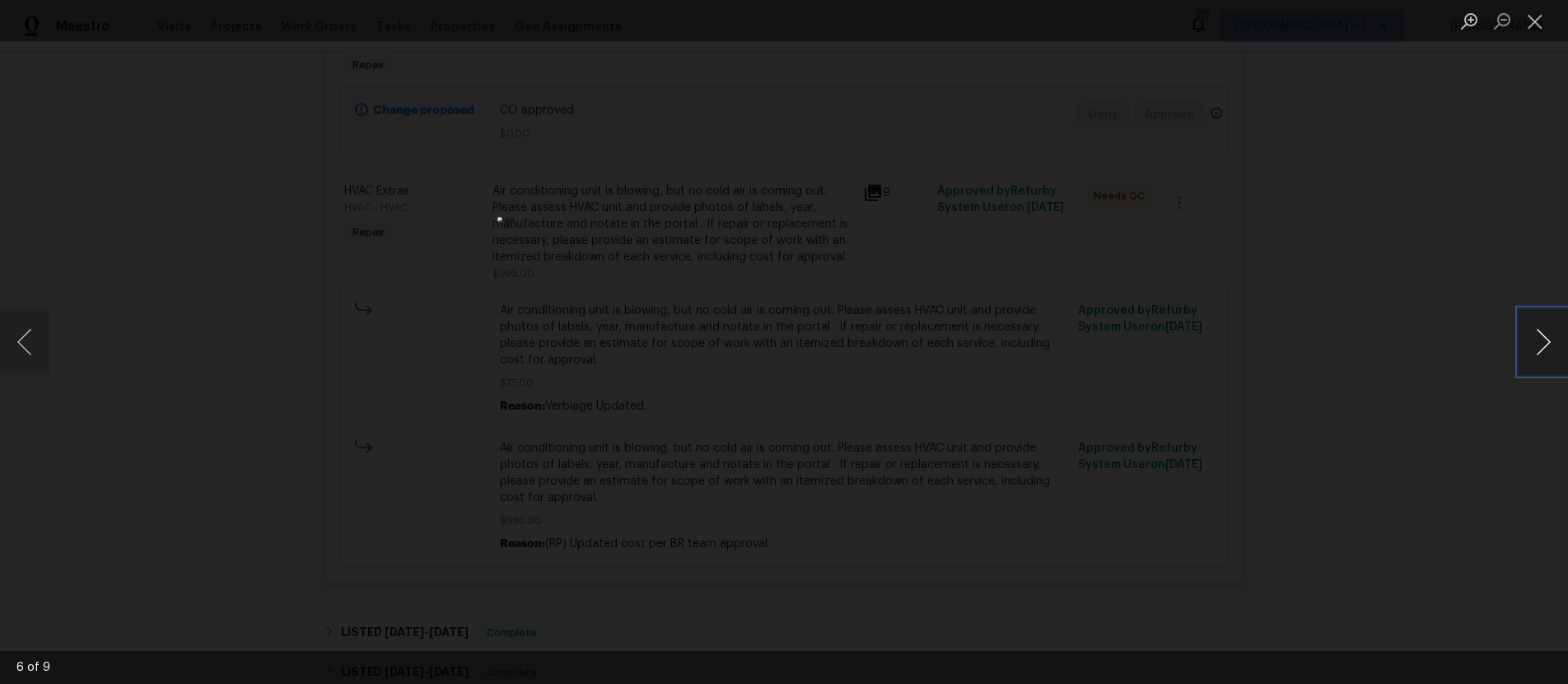
click at [1545, 347] on button "Next image" at bounding box center [1543, 342] width 49 height 66
click at [1528, 24] on button "Close lightbox" at bounding box center [1534, 21] width 33 height 29
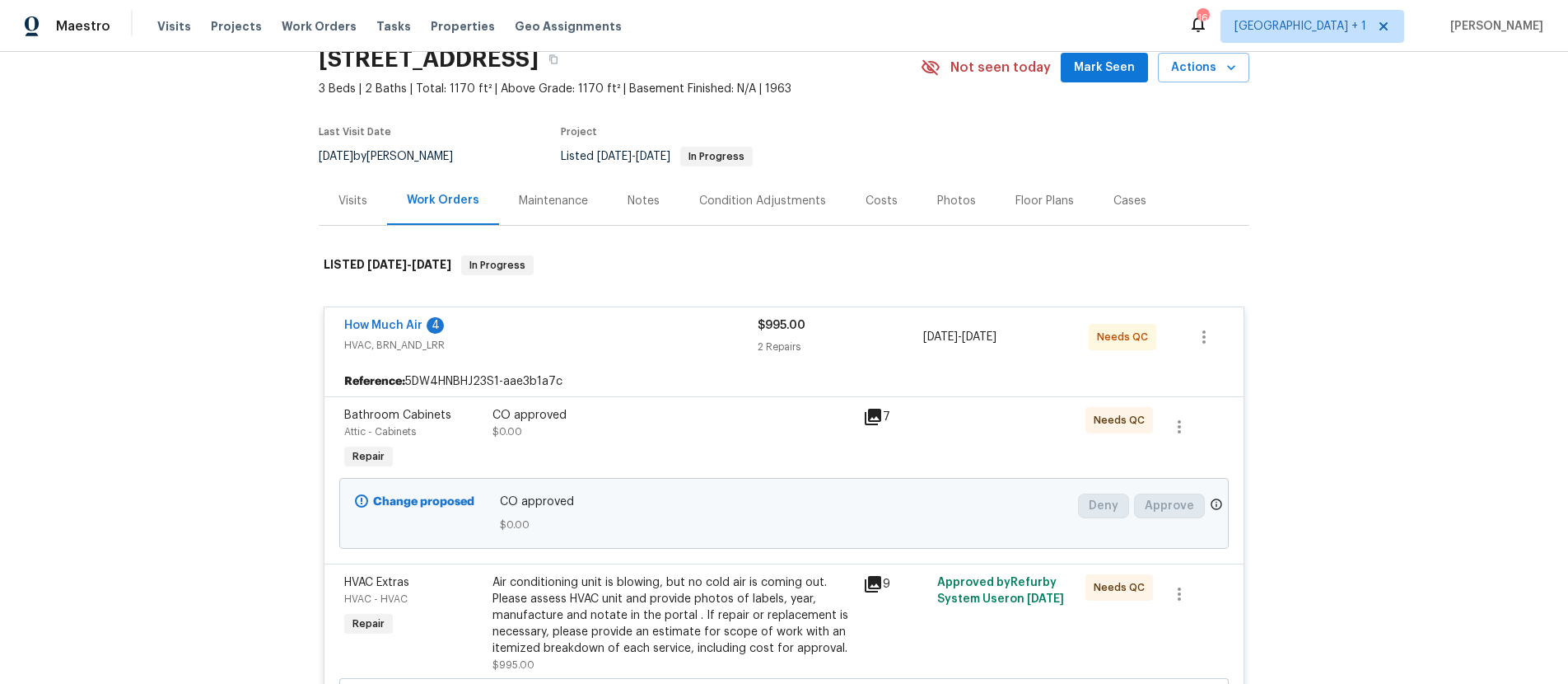
scroll to position [37, 0]
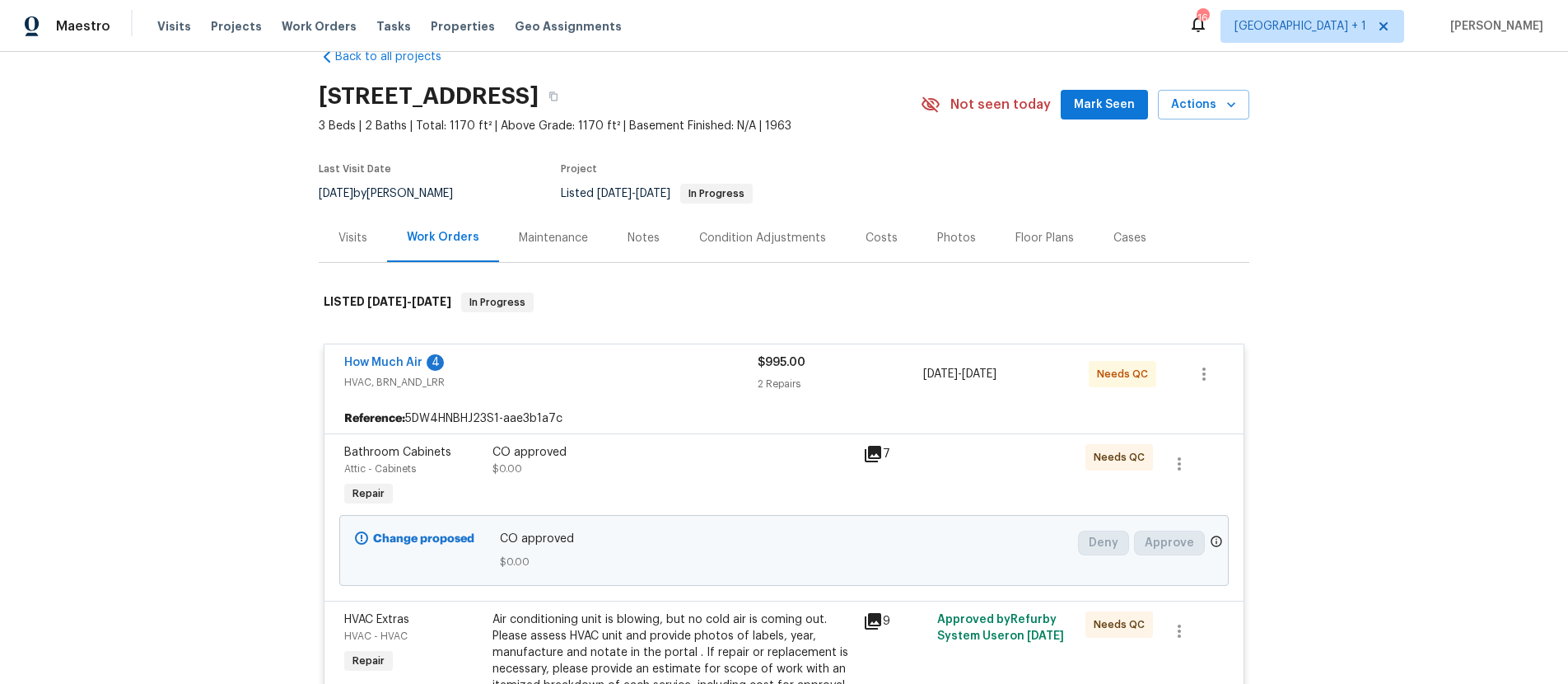
click at [426, 361] on div "4" at bounding box center [434, 362] width 17 height 17
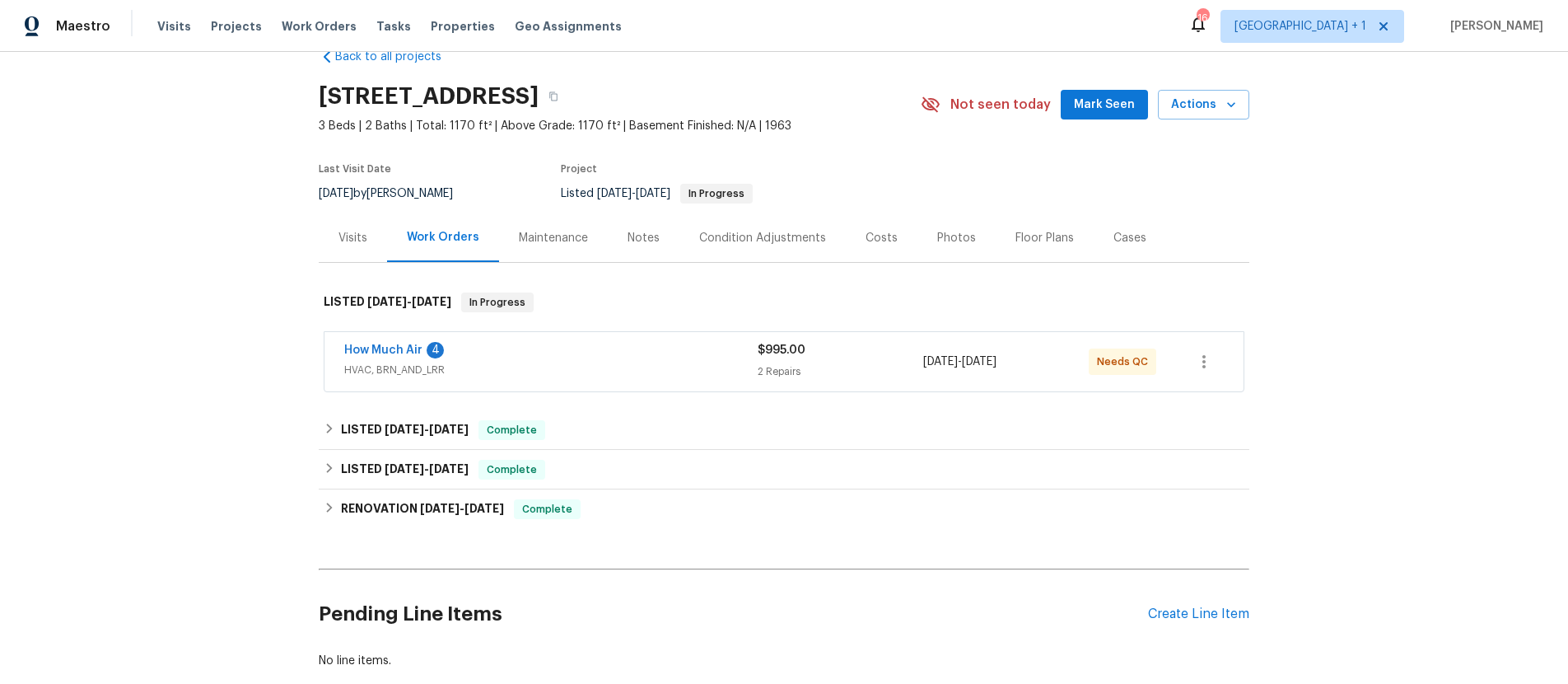
click at [429, 350] on div "4" at bounding box center [434, 349] width 17 height 17
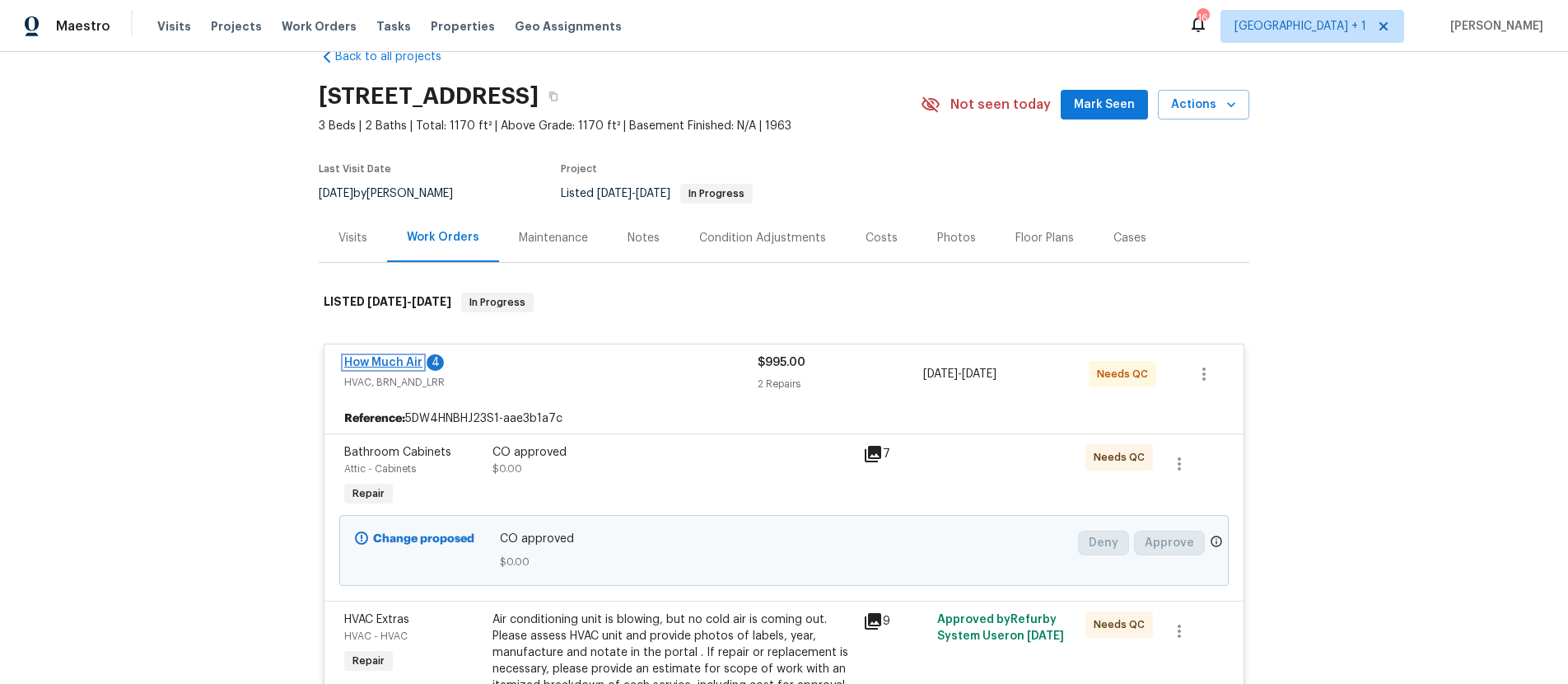
click at [389, 366] on link "How Much Air" at bounding box center [383, 362] width 78 height 12
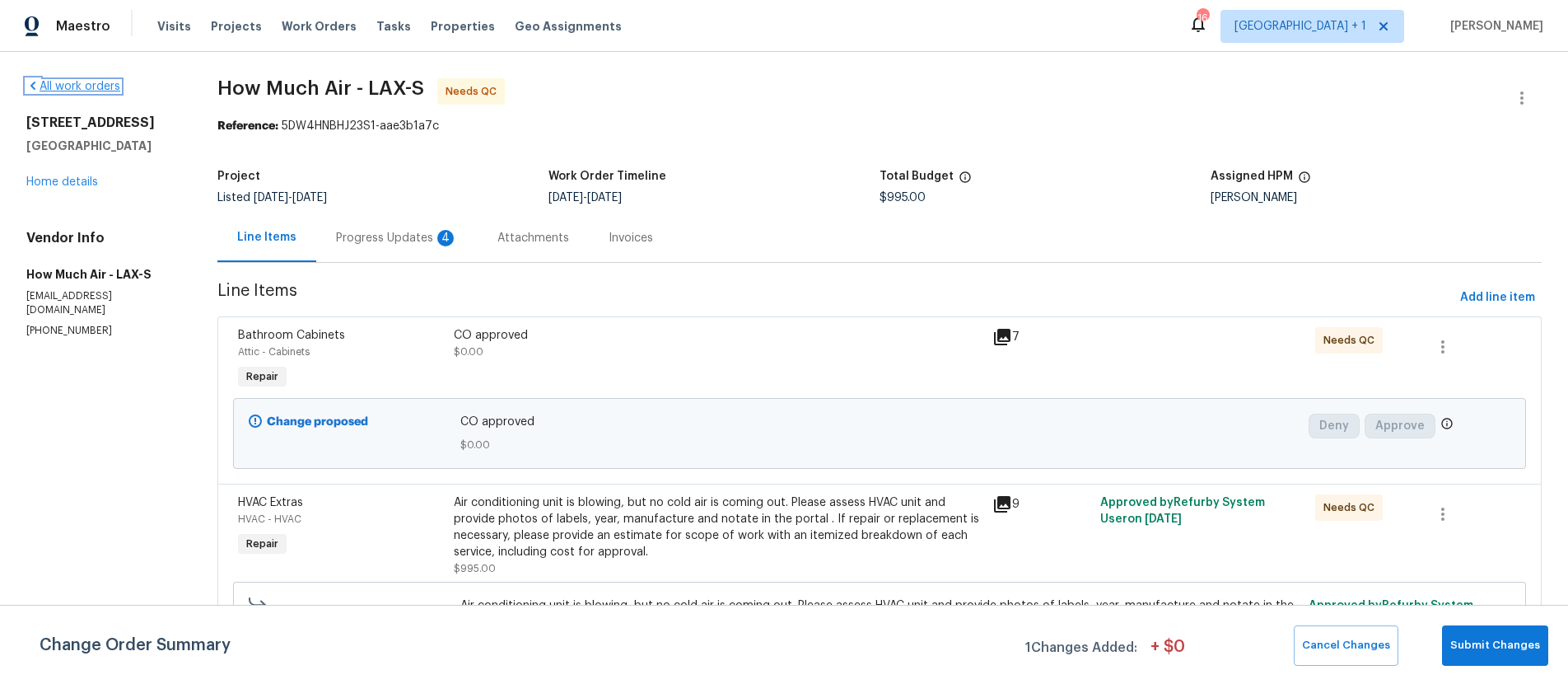
click at [86, 90] on link "All work orders" at bounding box center [73, 87] width 94 height 12
